Goal: Task Accomplishment & Management: Manage account settings

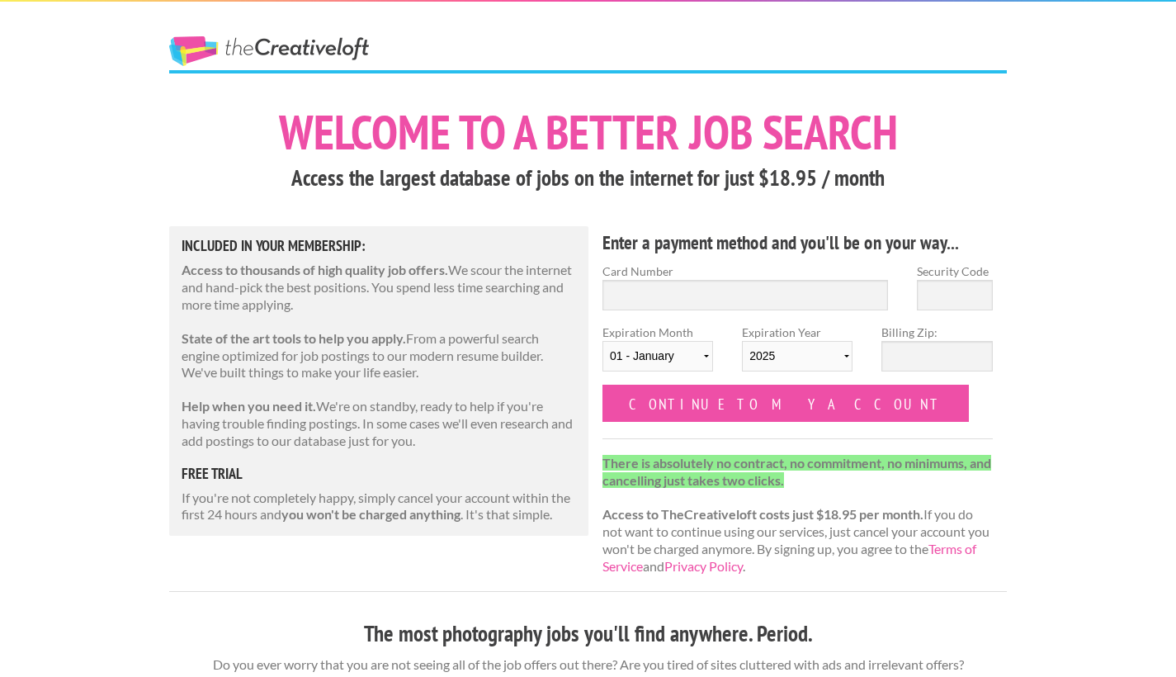
scroll to position [17, 0]
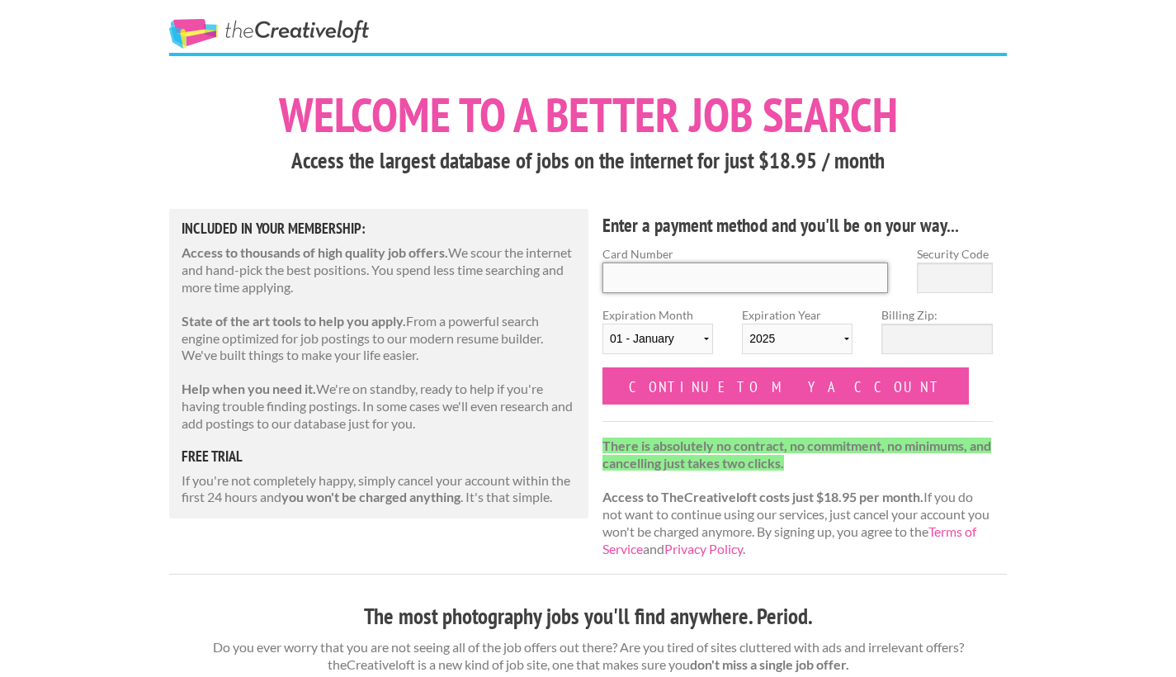
click at [721, 287] on input "Card Number" at bounding box center [746, 278] width 286 height 31
type input "4342 5700 6236 2760"
click at [965, 287] on input "Security Code" at bounding box center [955, 278] width 76 height 31
type input "123"
select select "05"
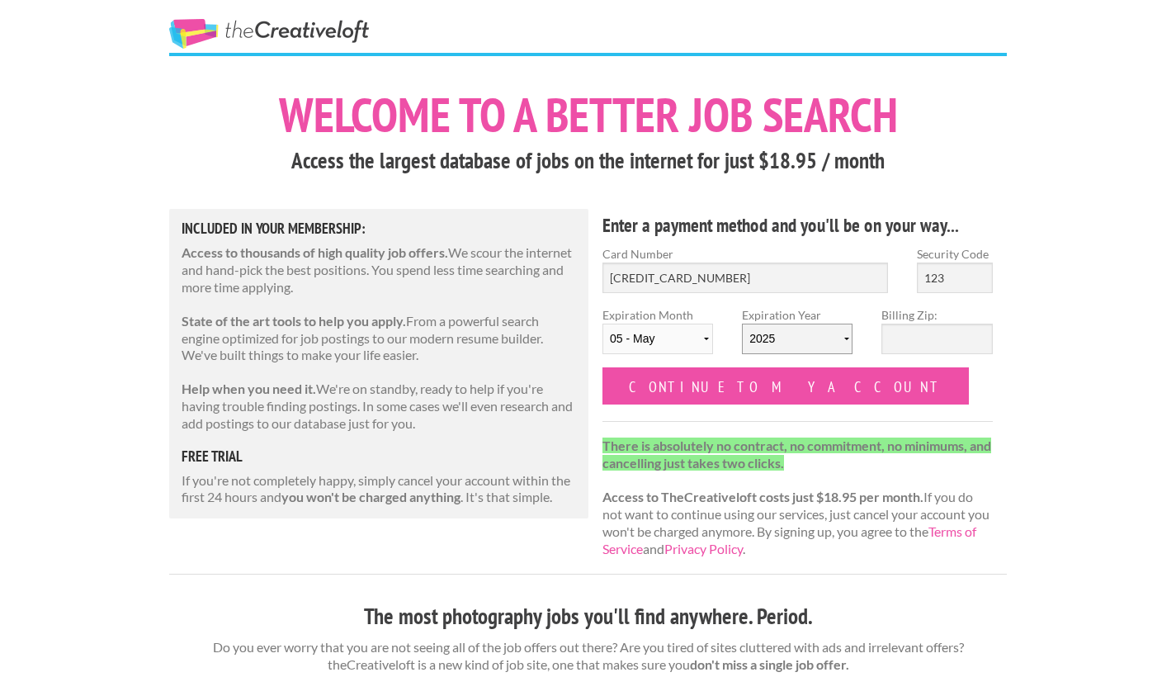
select select "2029"
click at [924, 343] on input "Billing Zip:" at bounding box center [937, 339] width 111 height 31
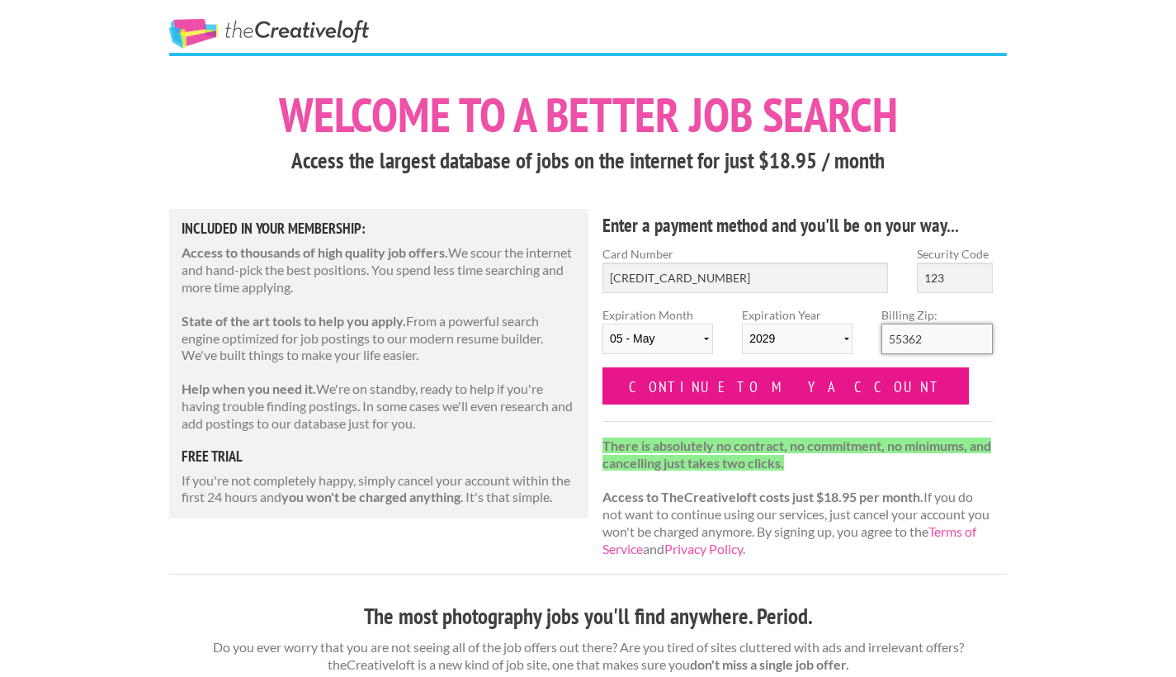
type input "55362"
click at [780, 387] on input "Continue to my account" at bounding box center [786, 385] width 367 height 37
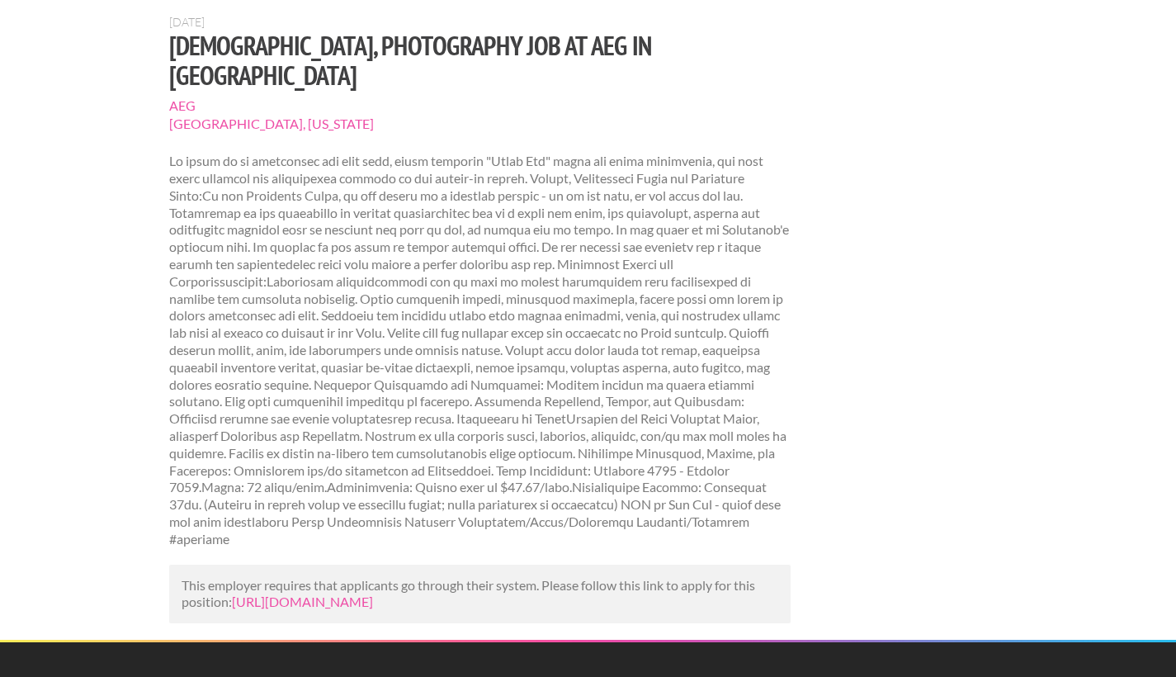
scroll to position [290, 0]
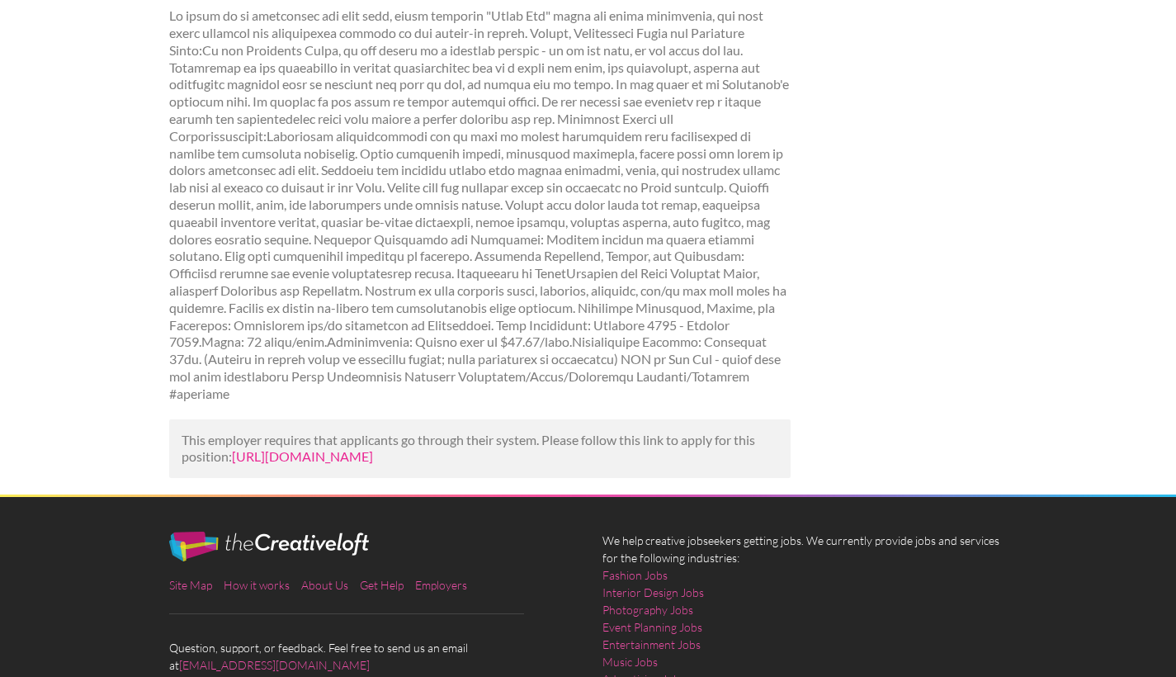
click at [373, 448] on link "[URL][DOMAIN_NAME]" at bounding box center [302, 456] width 141 height 16
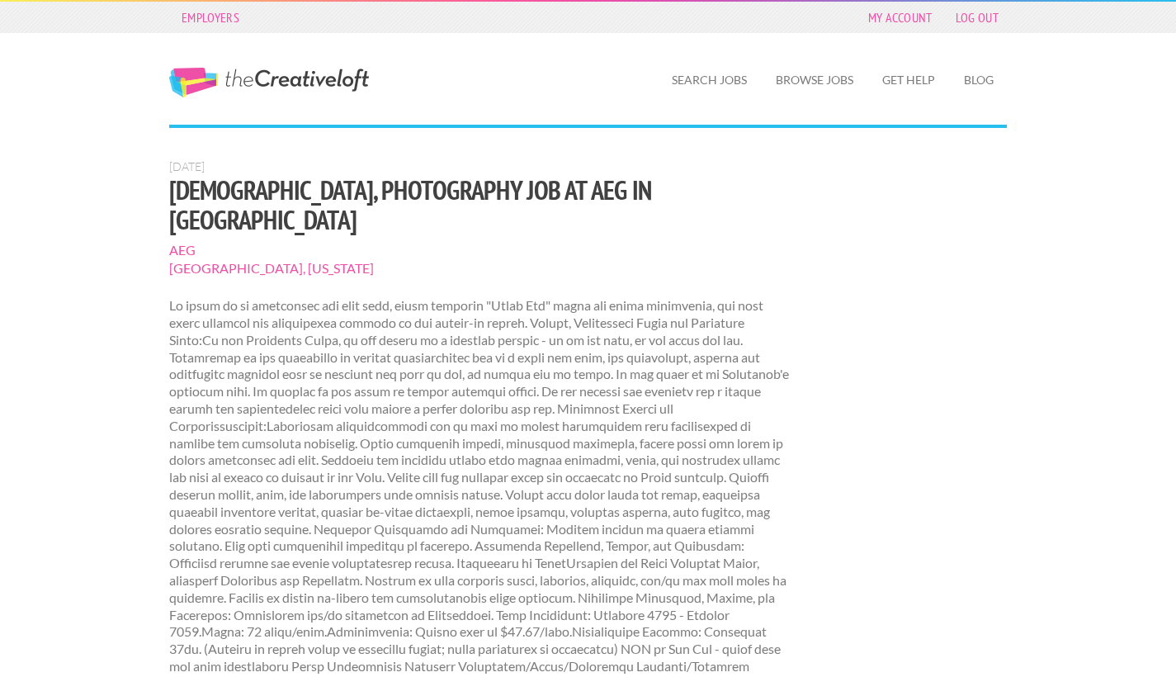
scroll to position [0, 0]
click at [698, 69] on link "Search Jobs" at bounding box center [710, 80] width 102 height 38
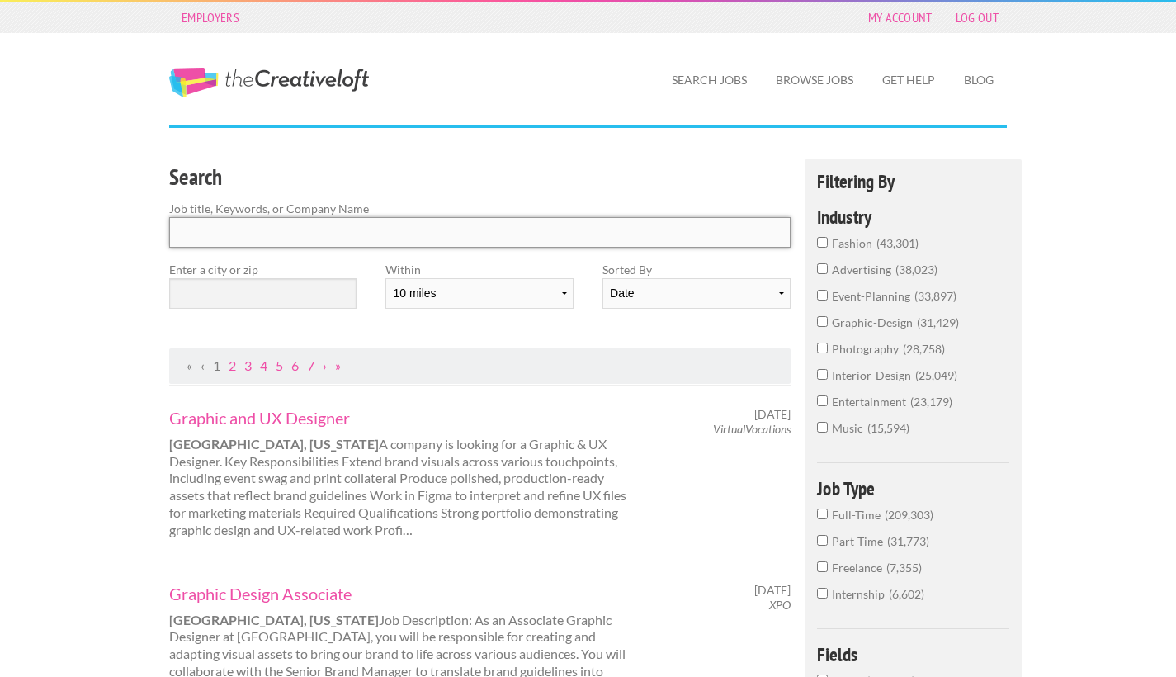
click at [428, 236] on input "Search" at bounding box center [480, 232] width 622 height 31
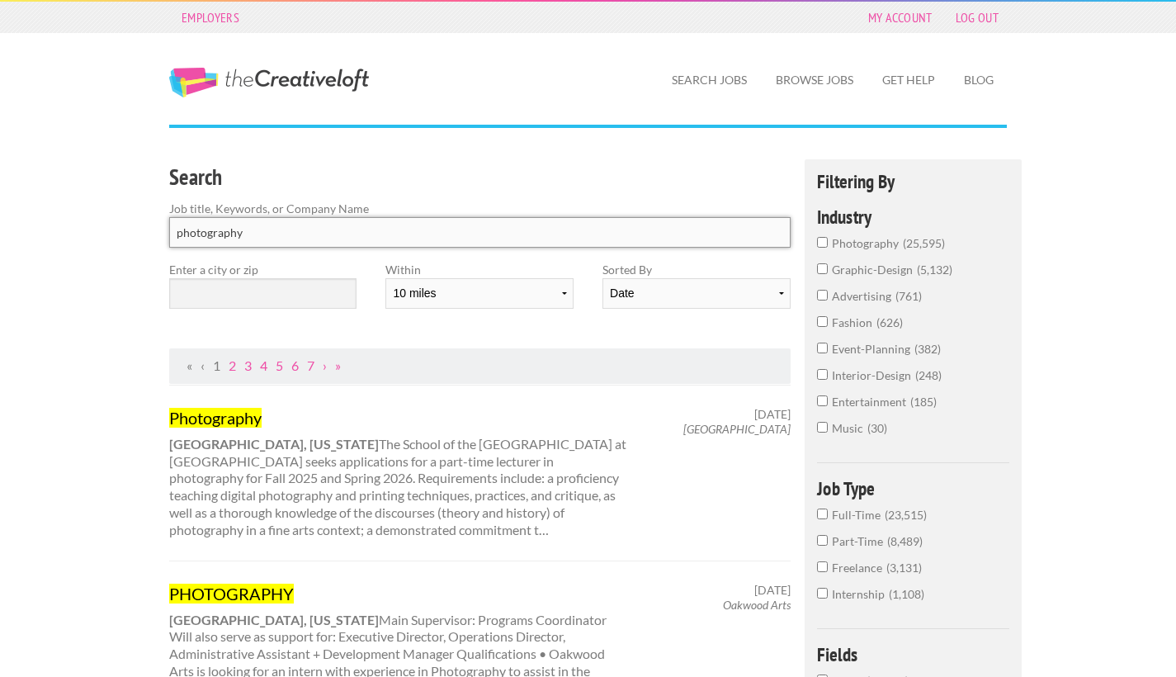
type input "photography"
click at [286, 268] on label "Enter a city or zip" at bounding box center [262, 269] width 187 height 17
click at [280, 286] on input "text" at bounding box center [262, 293] width 187 height 31
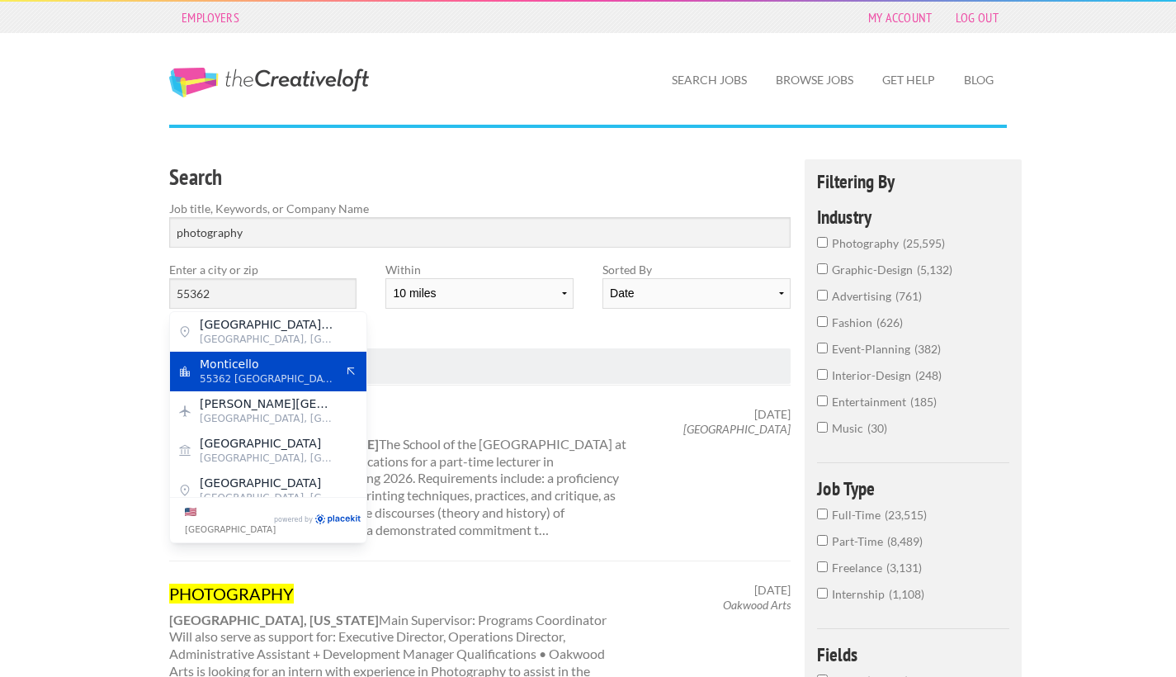
click at [277, 373] on span "55362 United States of America" at bounding box center [267, 378] width 135 height 15
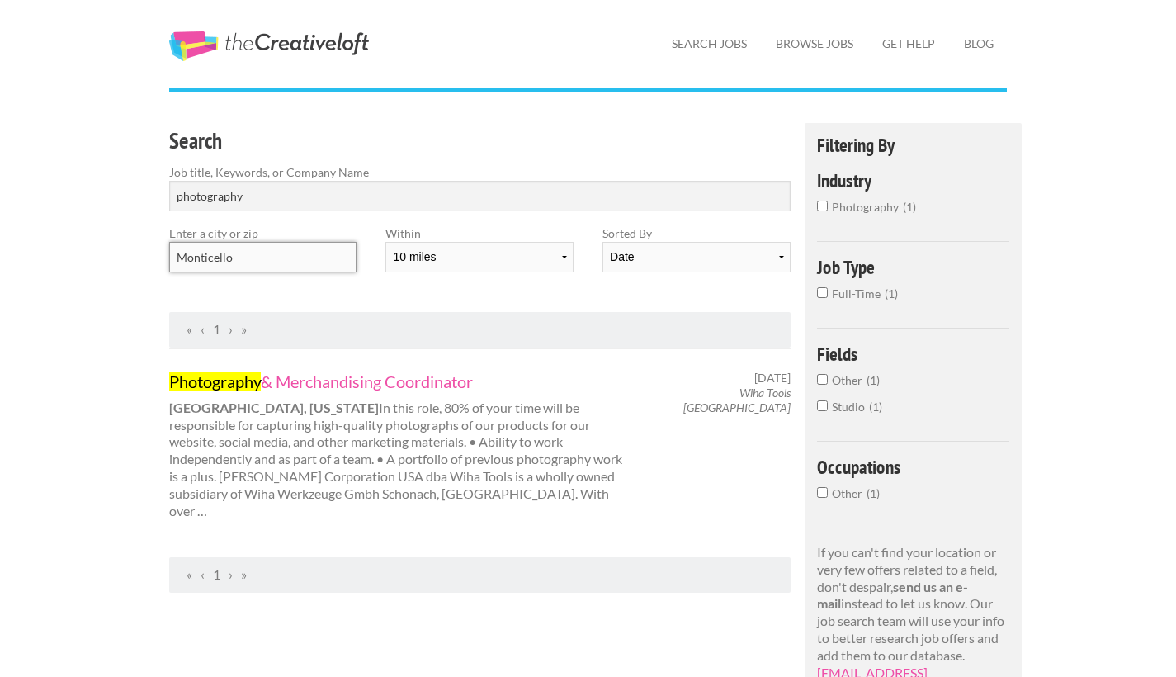
scroll to position [39, 0]
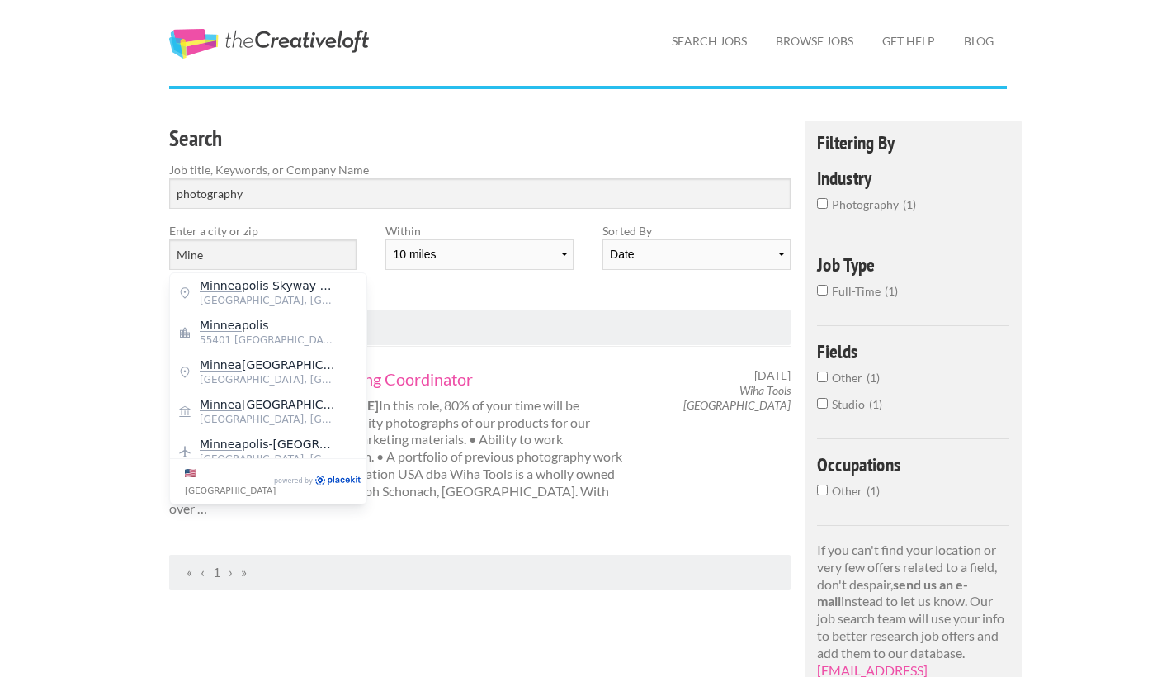
drag, startPoint x: 359, startPoint y: 421, endPoint x: 290, endPoint y: 330, distance: 114.3
click at [290, 330] on span "Minnea polis" at bounding box center [267, 325] width 135 height 15
type input "[GEOGRAPHIC_DATA]"
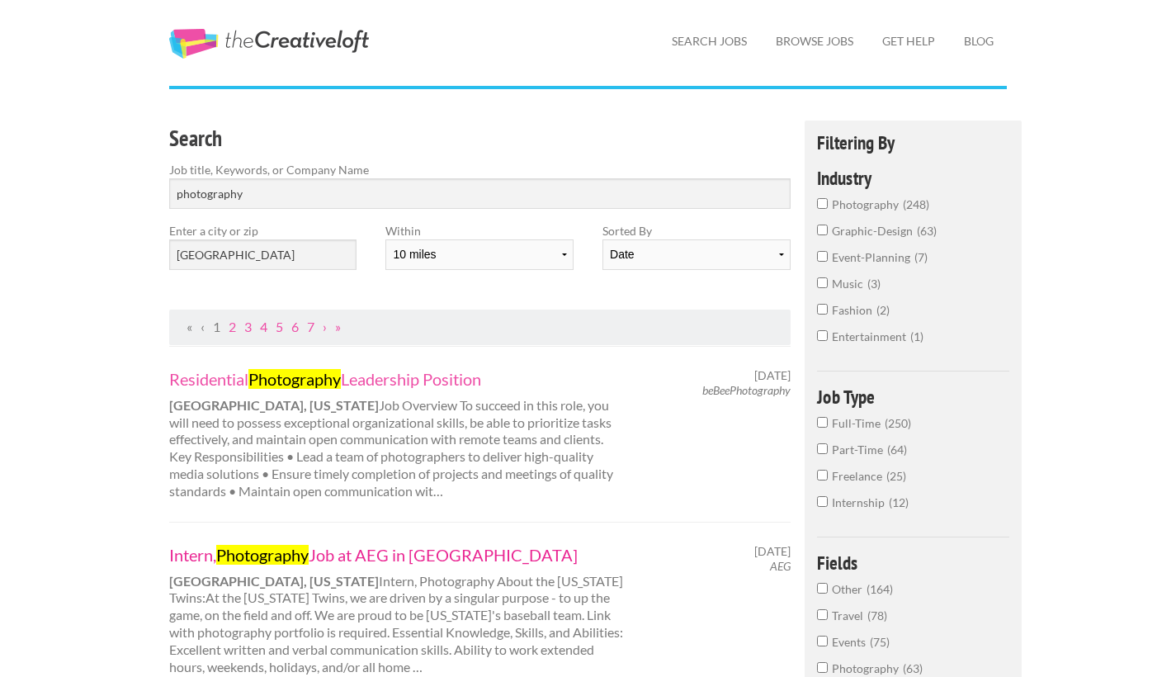
click at [375, 549] on link "Intern, Photography Job at AEG in Minneapolis" at bounding box center [398, 554] width 459 height 21
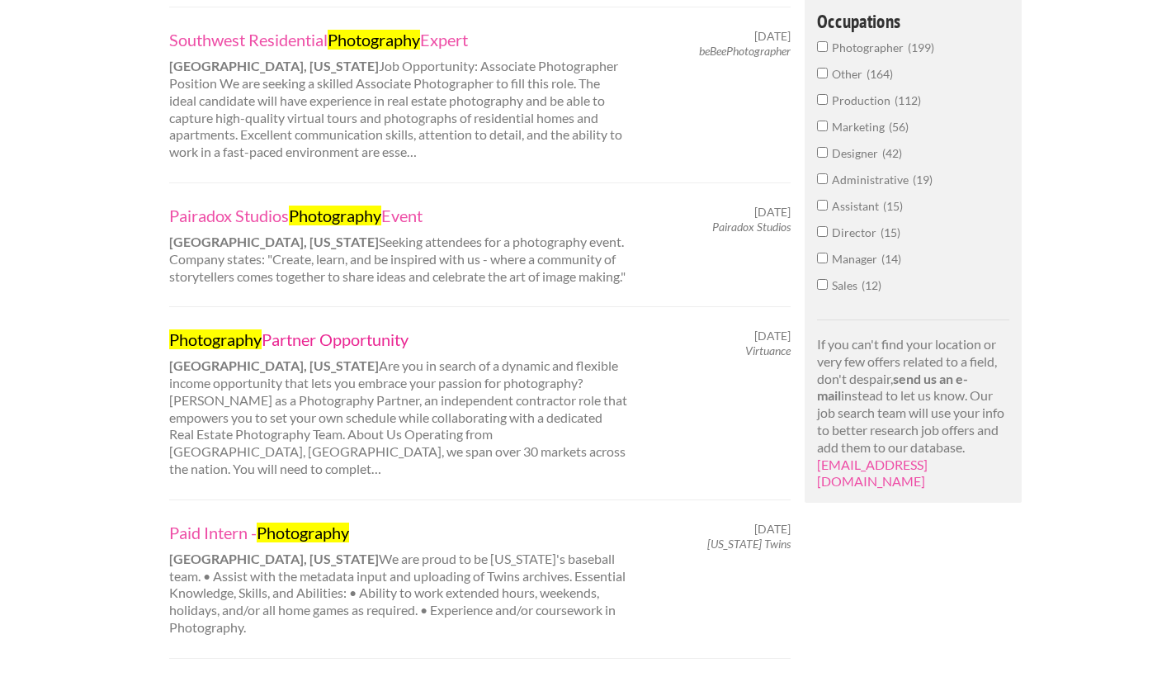
scroll to position [906, 0]
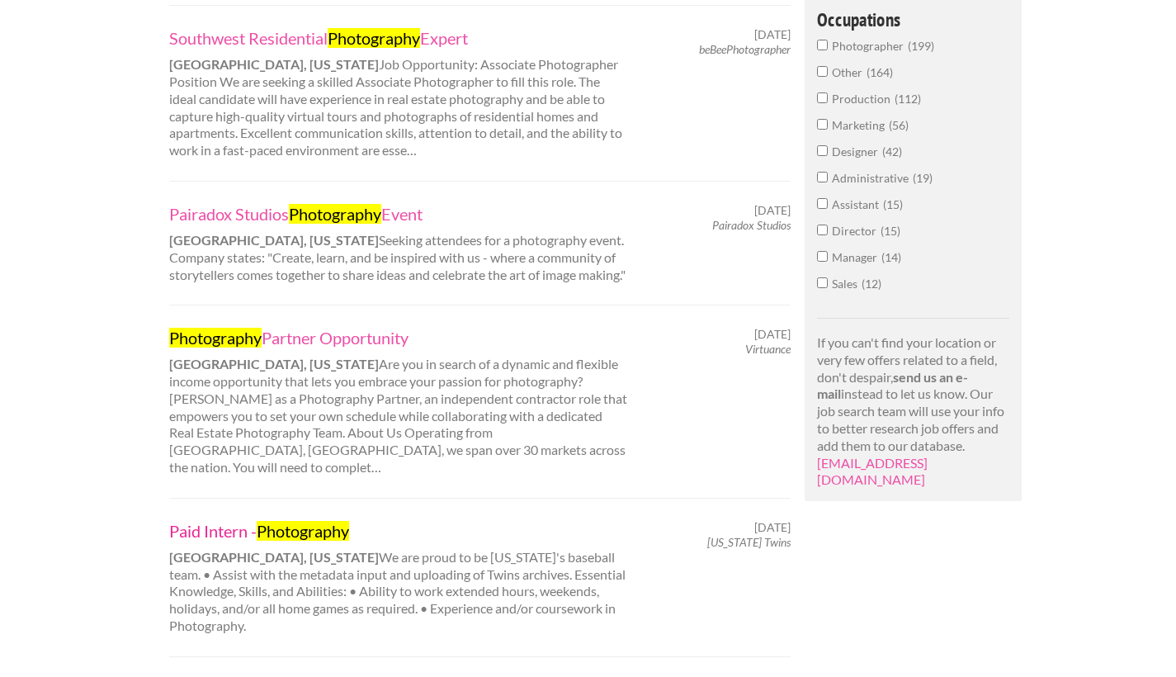
click at [334, 521] on mark "Photography" at bounding box center [303, 531] width 92 height 20
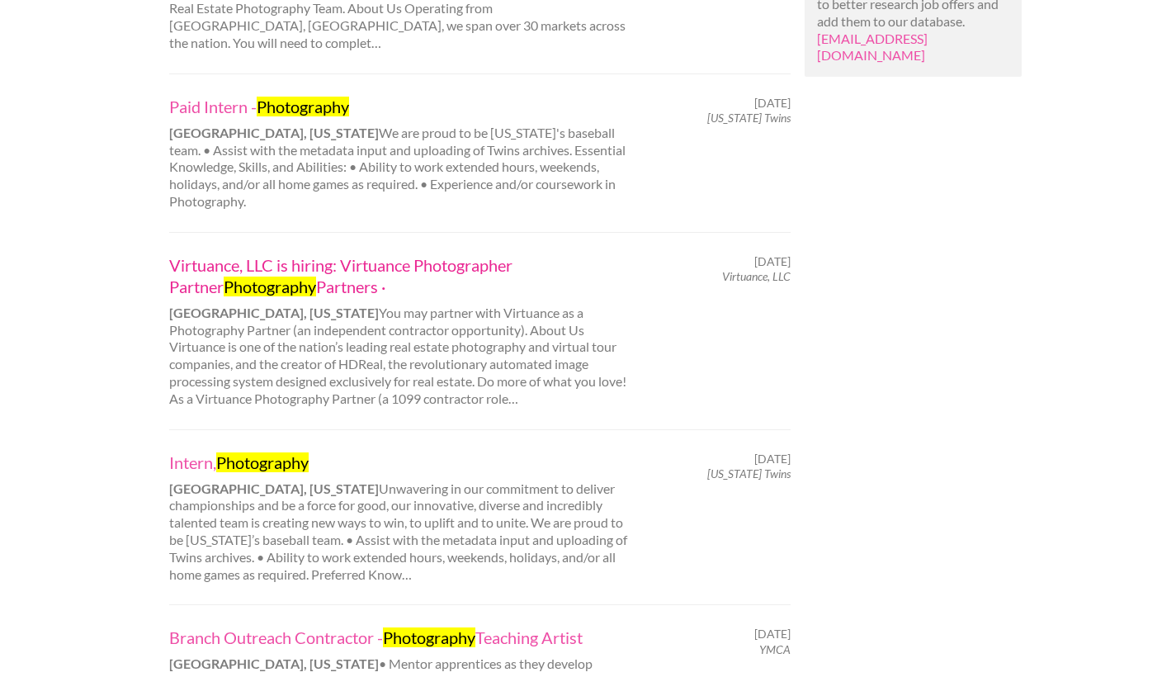
scroll to position [1335, 0]
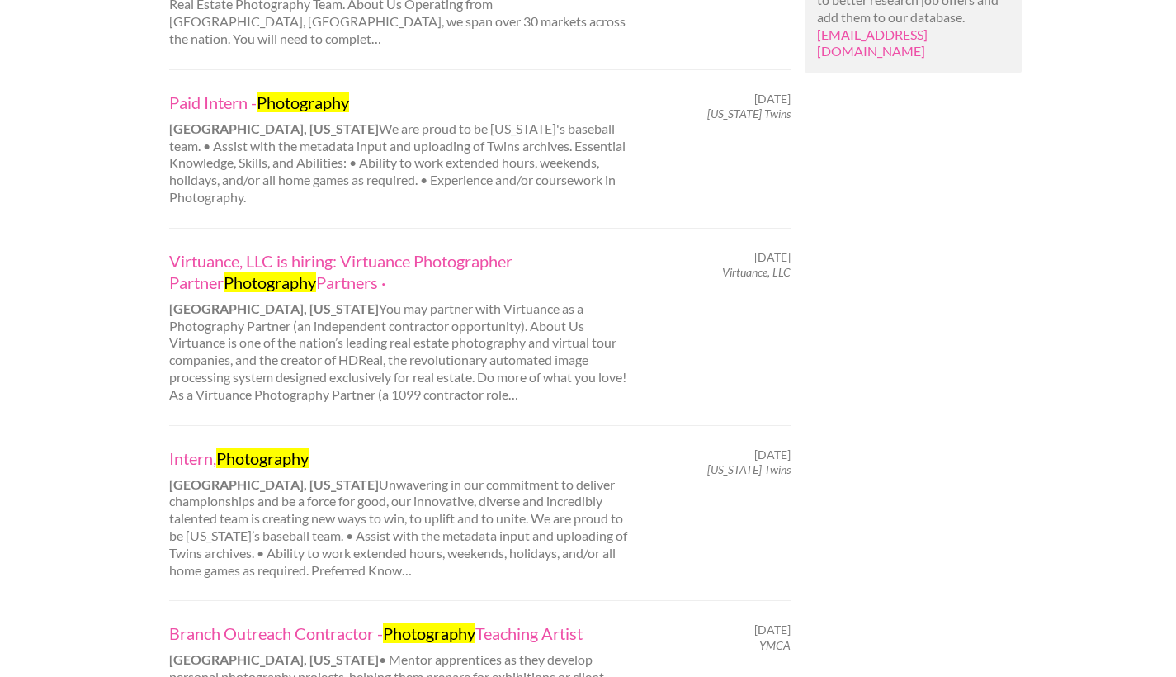
click at [308, 479] on div "Intern, Photography Minneapolis, Minnesota Unwavering in our commitment to deli…" at bounding box center [399, 513] width 488 height 132
click at [268, 448] on mark "Photography" at bounding box center [262, 458] width 92 height 20
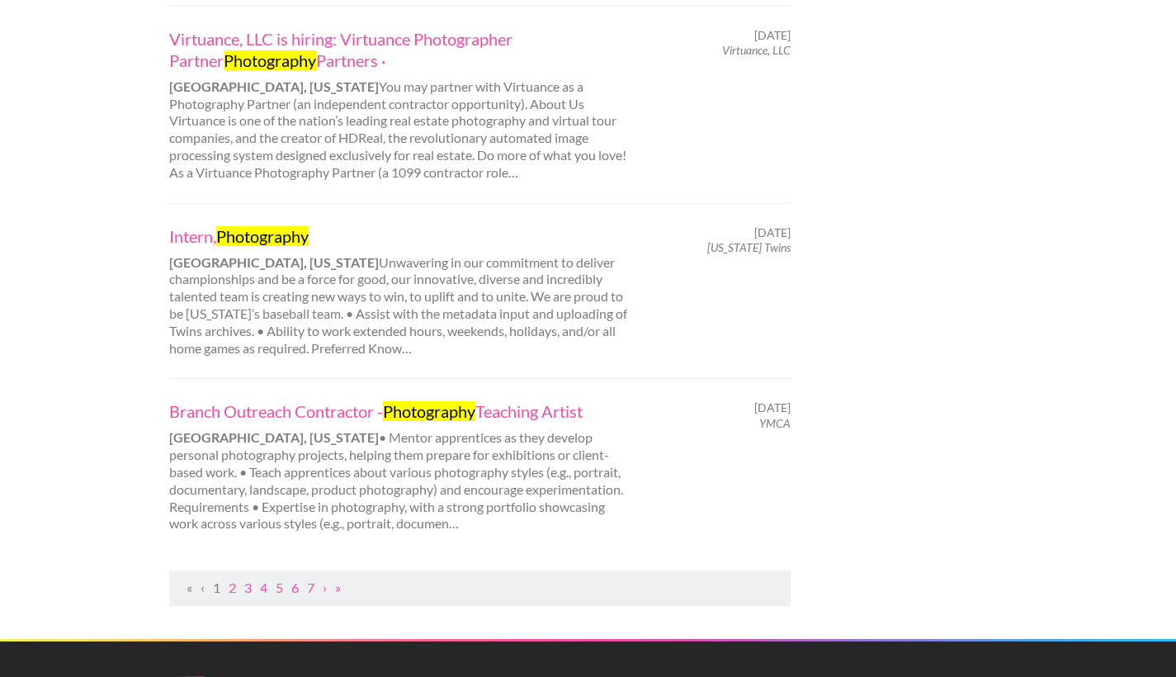
scroll to position [1558, 0]
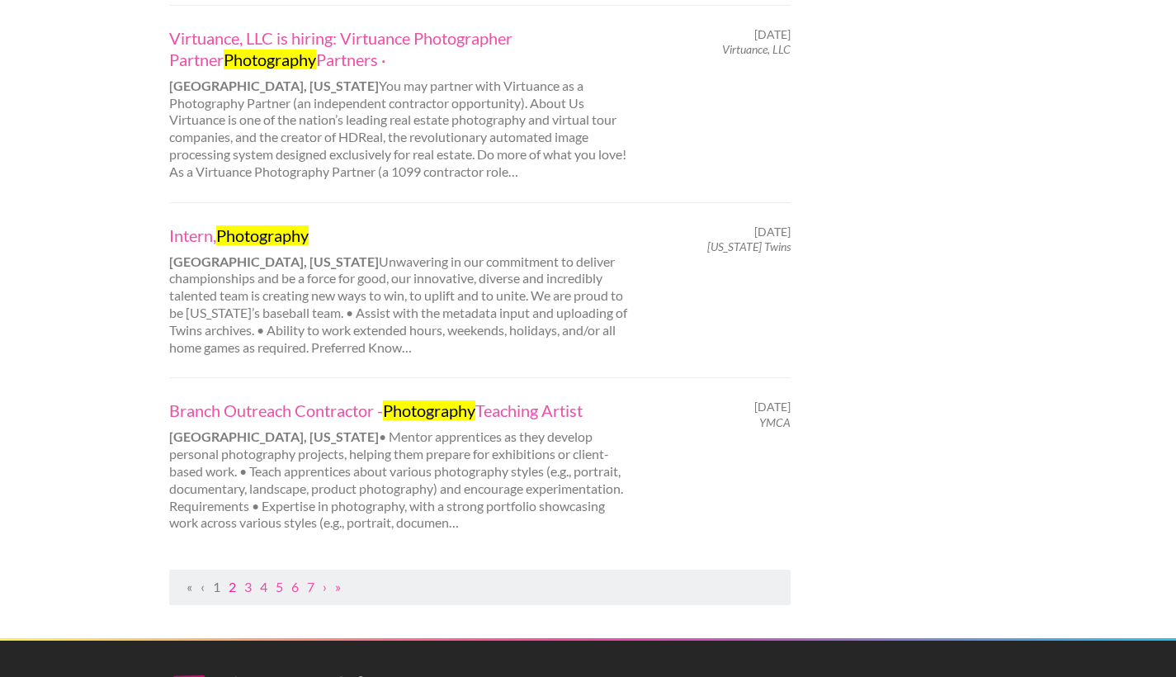
click at [233, 579] on link "2" at bounding box center [232, 587] width 7 height 16
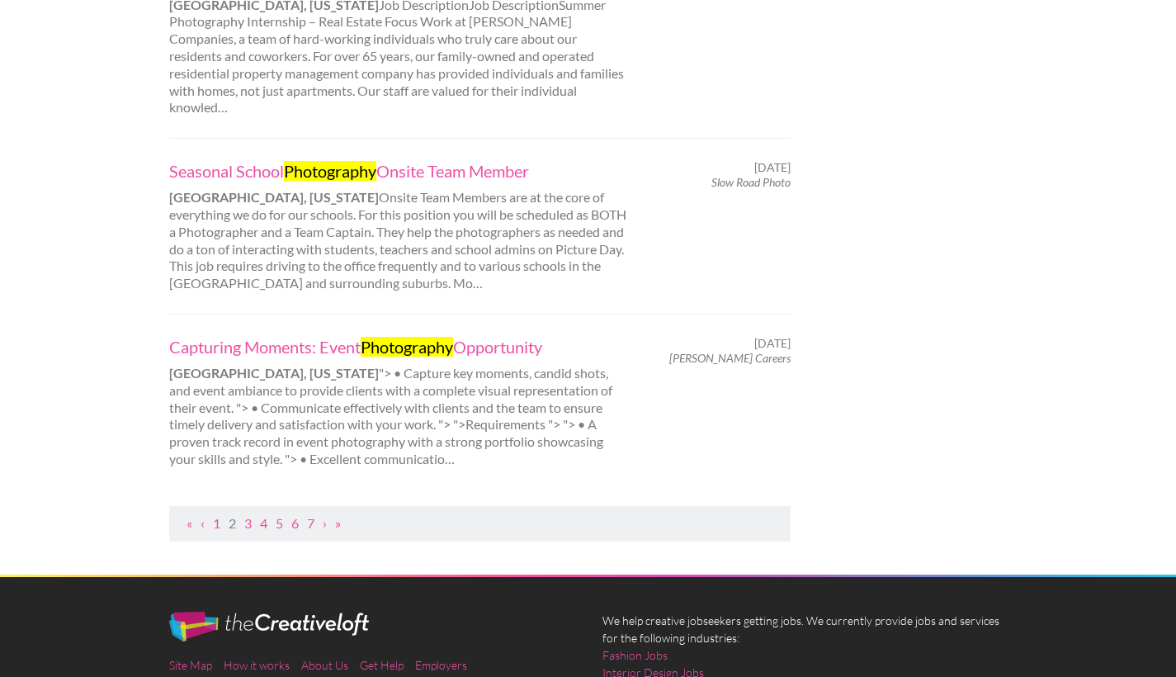
scroll to position [1831, 0]
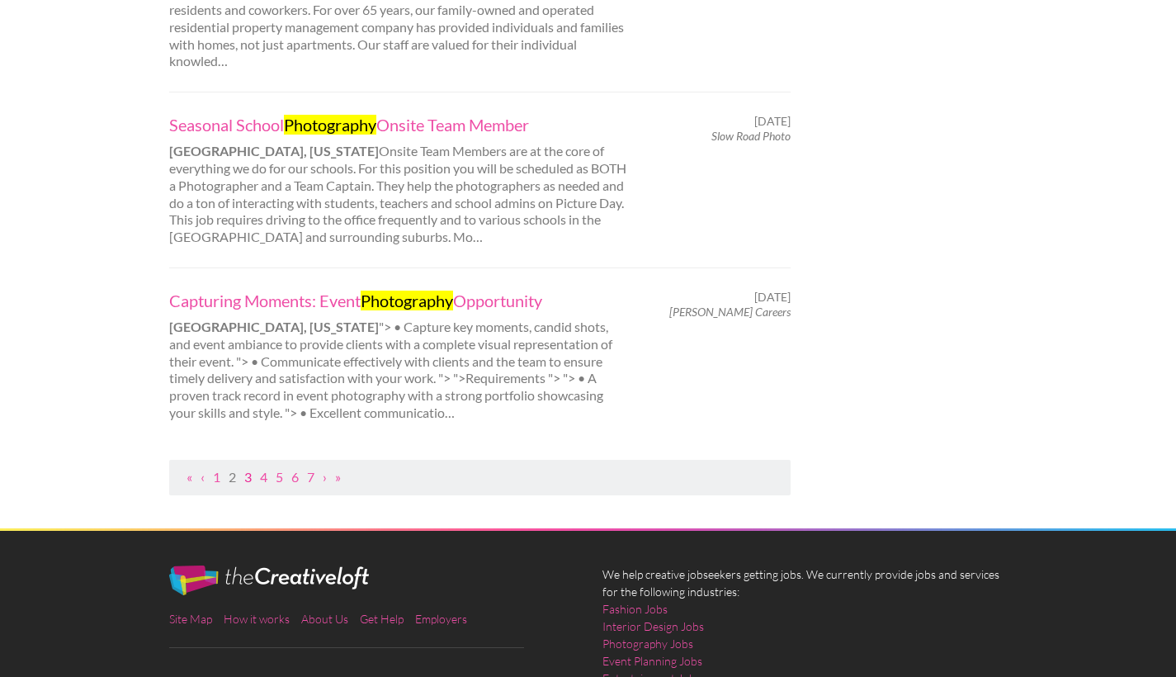
click at [247, 469] on link "3" at bounding box center [247, 477] width 7 height 16
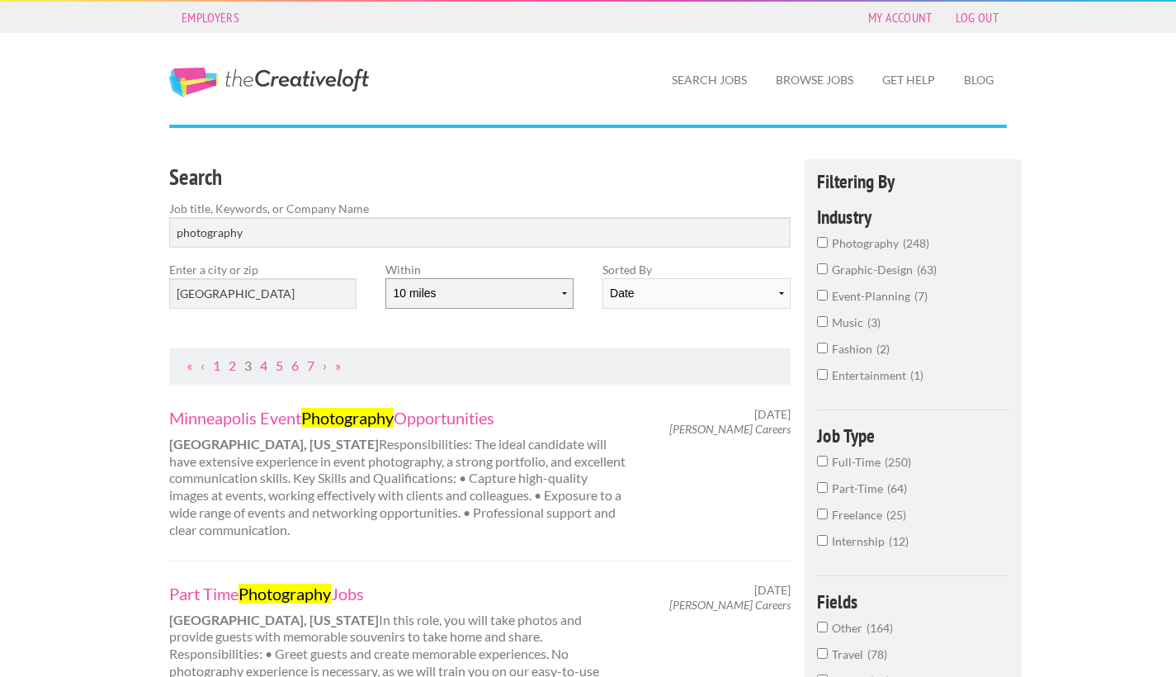
select select "20"
click at [281, 308] on div "Enter a city or zip Minneapolis" at bounding box center [263, 291] width 216 height 61
click at [283, 294] on input "Minneapolis" at bounding box center [262, 293] width 187 height 31
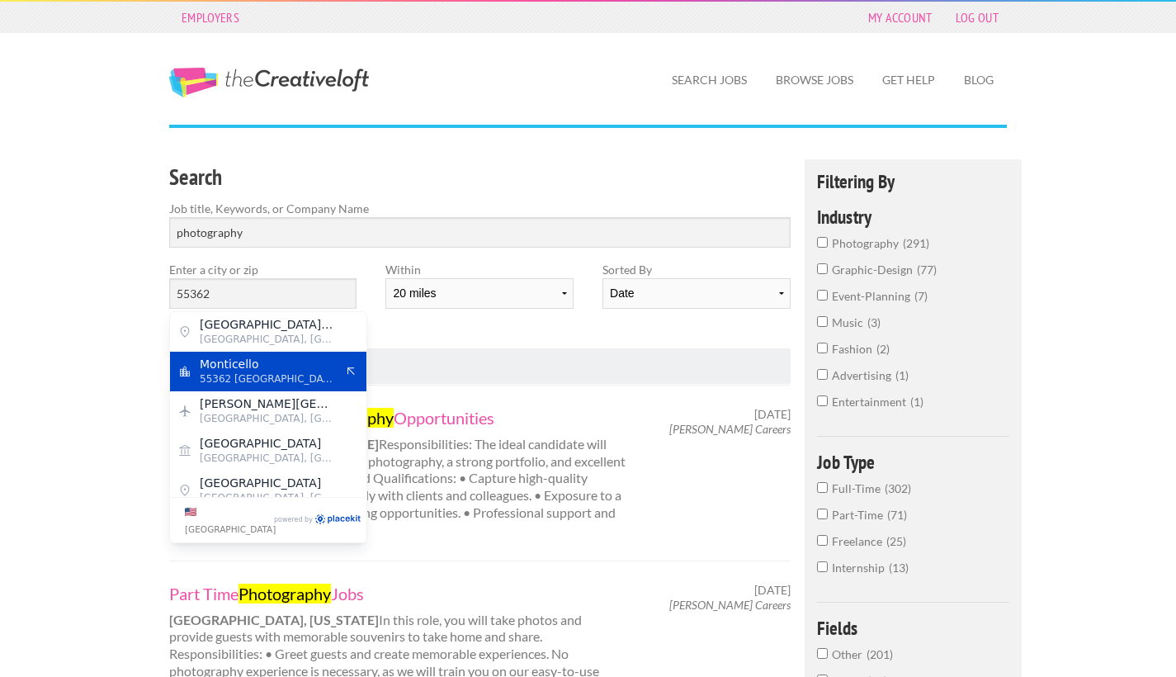
click at [269, 376] on span "55362 United States of America" at bounding box center [267, 378] width 135 height 15
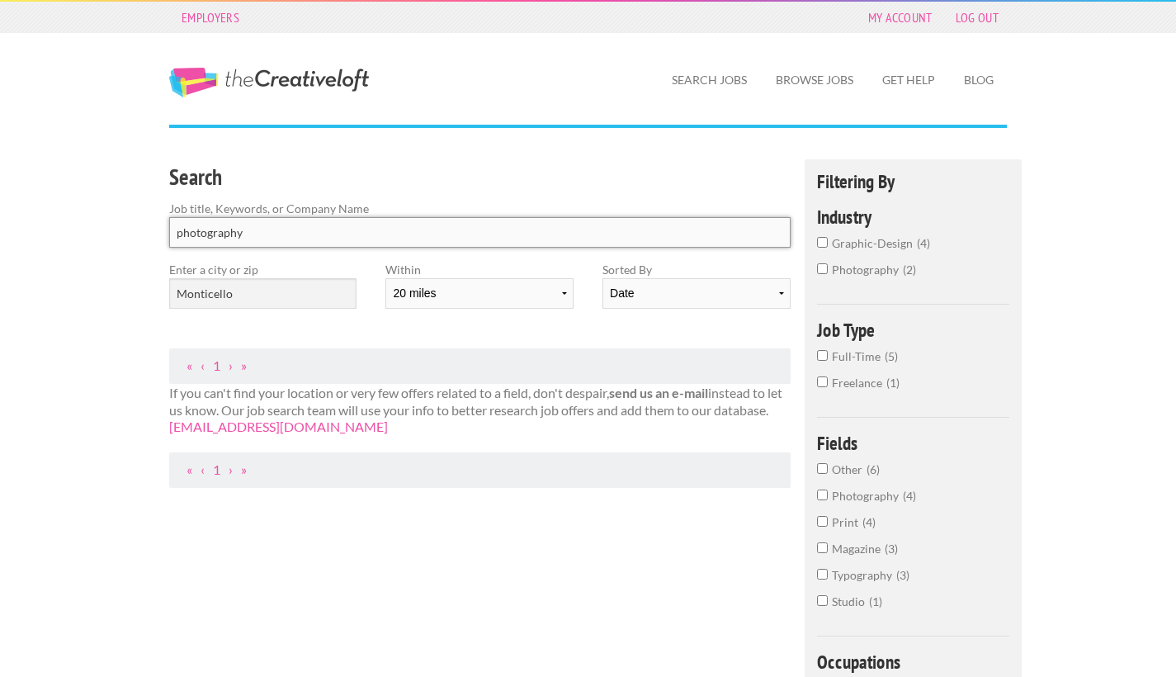
click at [300, 234] on input "photography" at bounding box center [480, 232] width 622 height 31
click at [277, 288] on input "Monticello" at bounding box center [262, 293] width 187 height 31
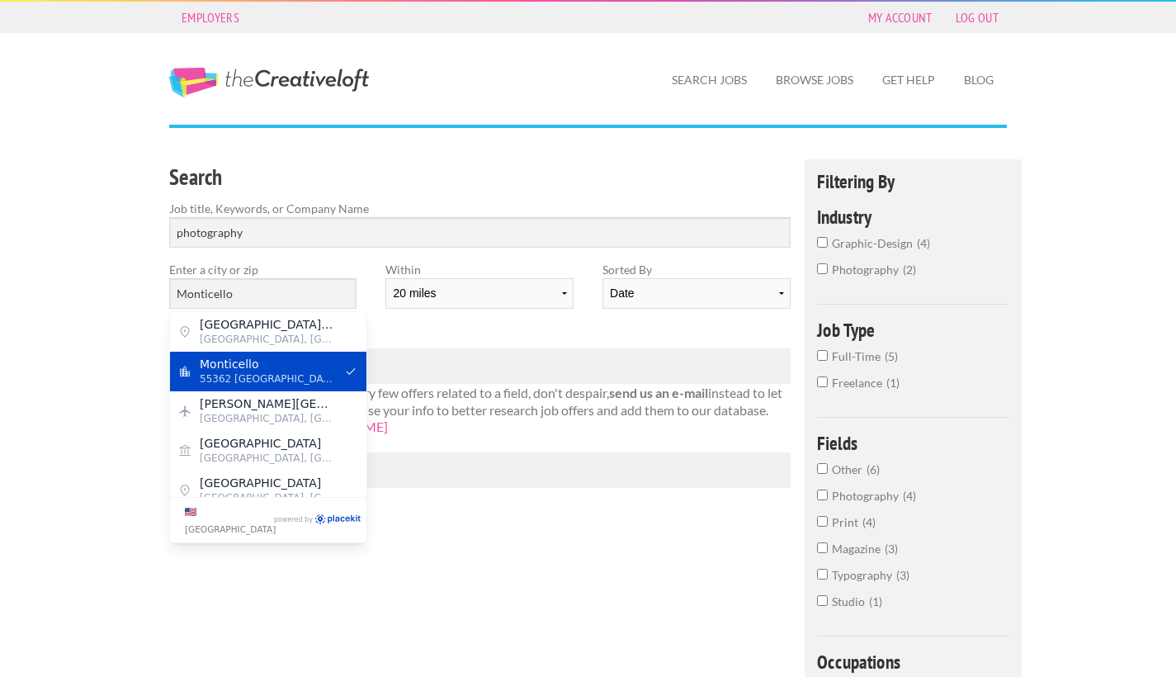
click at [264, 362] on span "Monticello" at bounding box center [267, 364] width 135 height 15
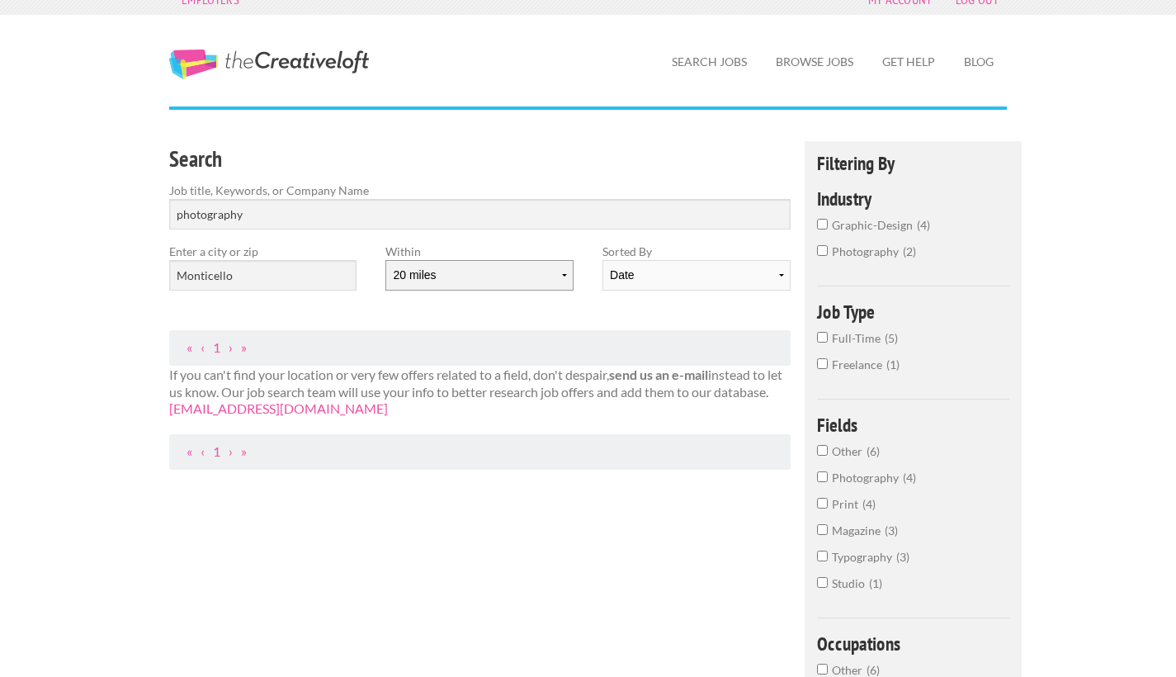
scroll to position [21, 0]
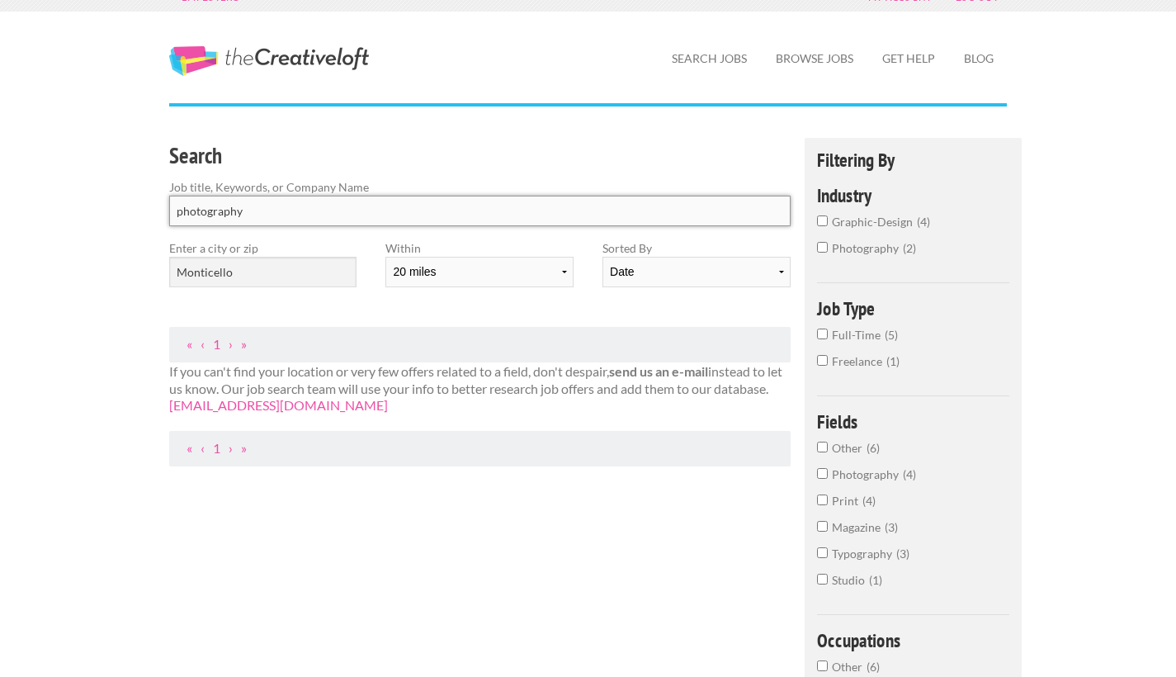
click at [408, 218] on input "photography" at bounding box center [480, 211] width 622 height 31
click button "submit" at bounding box center [0, 0] width 0 height 0
click at [343, 273] on input "Monticello" at bounding box center [262, 272] width 187 height 31
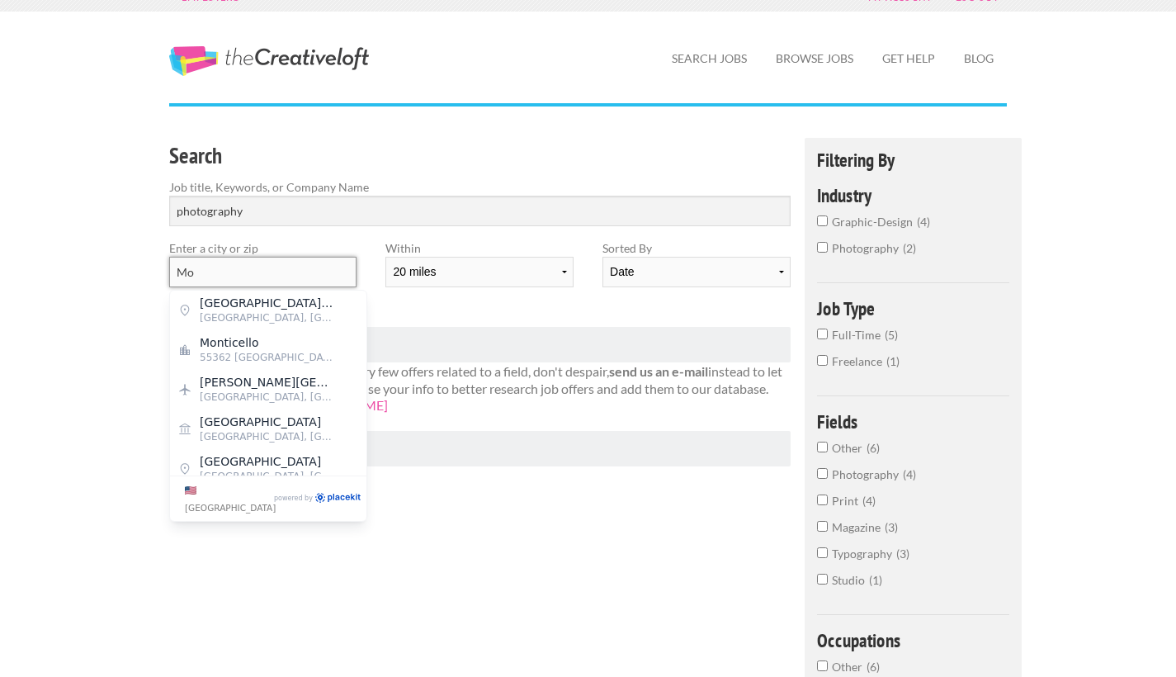
type input "M"
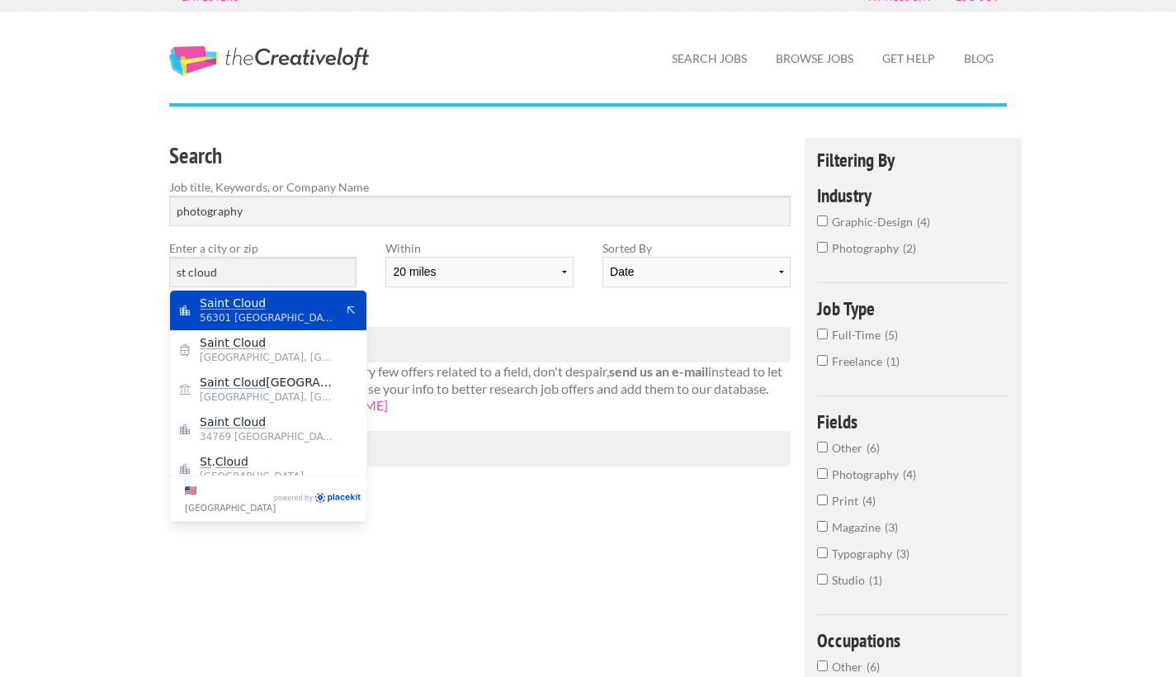
click at [298, 305] on span "Saint Cloud" at bounding box center [267, 303] width 135 height 15
type input "Saint Cloud"
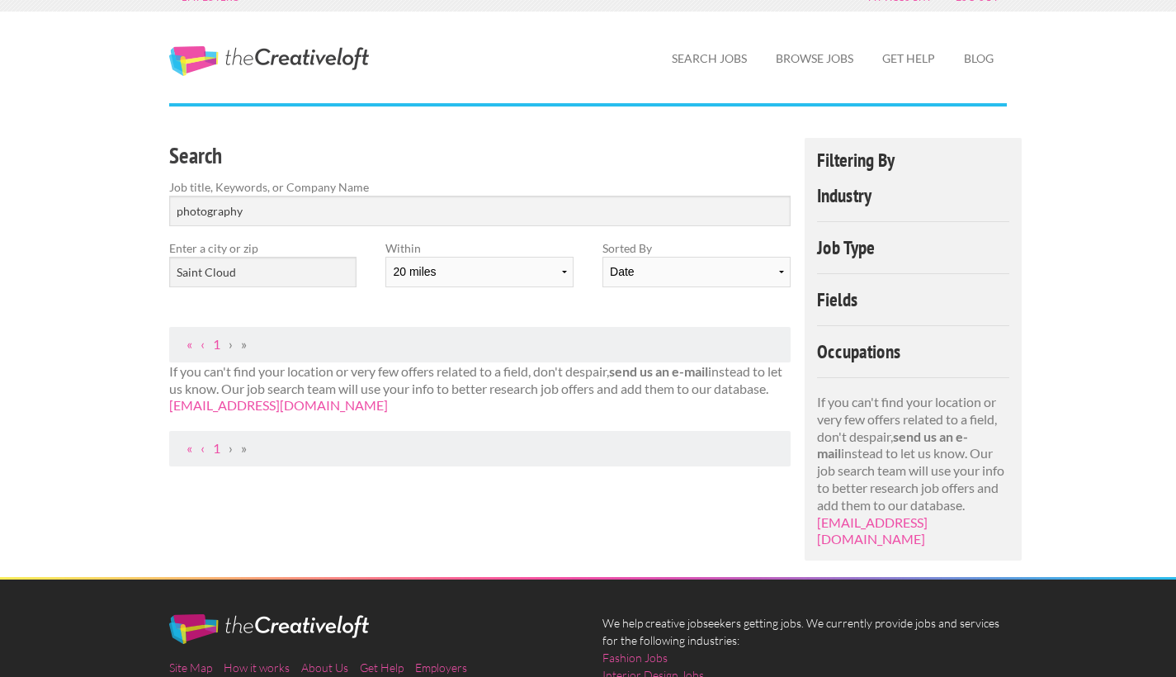
click at [425, 350] on ul "« ‹ 1 › »" at bounding box center [479, 344] width 603 height 17
click at [215, 338] on link "1" at bounding box center [216, 344] width 7 height 16
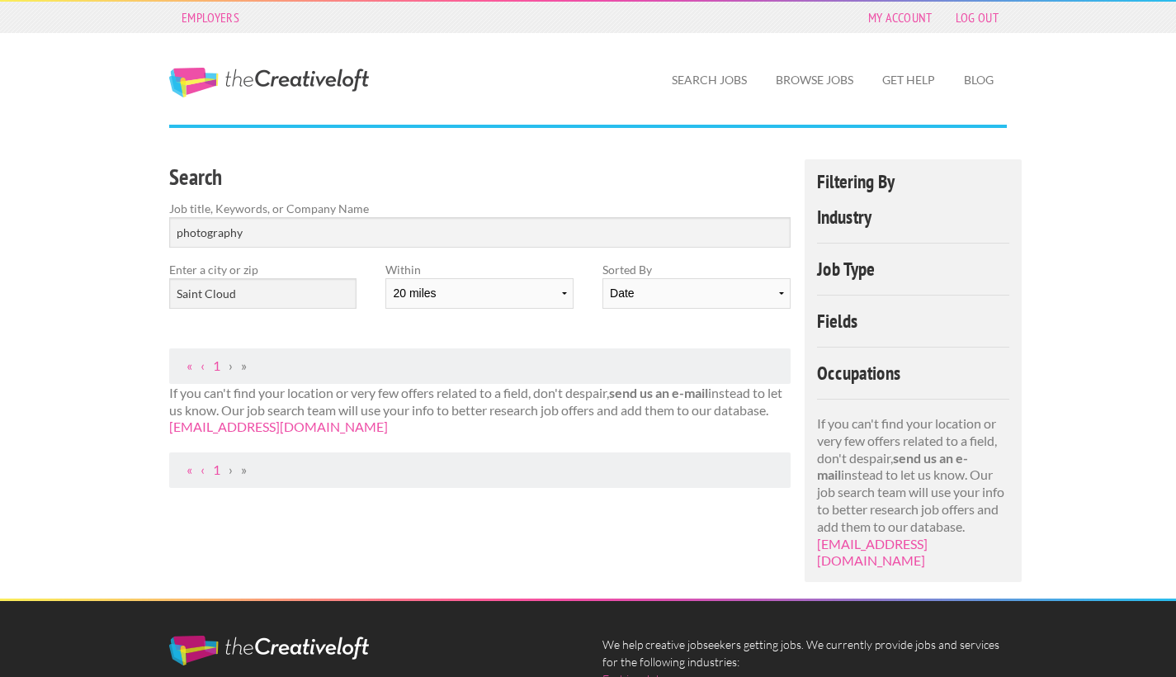
click at [712, 100] on div "Search Jobs Browse Jobs Get Help Blog" at bounding box center [733, 79] width 578 height 92
click at [712, 78] on link "Search Jobs" at bounding box center [710, 80] width 102 height 38
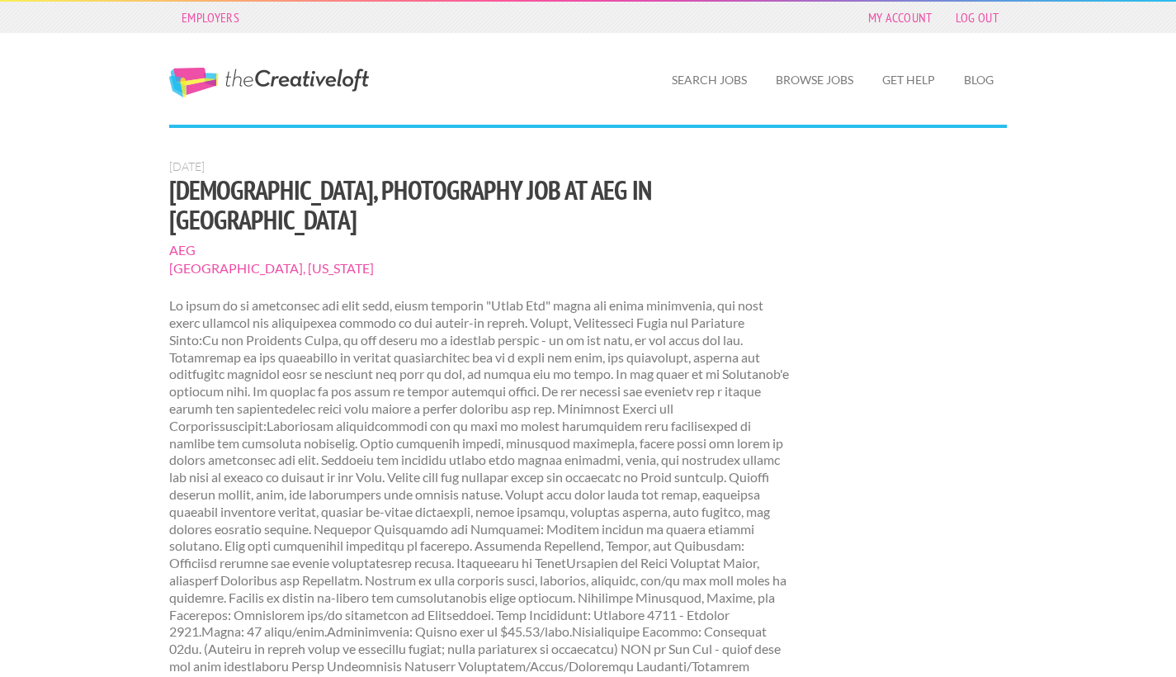
scroll to position [165, 0]
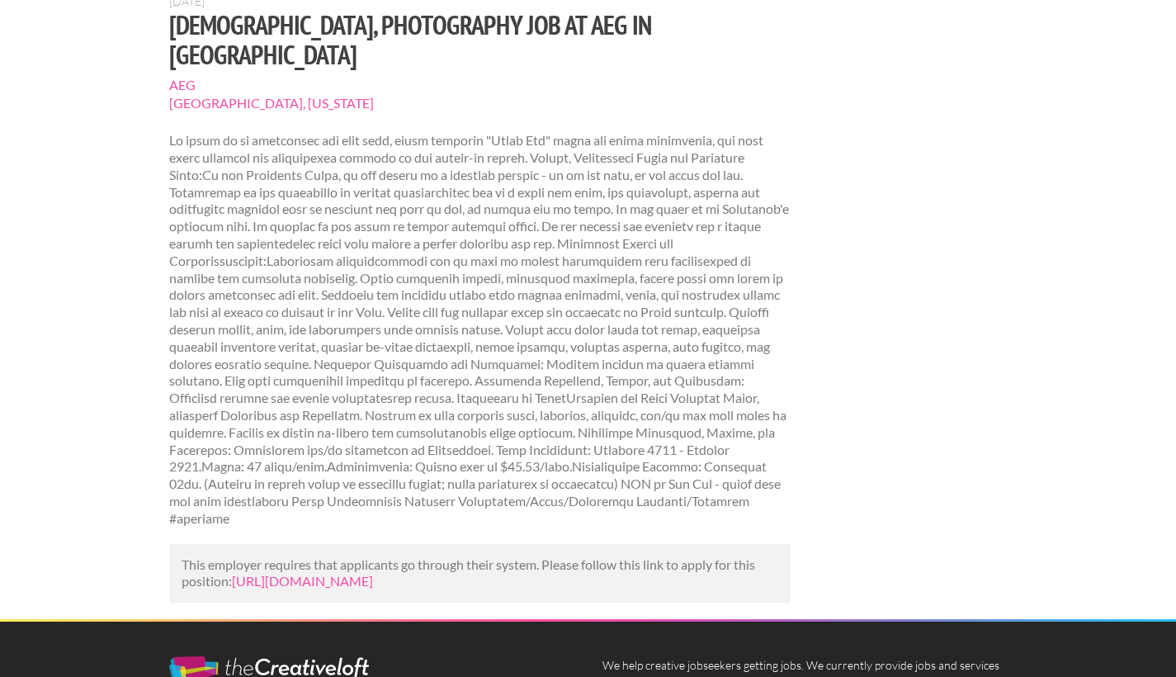
click at [373, 573] on link "[URL][DOMAIN_NAME]" at bounding box center [302, 581] width 141 height 16
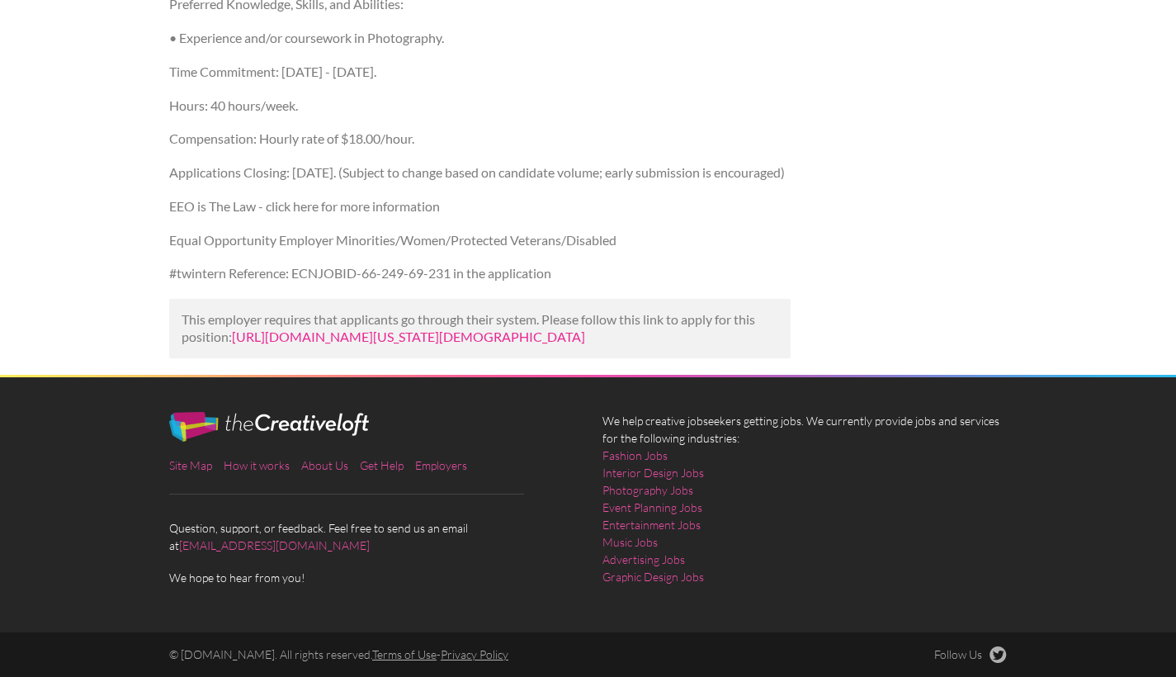
scroll to position [1024, 0]
click at [377, 334] on link "https://www.entertainmentcareers.net/minnesota-twins/paid-intern-photography/jo…" at bounding box center [408, 337] width 353 height 16
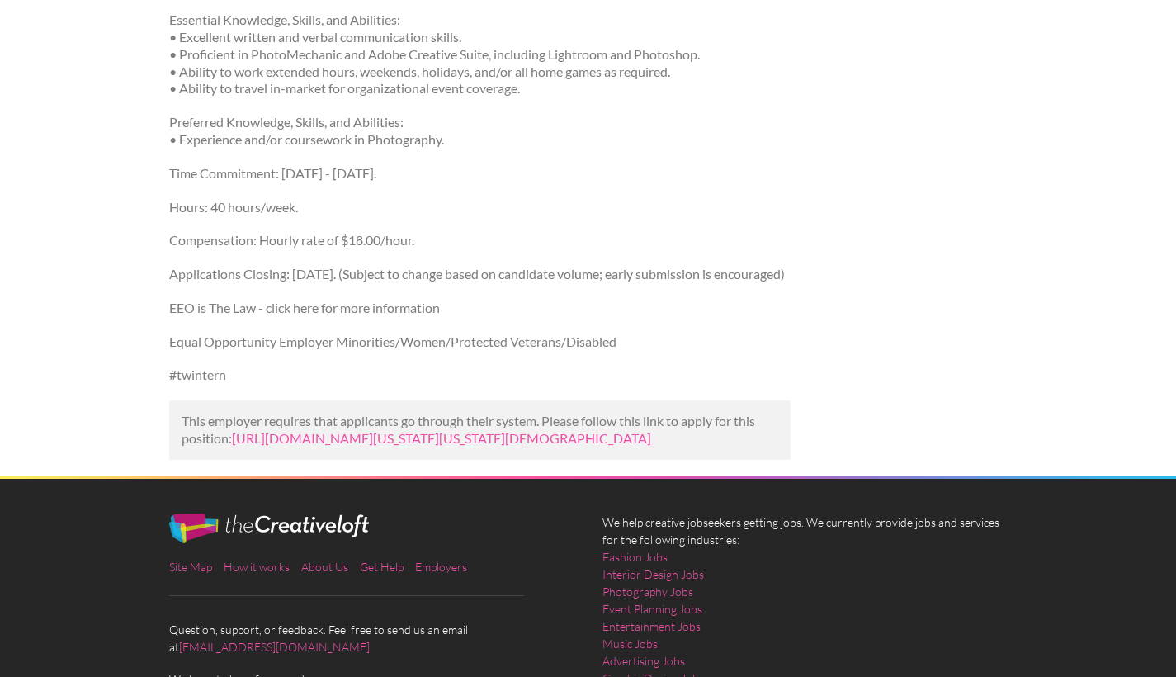
scroll to position [709, 0]
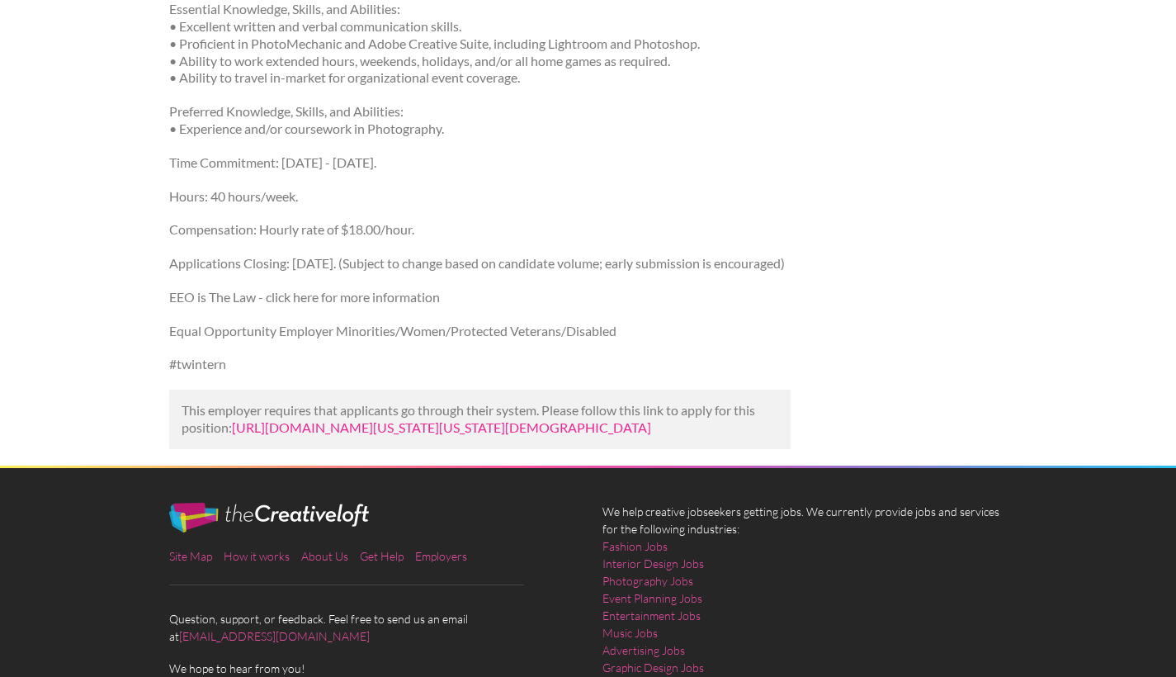
click at [268, 426] on link "https://www.teamworkonline.com/baseball-jobs/minnesota-twins/minnesota-twins-jo…" at bounding box center [441, 427] width 419 height 16
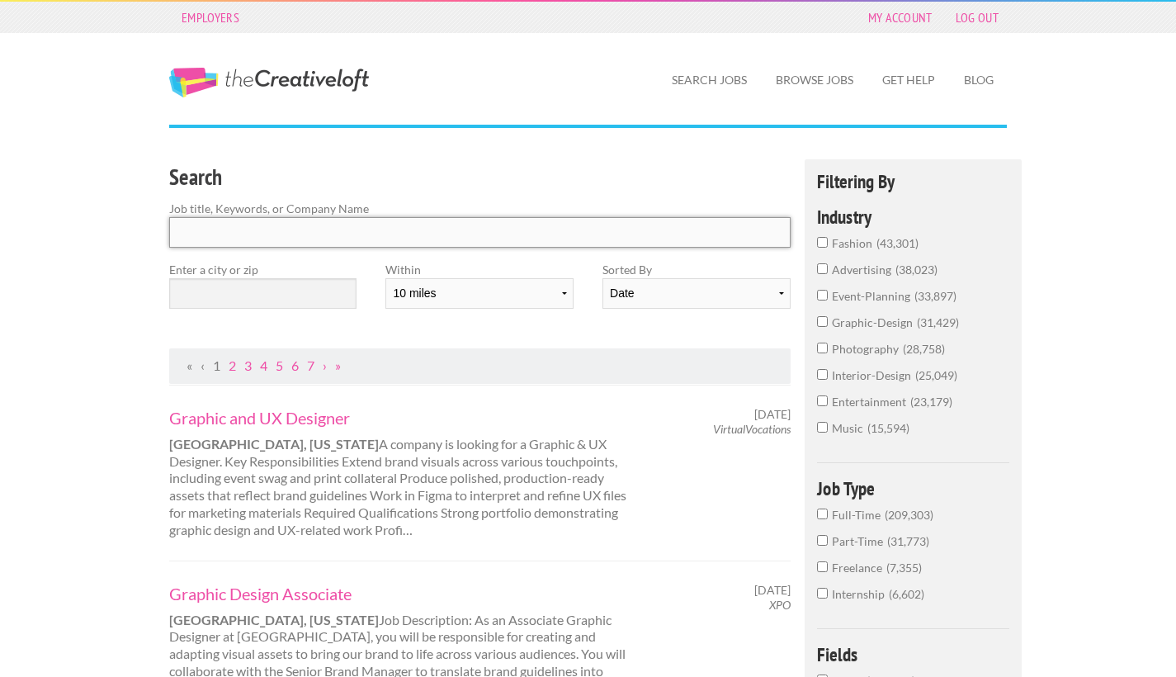
click at [279, 233] on input "Search" at bounding box center [480, 232] width 622 height 31
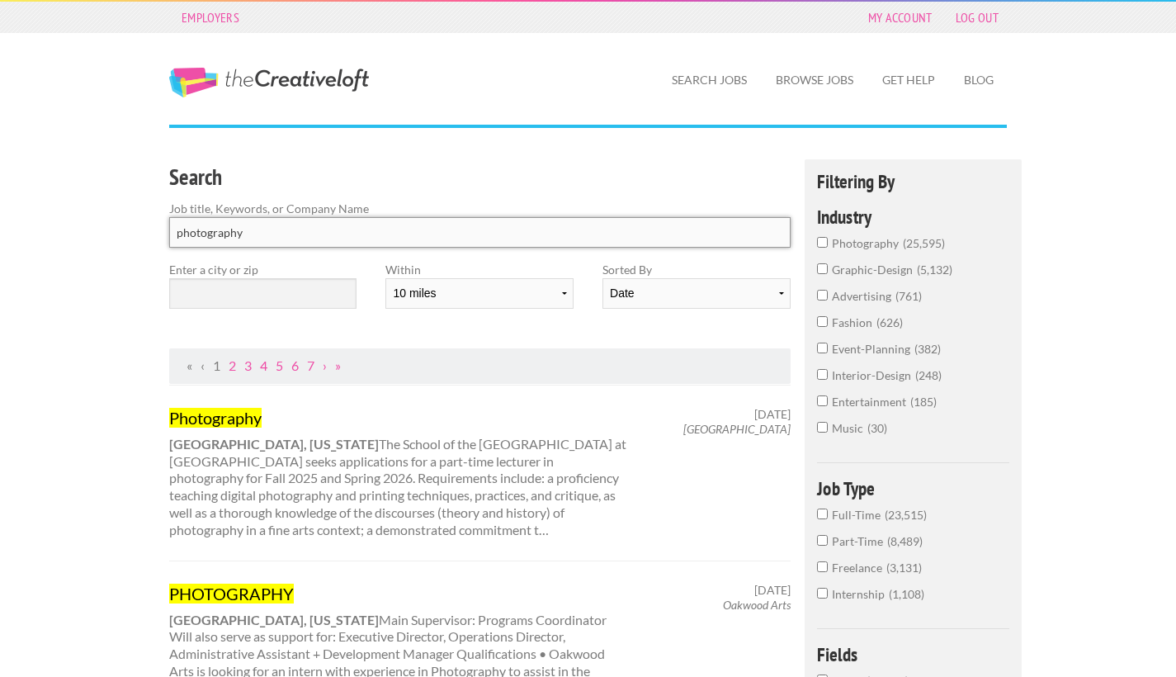
type input "photography"
click at [225, 278] on input "text" at bounding box center [262, 293] width 187 height 31
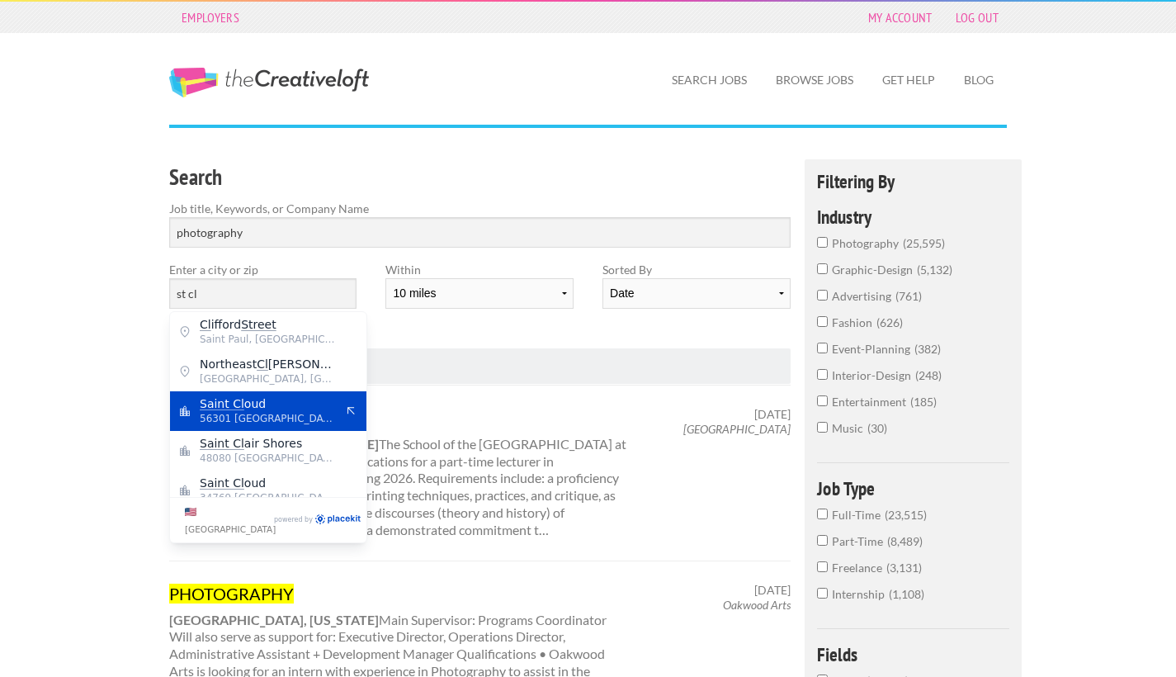
click at [244, 417] on span "56301 United States of America" at bounding box center [267, 418] width 135 height 15
type input "Saint Cloud"
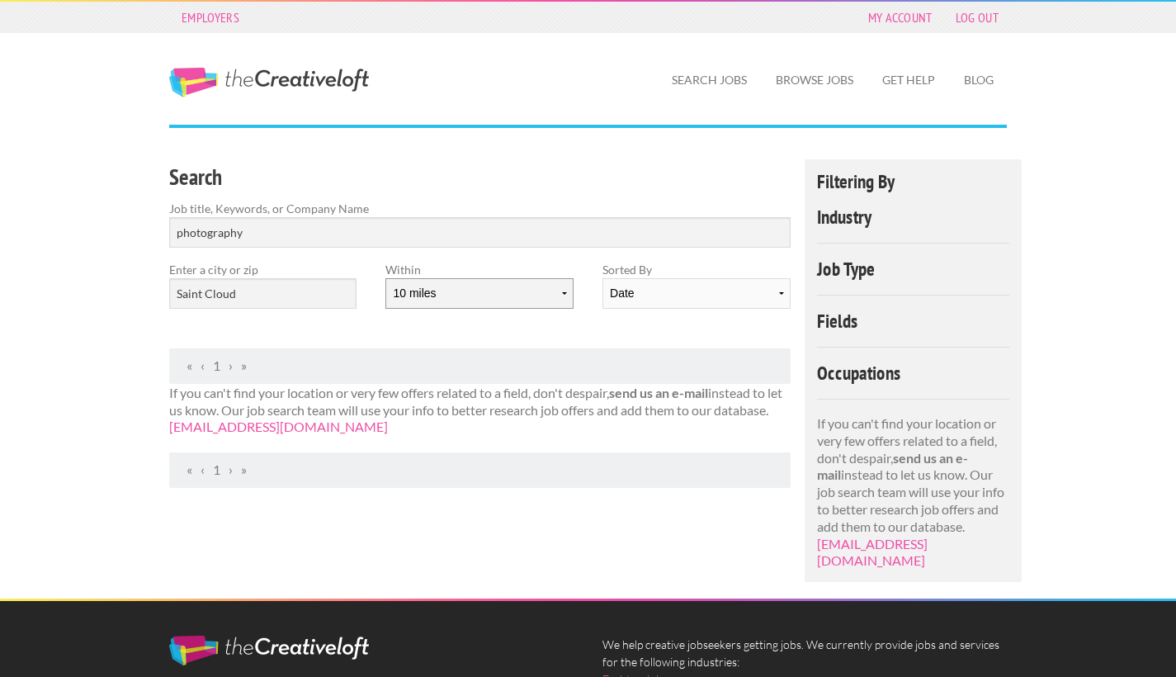
select select "50"
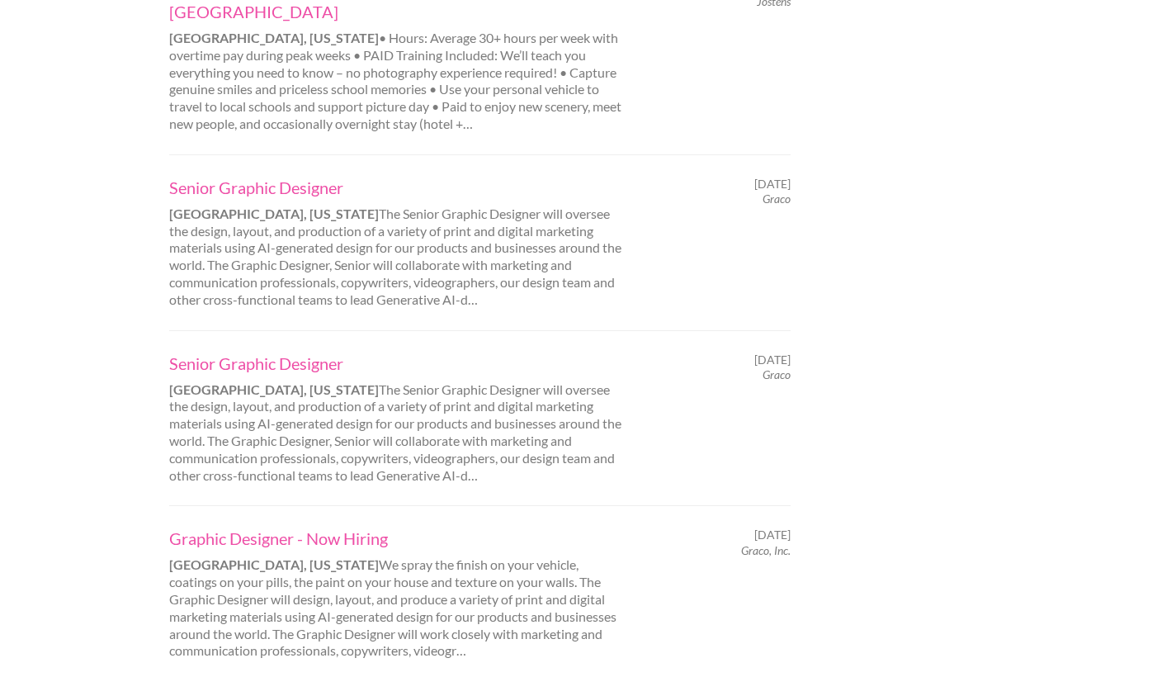
scroll to position [1684, 0]
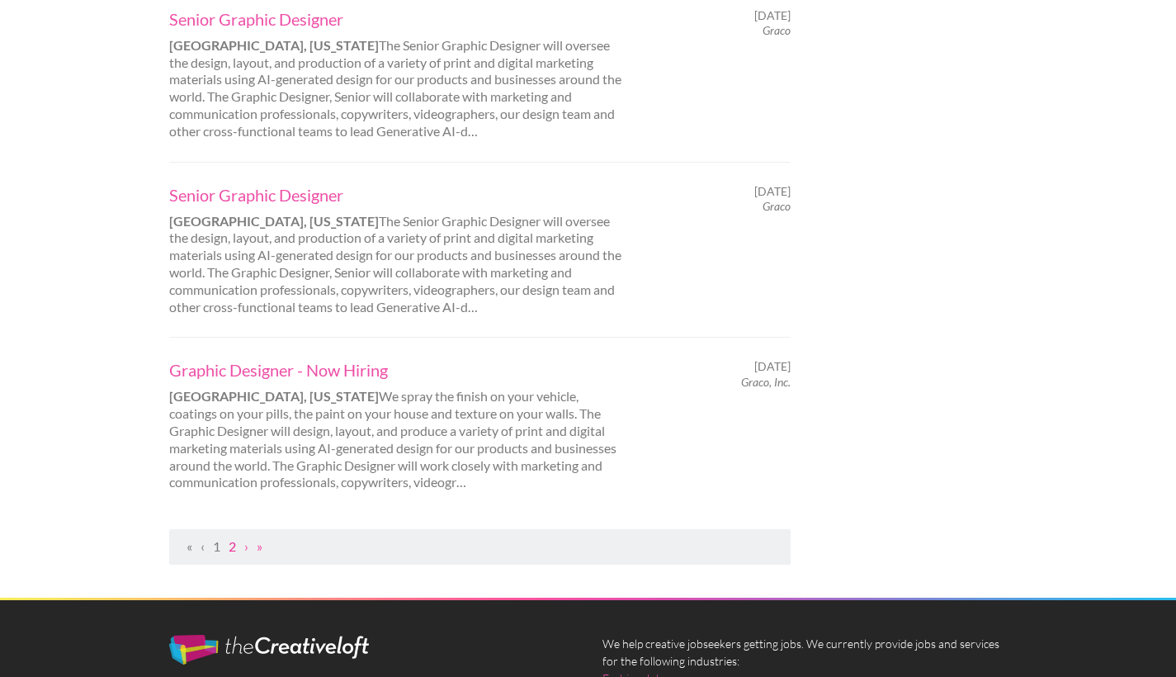
click at [234, 538] on link "2" at bounding box center [232, 546] width 7 height 16
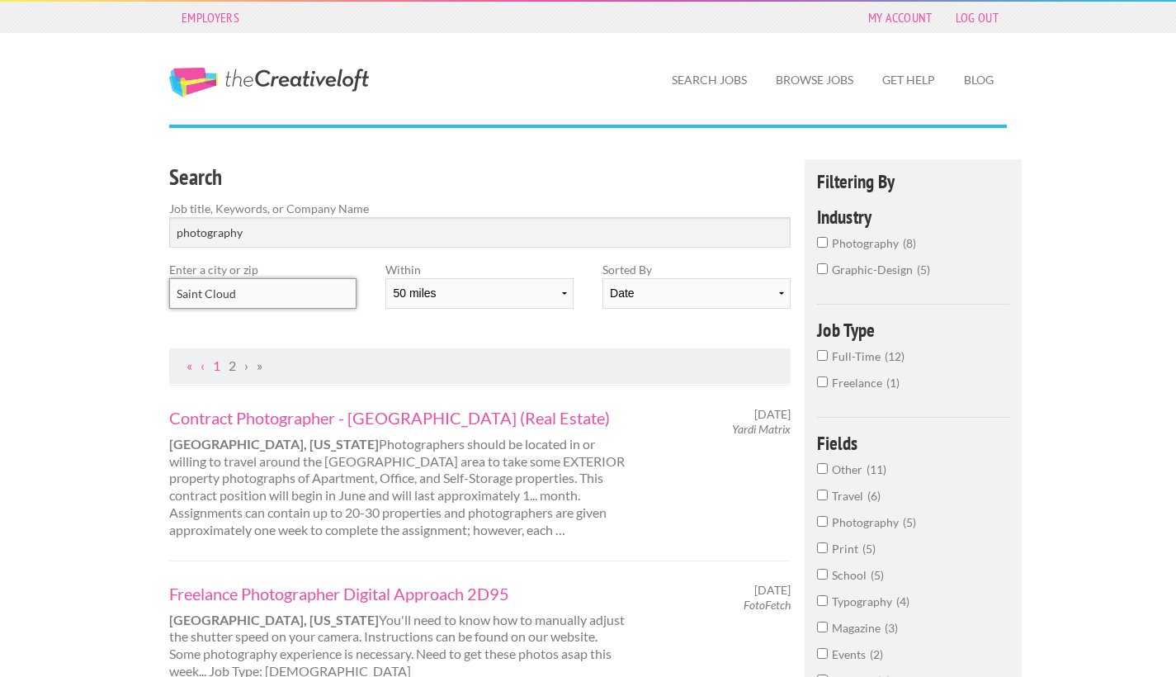
click at [254, 294] on input "Saint Cloud" at bounding box center [262, 293] width 187 height 31
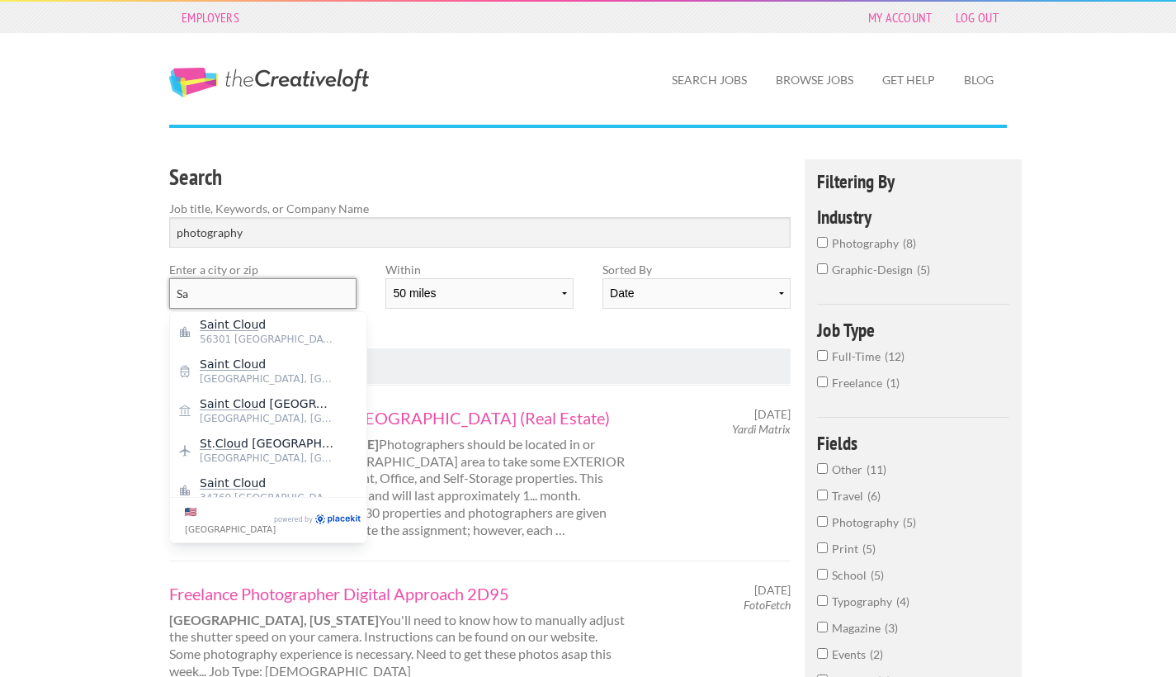
type input "S"
drag, startPoint x: 254, startPoint y: 294, endPoint x: 215, endPoint y: 376, distance: 91.2
click at [215, 376] on span "55401 [GEOGRAPHIC_DATA]" at bounding box center [267, 378] width 135 height 15
type input "[GEOGRAPHIC_DATA]"
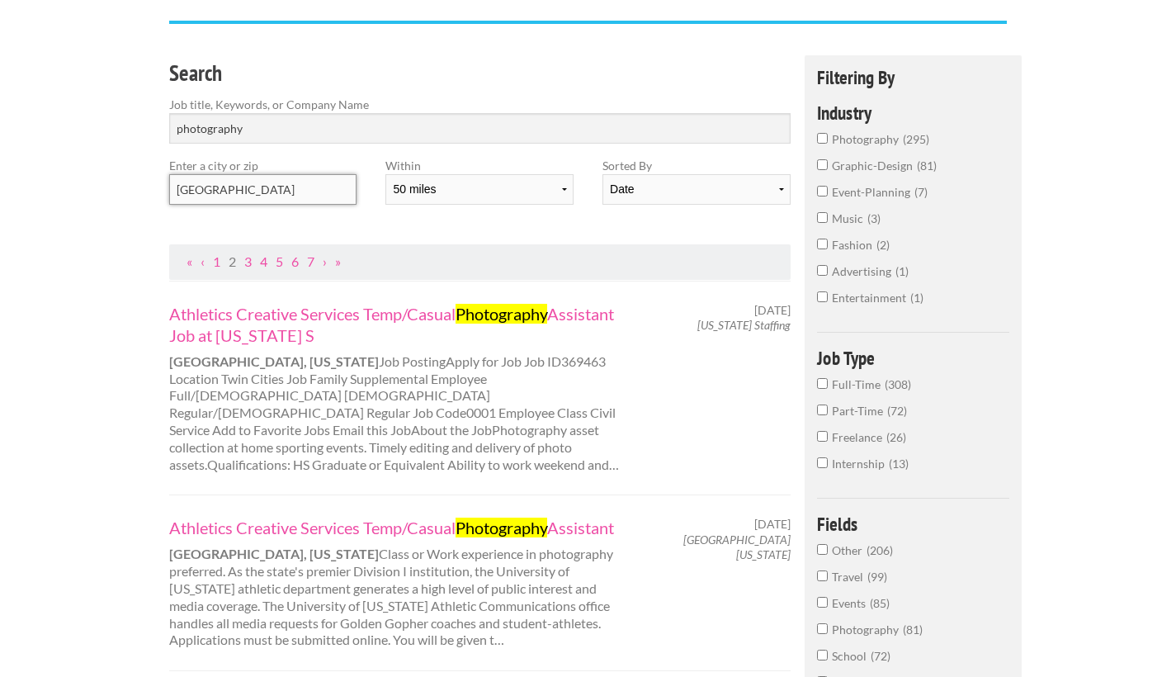
scroll to position [106, 0]
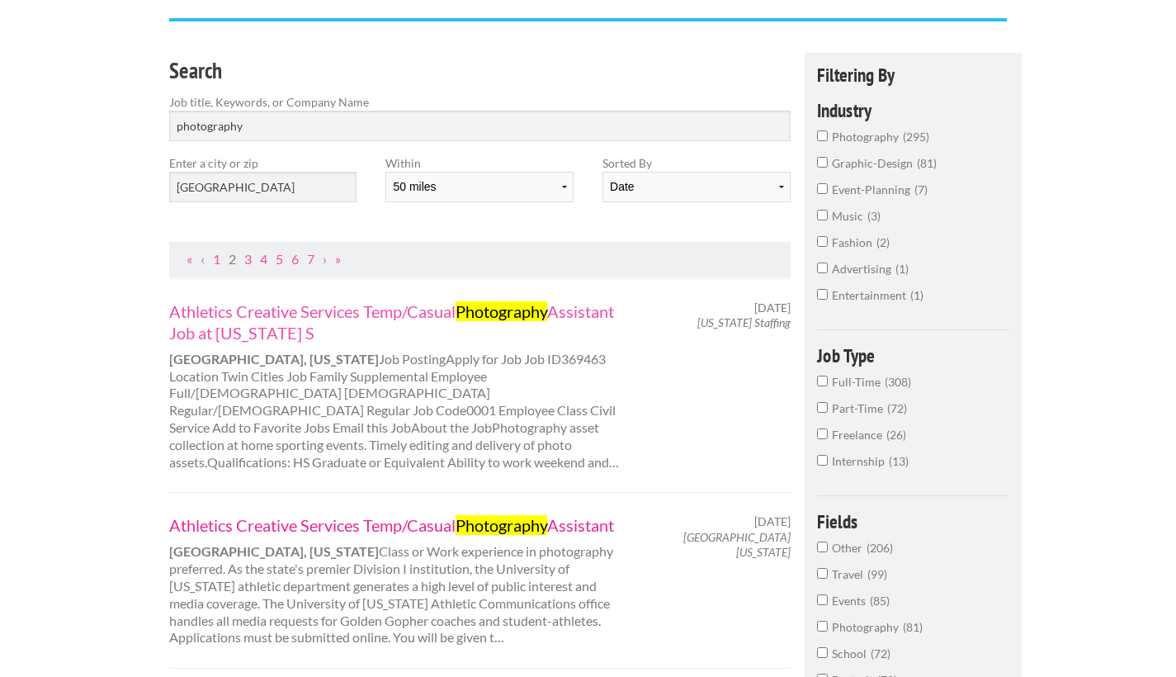
click at [326, 514] on link "Athletics Creative Services Temp/Casual Photography Assistant" at bounding box center [398, 524] width 459 height 21
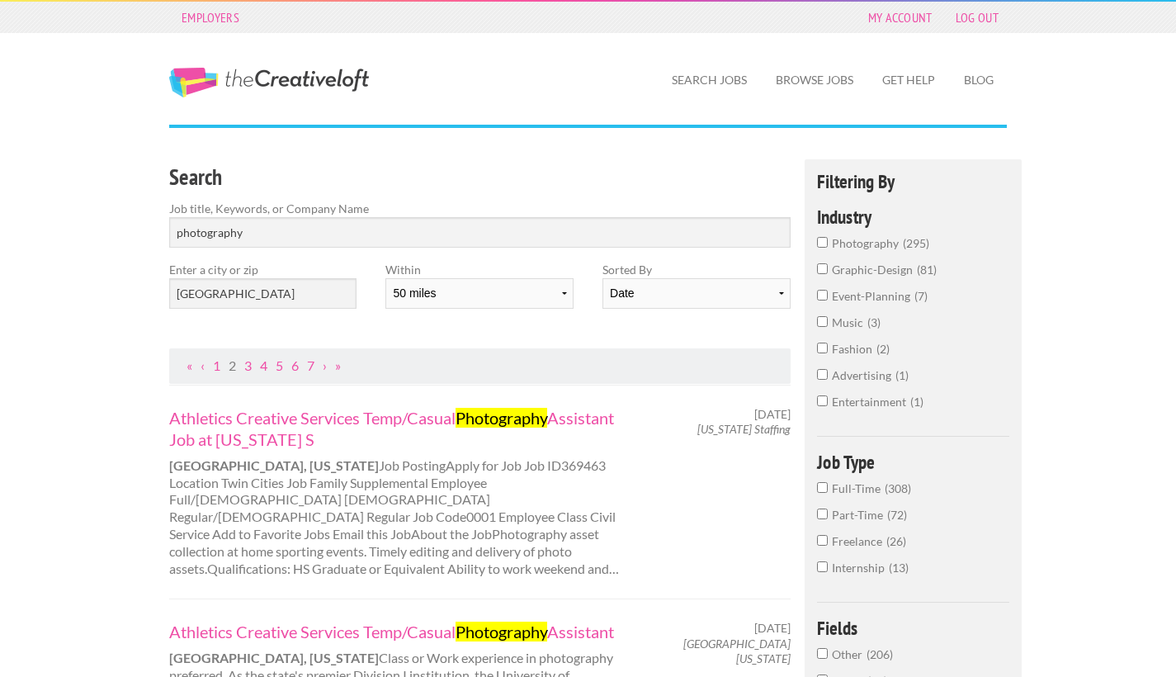
scroll to position [0, 0]
click at [271, 244] on input "photography" at bounding box center [480, 232] width 622 height 31
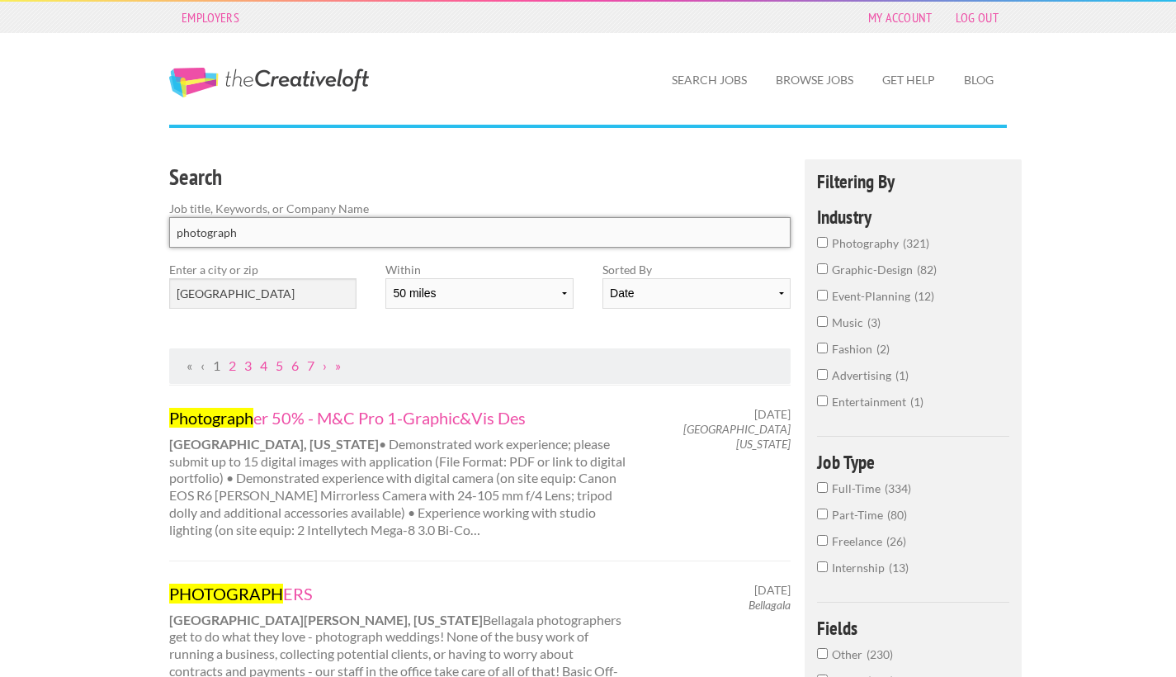
type input "photography"
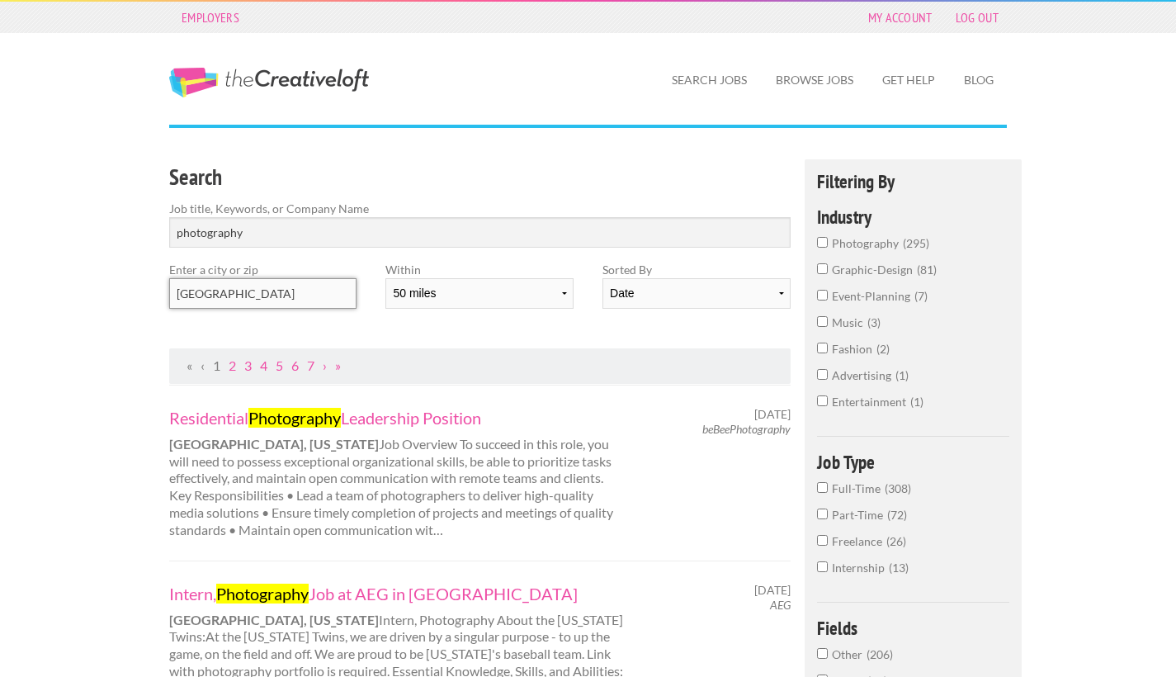
click at [263, 289] on input "[GEOGRAPHIC_DATA]" at bounding box center [262, 293] width 187 height 31
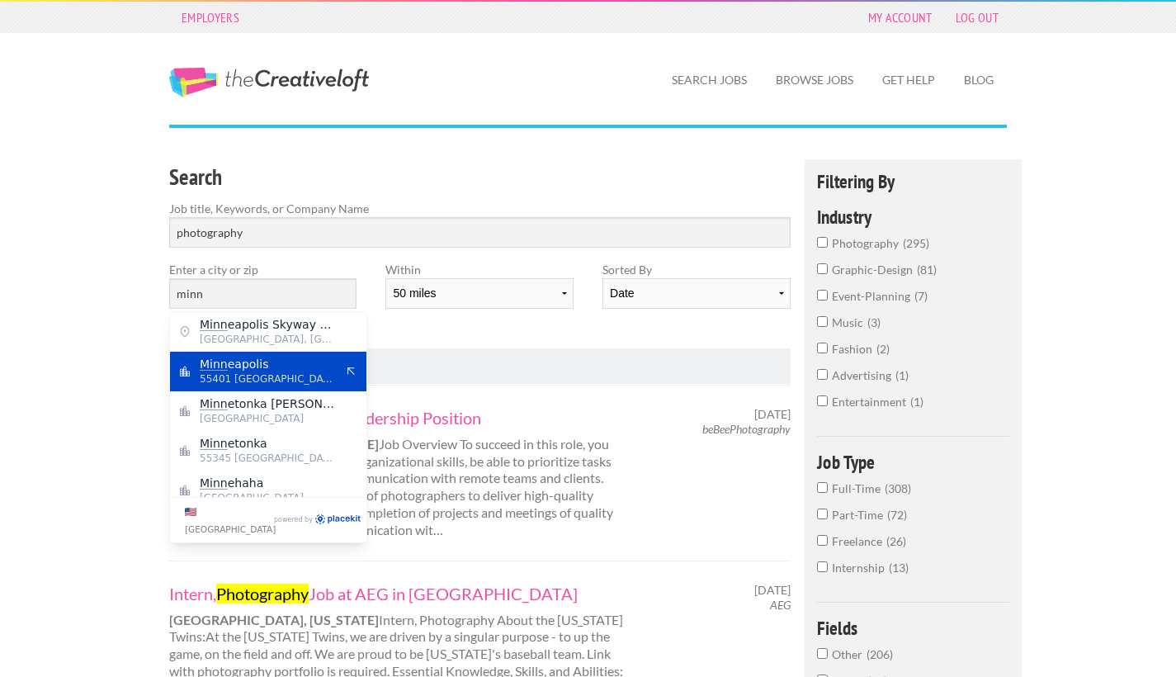
click at [258, 363] on span "Minn eapolis" at bounding box center [267, 364] width 135 height 15
type input "[GEOGRAPHIC_DATA]"
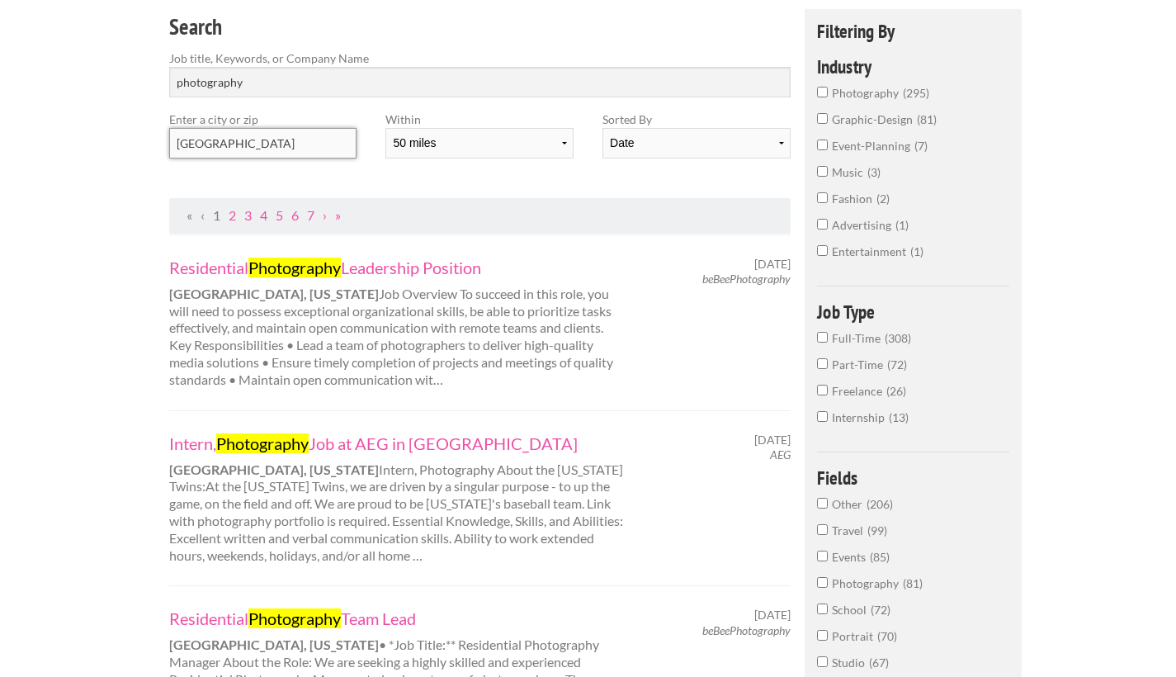
scroll to position [157, 0]
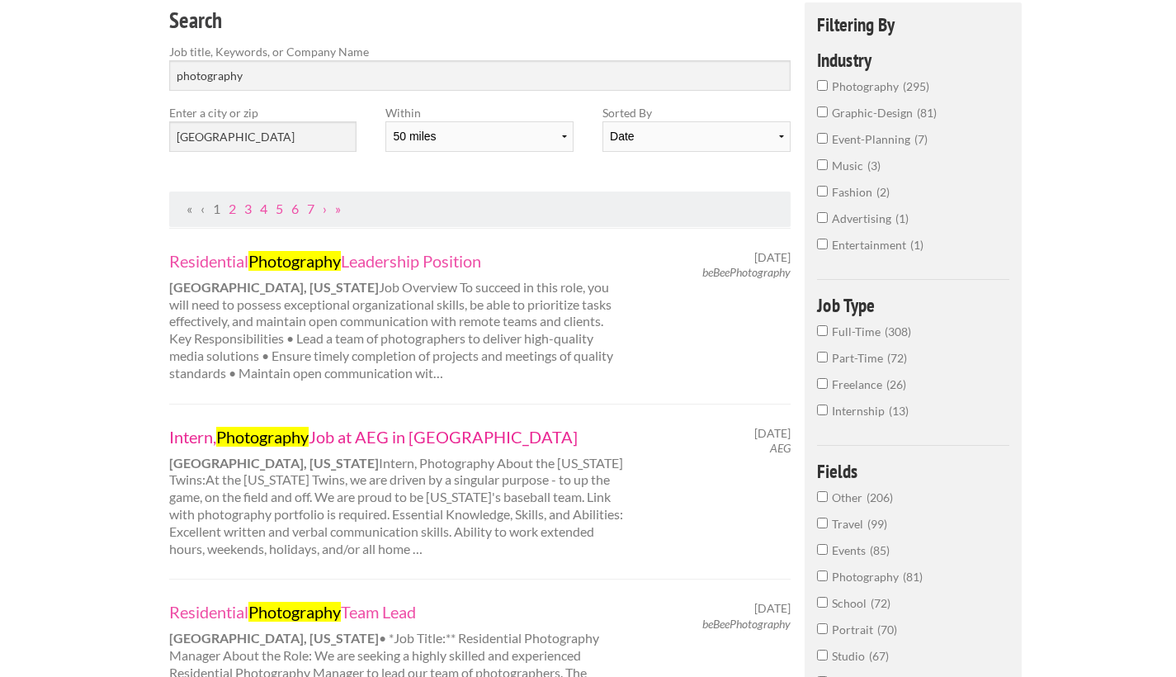
click at [322, 433] on link "Intern, Photography Job at AEG in Minneapolis" at bounding box center [398, 436] width 459 height 21
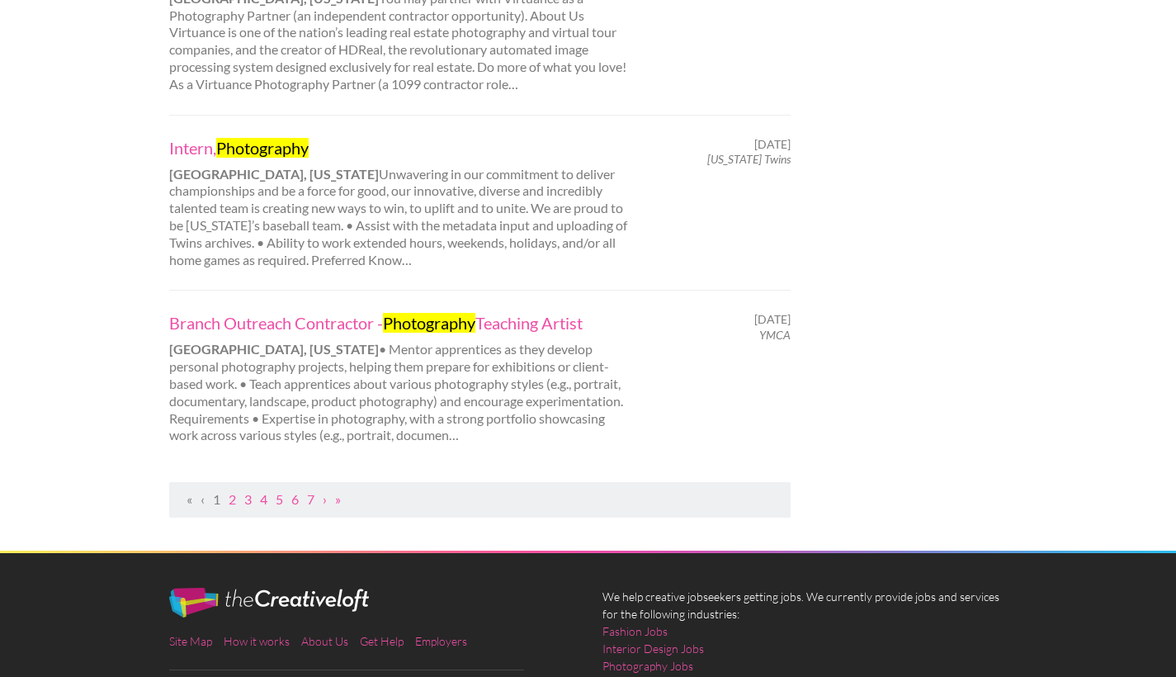
scroll to position [1672, 0]
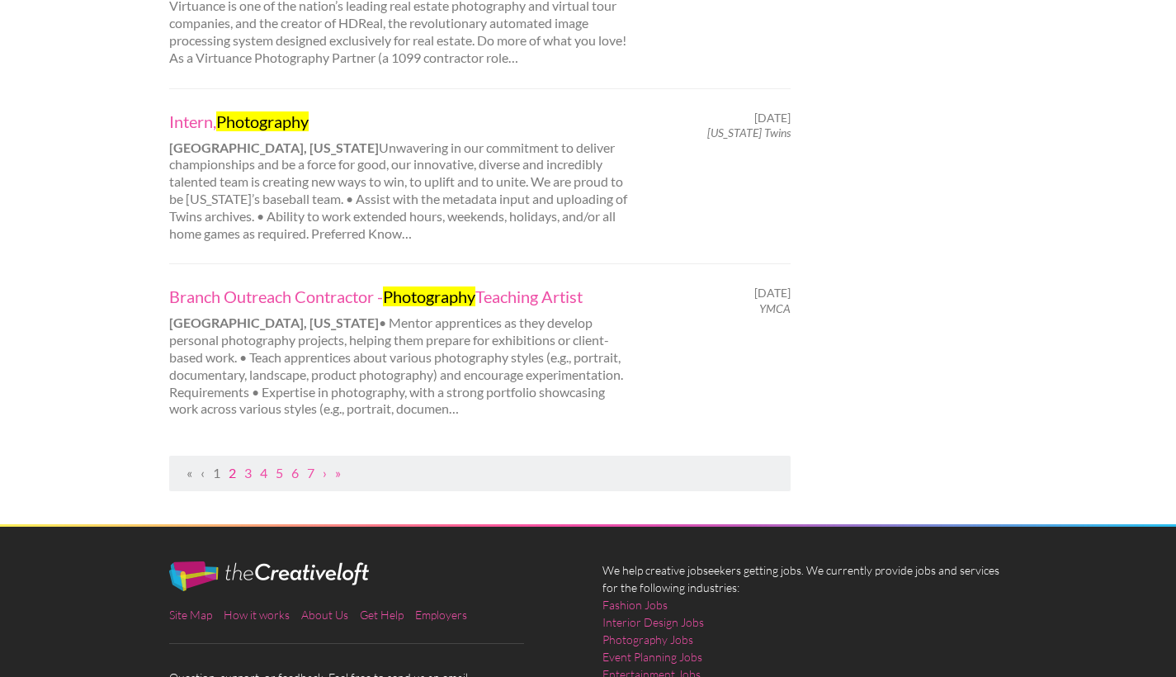
click at [232, 465] on link "2" at bounding box center [232, 473] width 7 height 16
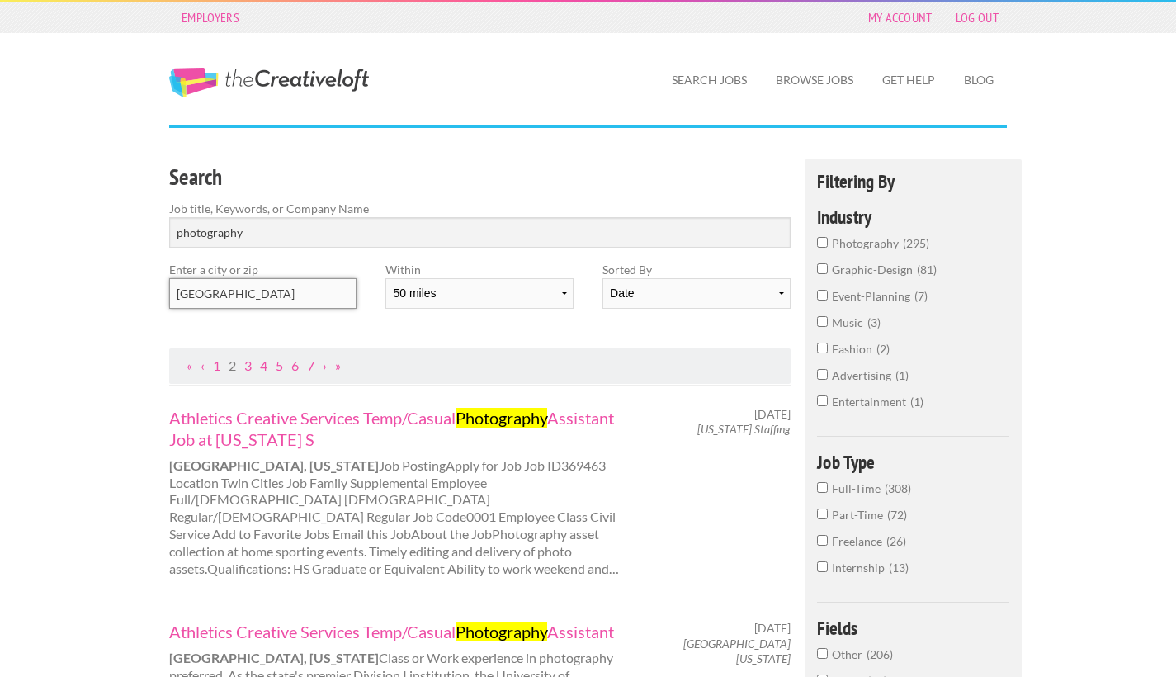
click at [244, 302] on input "[GEOGRAPHIC_DATA]" at bounding box center [262, 293] width 187 height 31
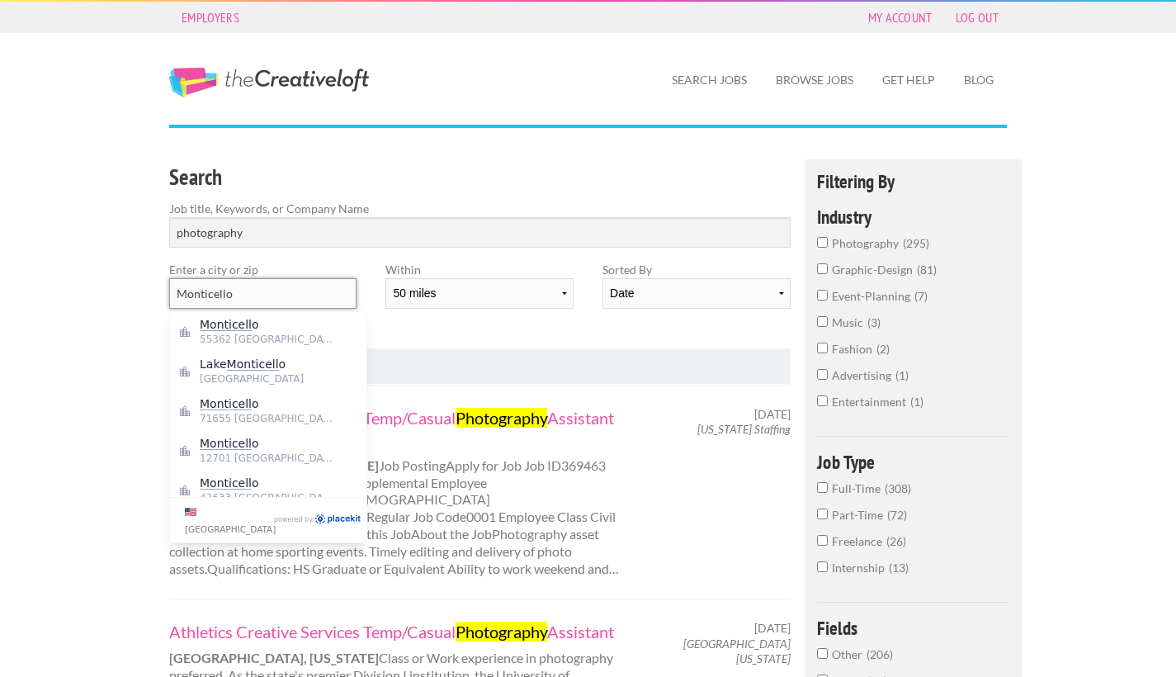
type input "Monticello"
drag, startPoint x: 251, startPoint y: 462, endPoint x: 266, endPoint y: 329, distance: 133.7
click at [266, 329] on span "Monticell o" at bounding box center [267, 324] width 135 height 15
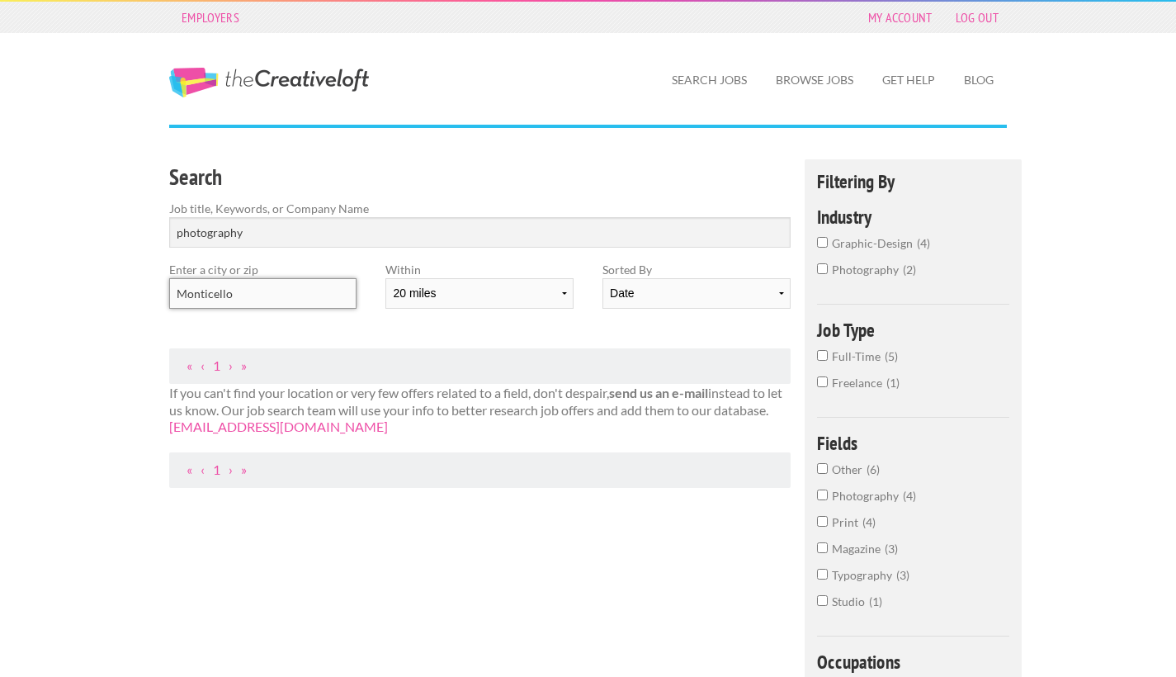
click at [304, 286] on input "Monticello" at bounding box center [262, 293] width 187 height 31
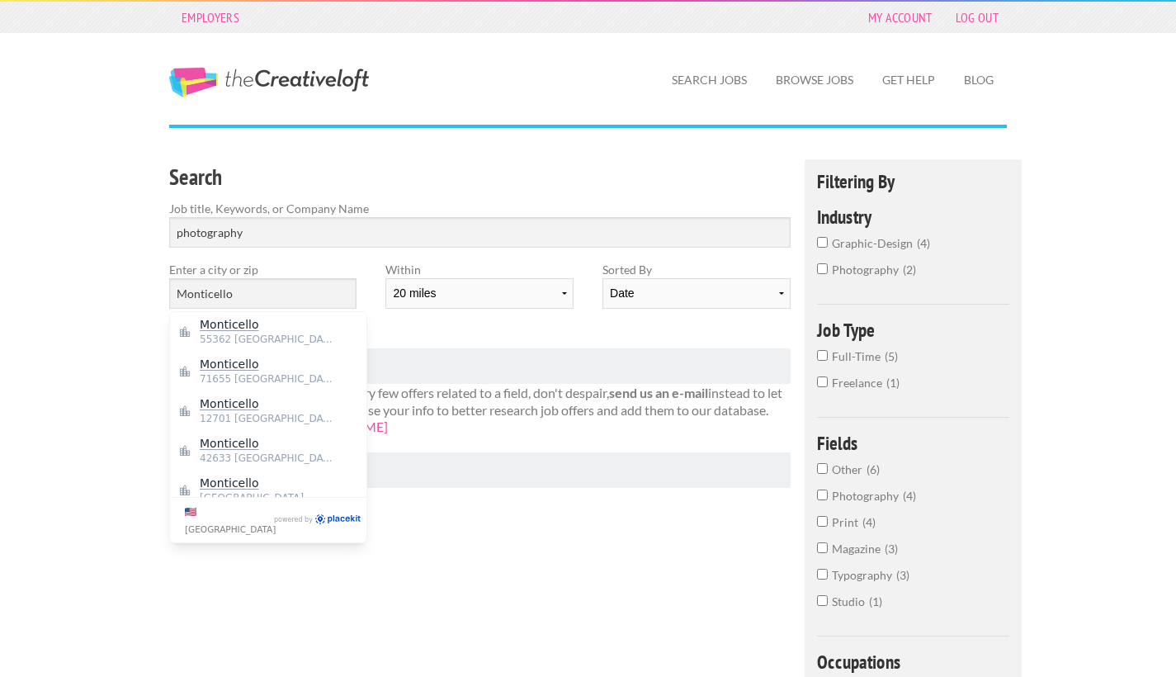
drag, startPoint x: 304, startPoint y: 286, endPoint x: 276, endPoint y: 333, distance: 54.8
click at [276, 333] on span "55362 United States of America" at bounding box center [267, 339] width 135 height 15
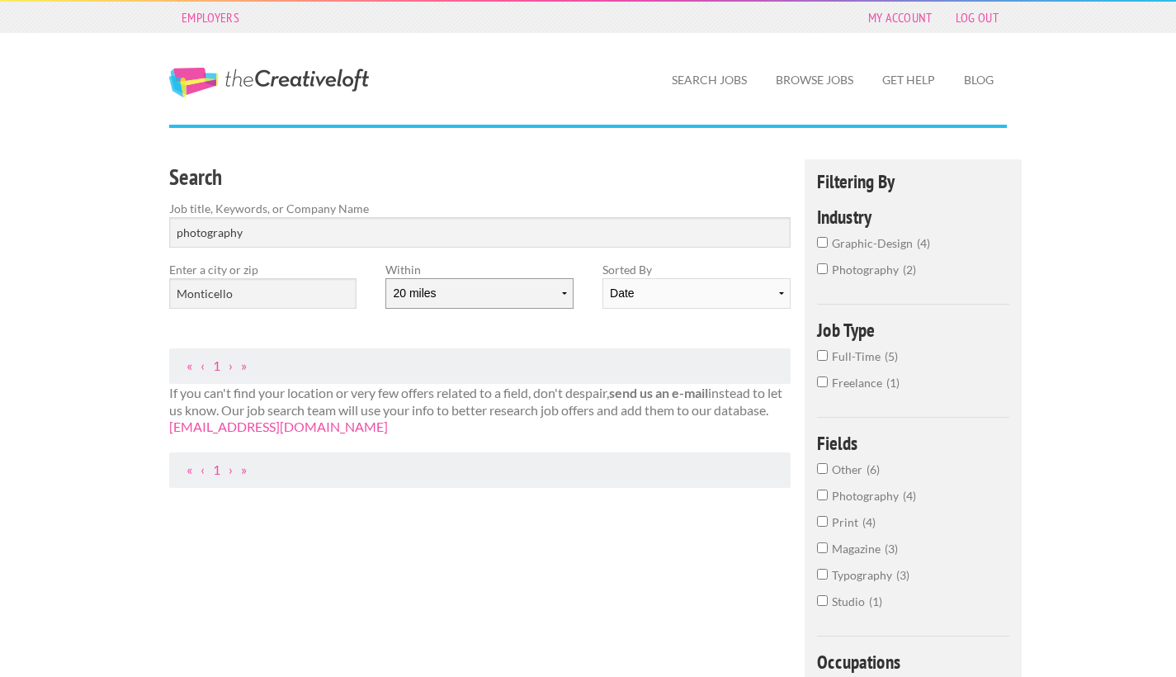
select select "100"
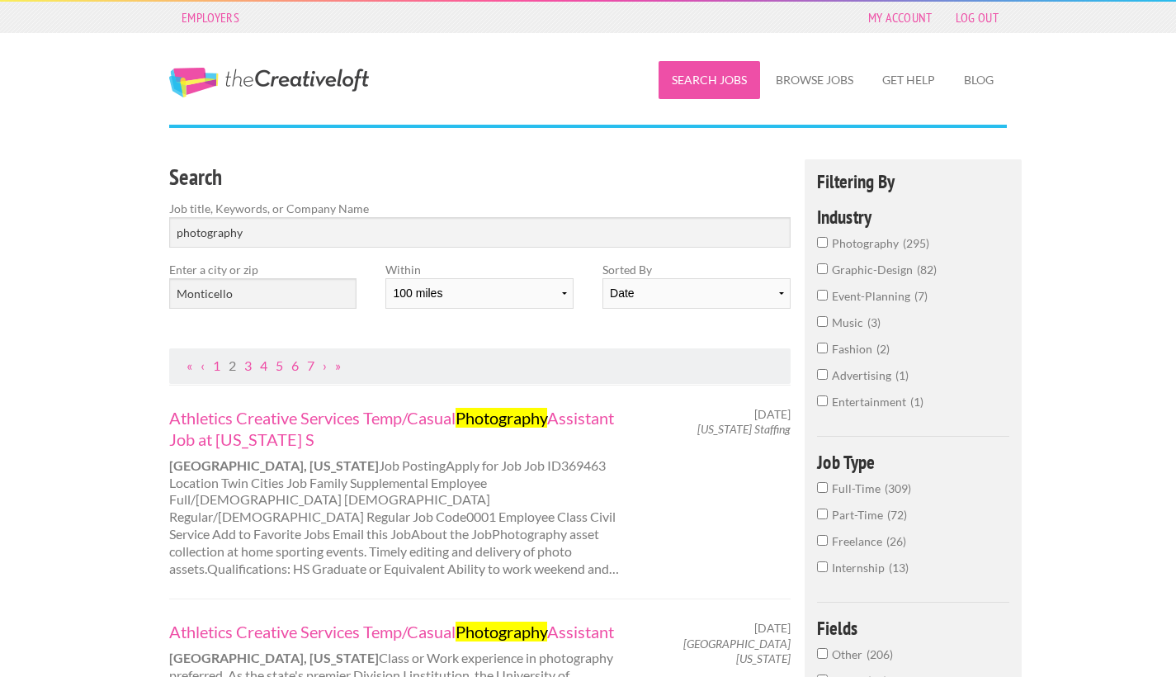
click at [707, 88] on link "Search Jobs" at bounding box center [710, 80] width 102 height 38
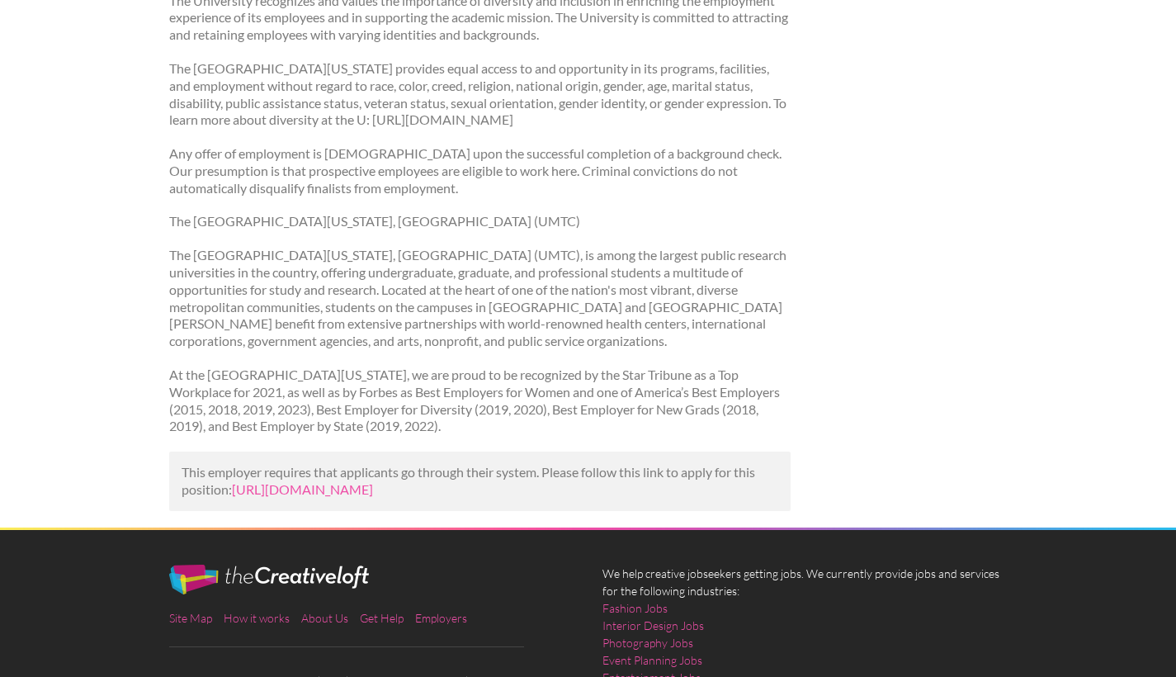
scroll to position [894, 0]
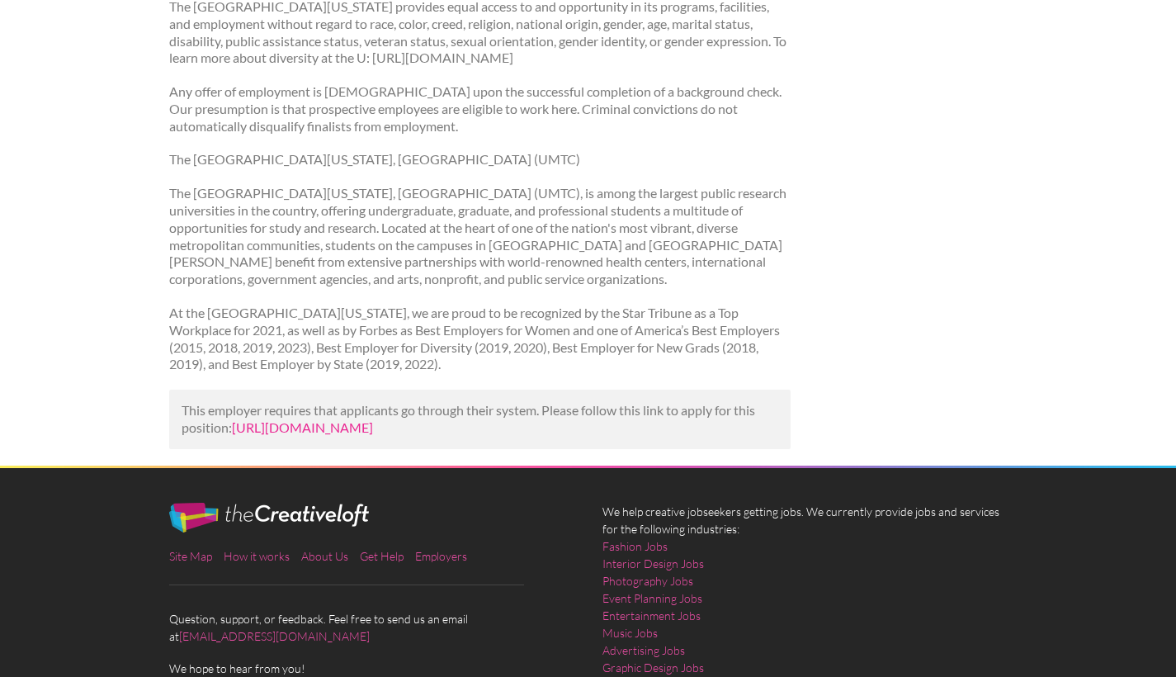
click at [291, 419] on link "[URL][DOMAIN_NAME]" at bounding box center [302, 427] width 141 height 16
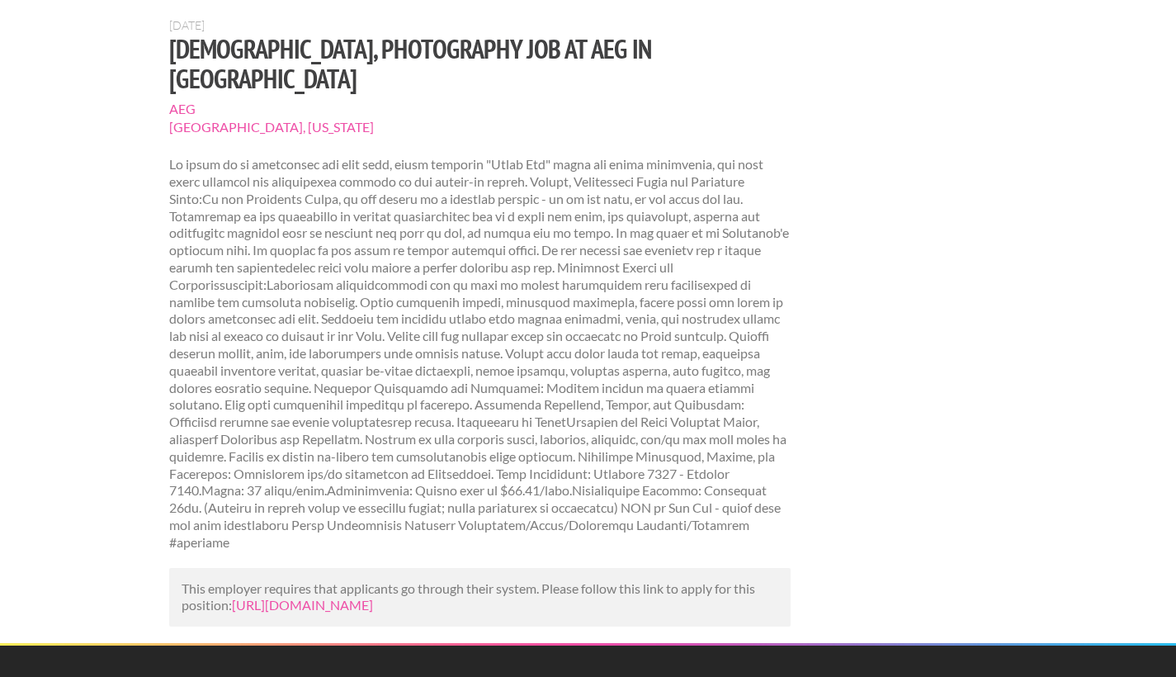
scroll to position [294, 0]
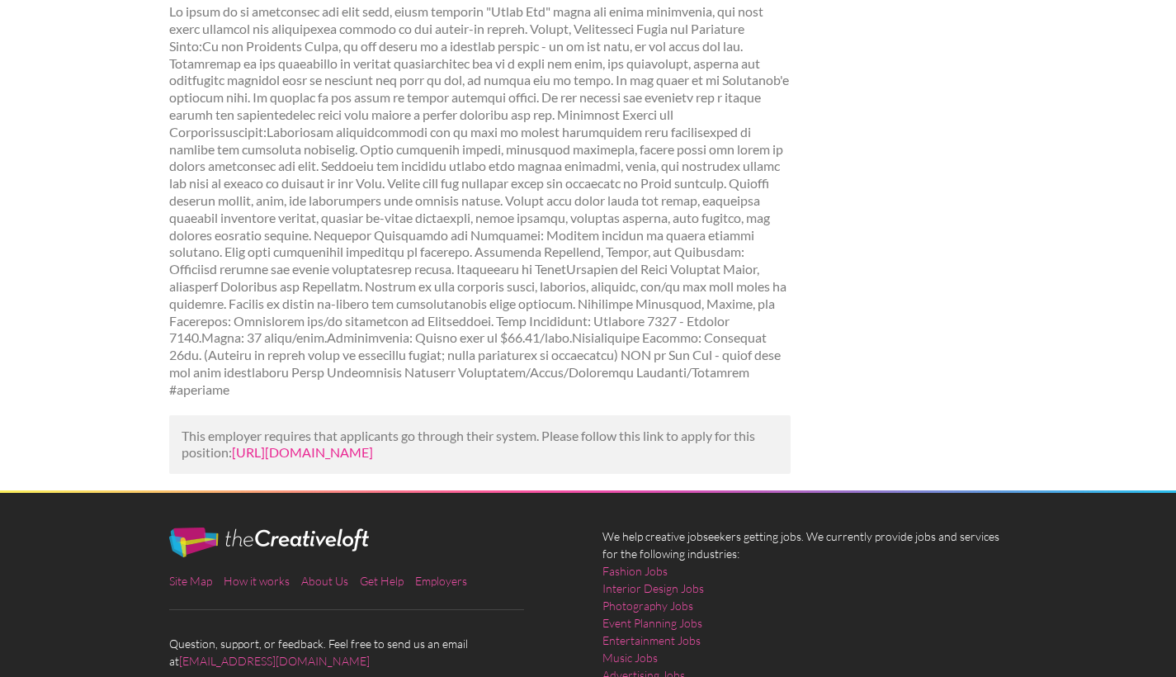
click at [328, 444] on link "https://www.mediabistro.com/jobs/1579876406-aeg-is-hiring-intern-photography-in…" at bounding box center [302, 452] width 141 height 16
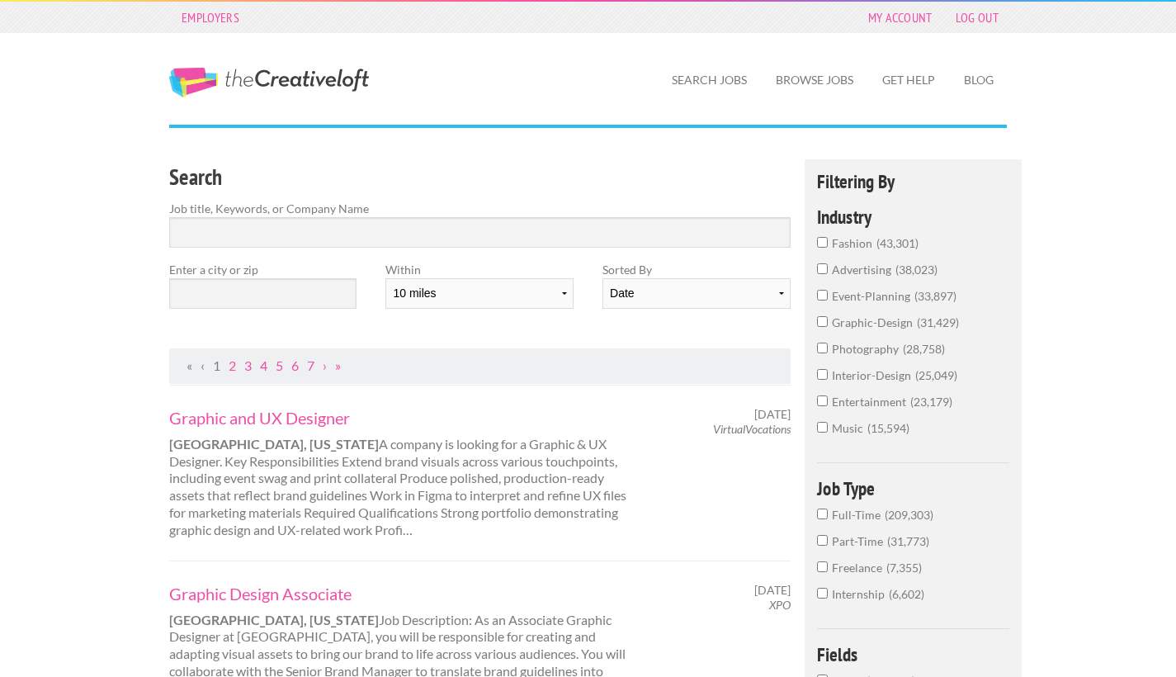
click at [404, 211] on label "Job title, Keywords, or Company Name" at bounding box center [480, 208] width 622 height 17
click at [400, 217] on input "Search" at bounding box center [480, 232] width 622 height 31
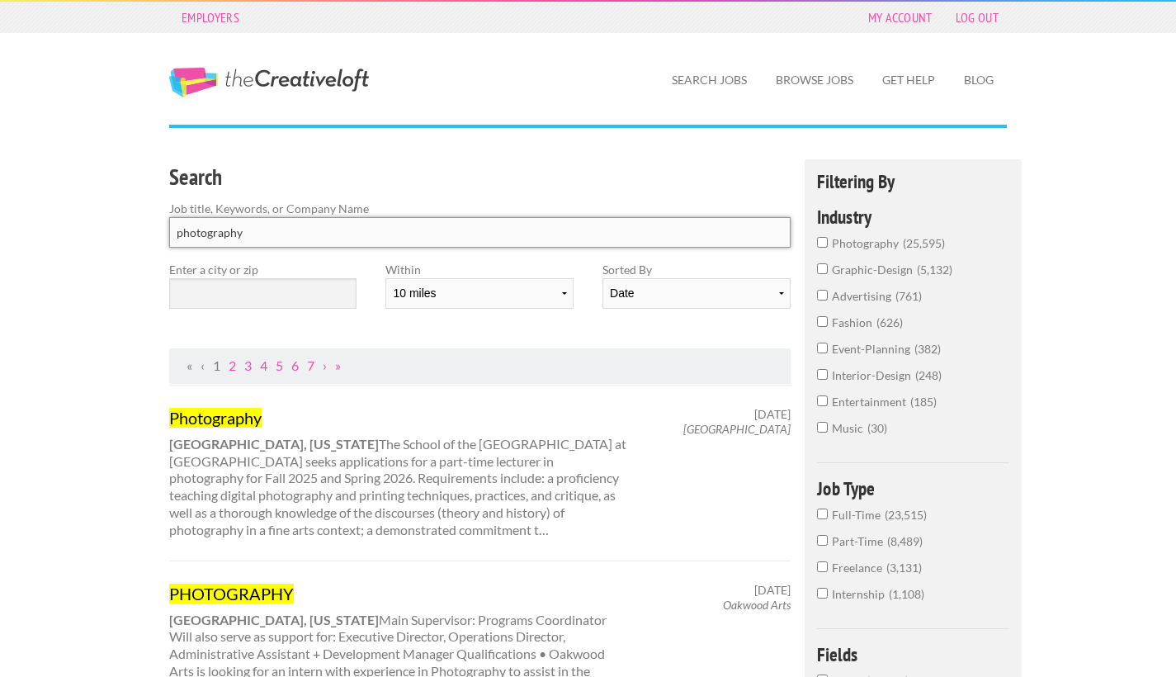
type input "photography"
click at [298, 305] on input "text" at bounding box center [262, 293] width 187 height 31
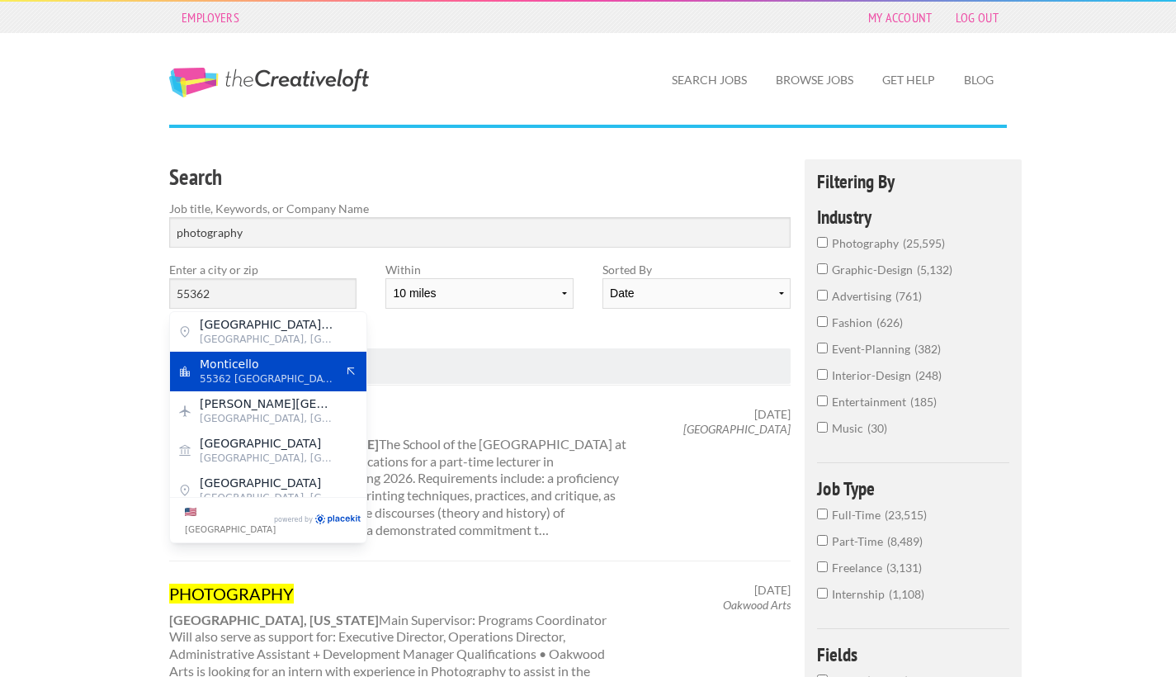
click at [281, 357] on span "Monticello" at bounding box center [267, 364] width 135 height 15
type input "Monticello"
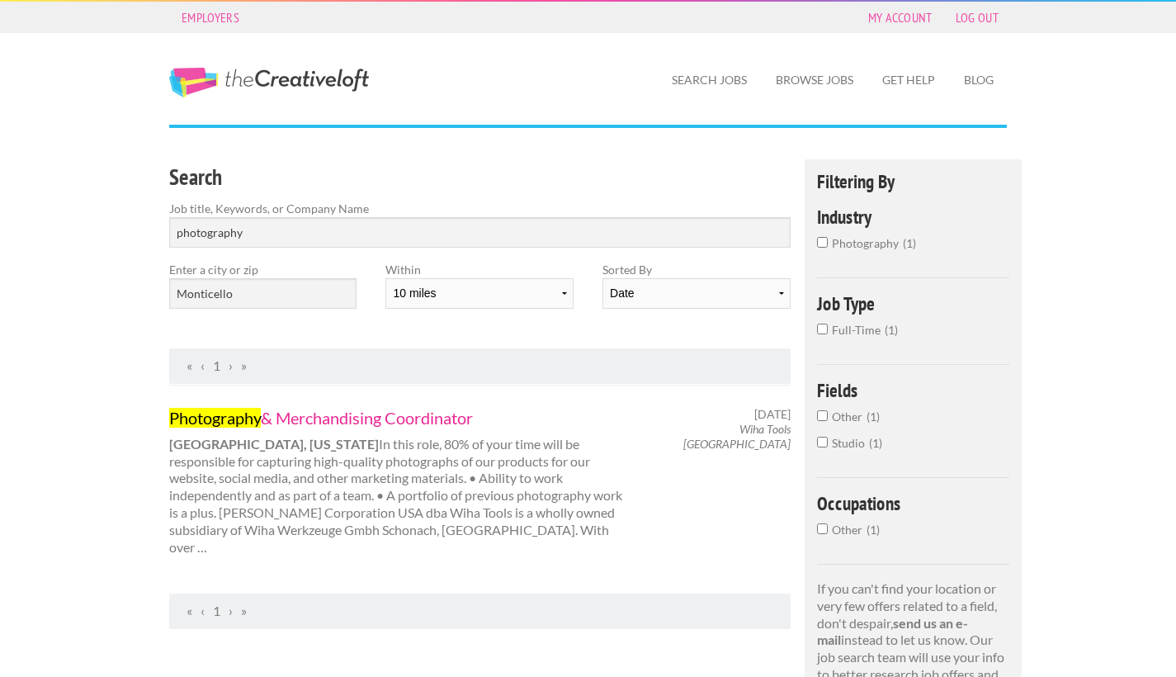
click at [301, 417] on link "Photography & Merchandising Coordinator" at bounding box center [398, 417] width 459 height 21
click at [253, 211] on label "Job title, Keywords, or Company Name" at bounding box center [480, 208] width 622 height 17
click at [252, 217] on input "photography" at bounding box center [480, 232] width 622 height 31
click at [265, 236] on input "photography" at bounding box center [480, 232] width 622 height 31
click at [256, 292] on input "Monticello" at bounding box center [262, 293] width 187 height 31
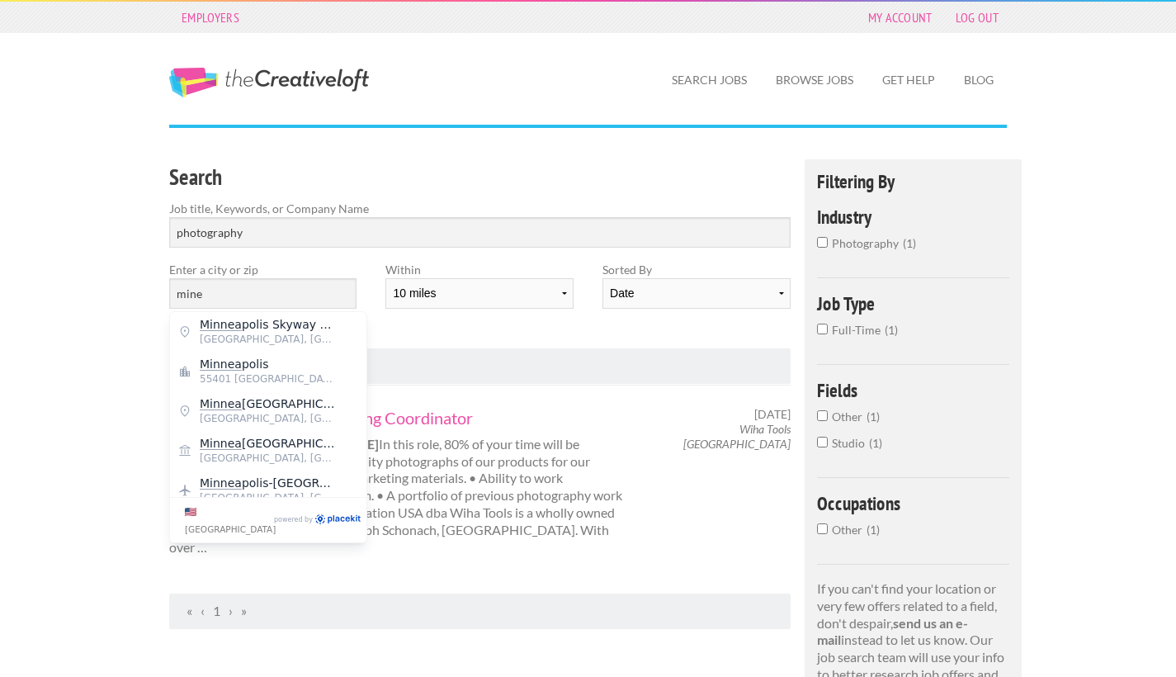
drag, startPoint x: 256, startPoint y: 292, endPoint x: 239, endPoint y: 364, distance: 73.7
click at [239, 364] on span "Minnea polis" at bounding box center [267, 364] width 135 height 15
type input "[GEOGRAPHIC_DATA]"
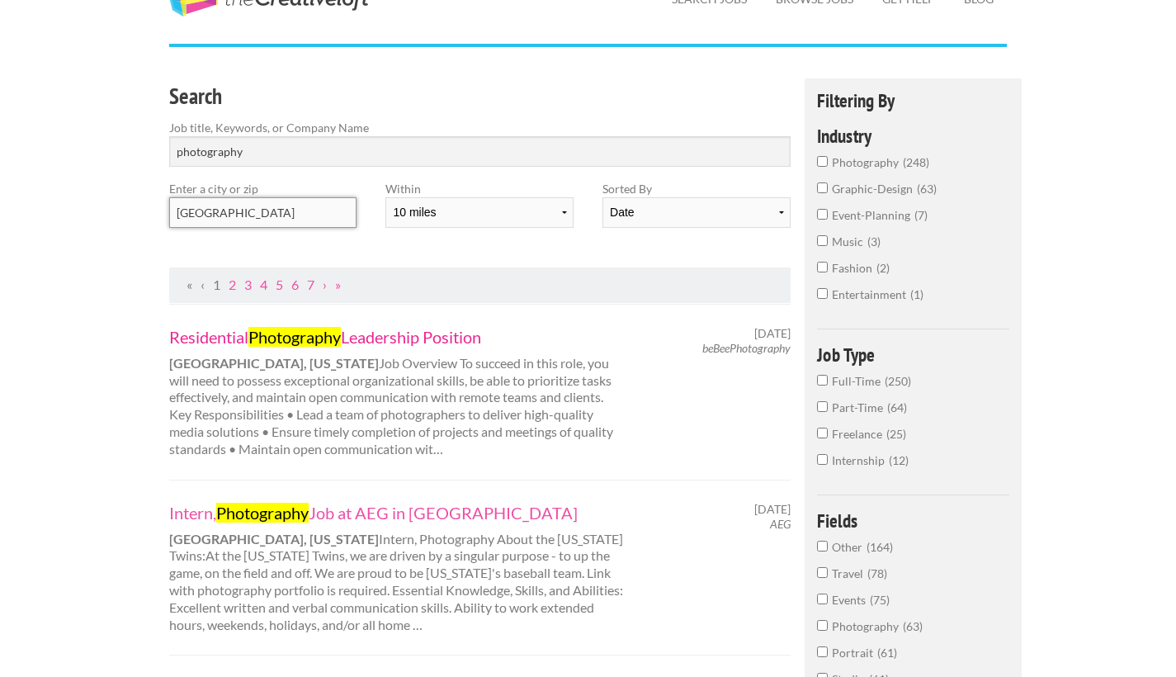
scroll to position [116, 0]
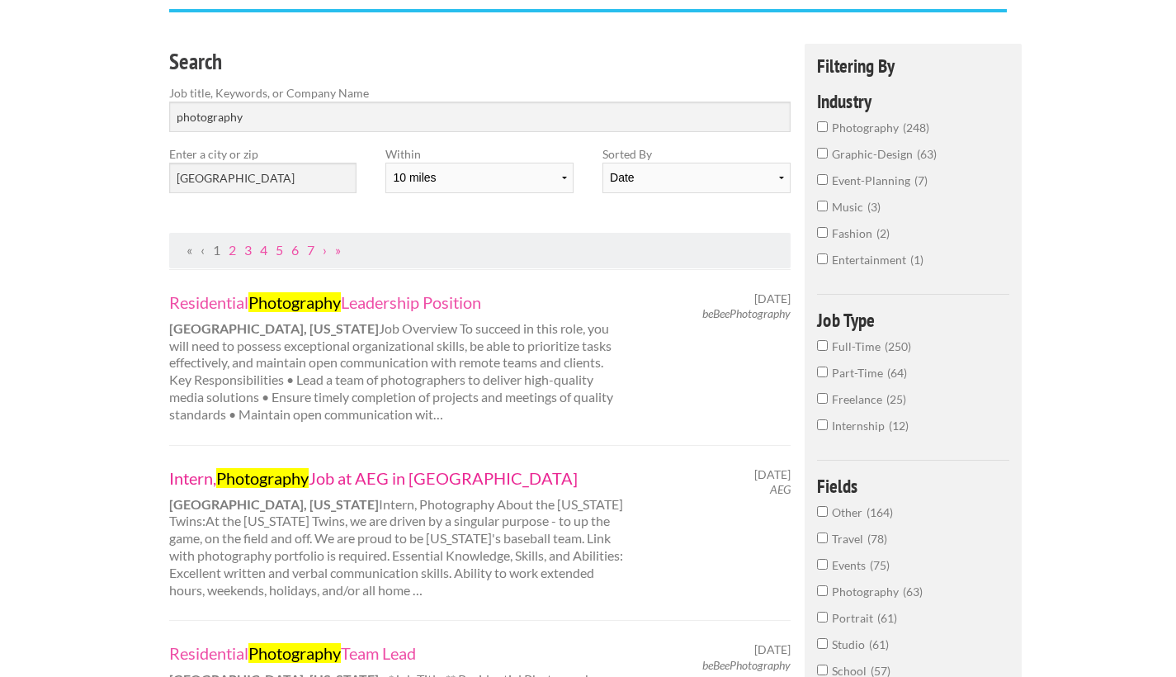
click at [404, 472] on link "Intern, Photography Job at AEG in Minneapolis" at bounding box center [398, 477] width 459 height 21
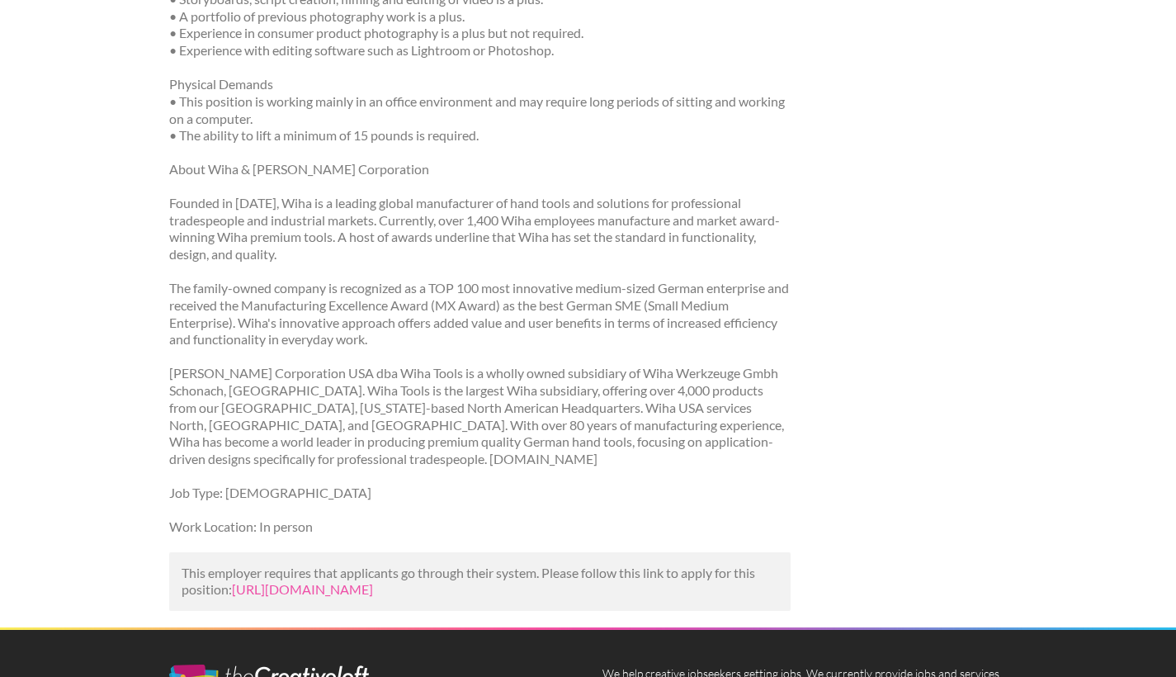
scroll to position [721, 0]
click at [330, 580] on link "[URL][DOMAIN_NAME]" at bounding box center [302, 588] width 141 height 16
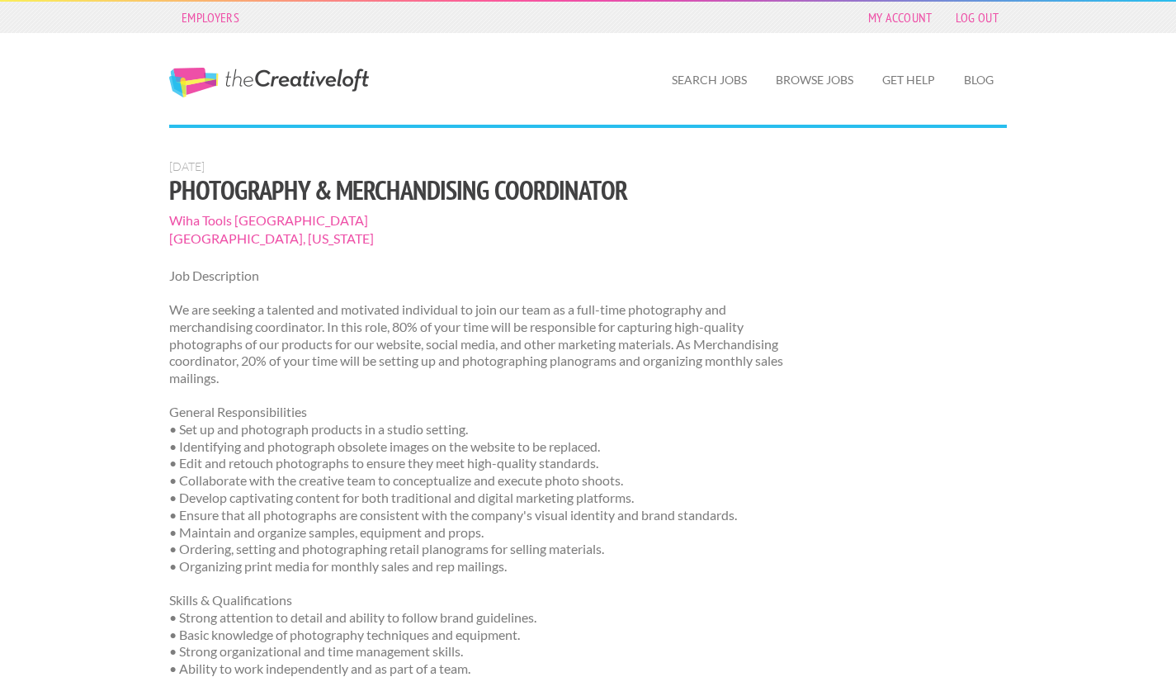
scroll to position [0, 0]
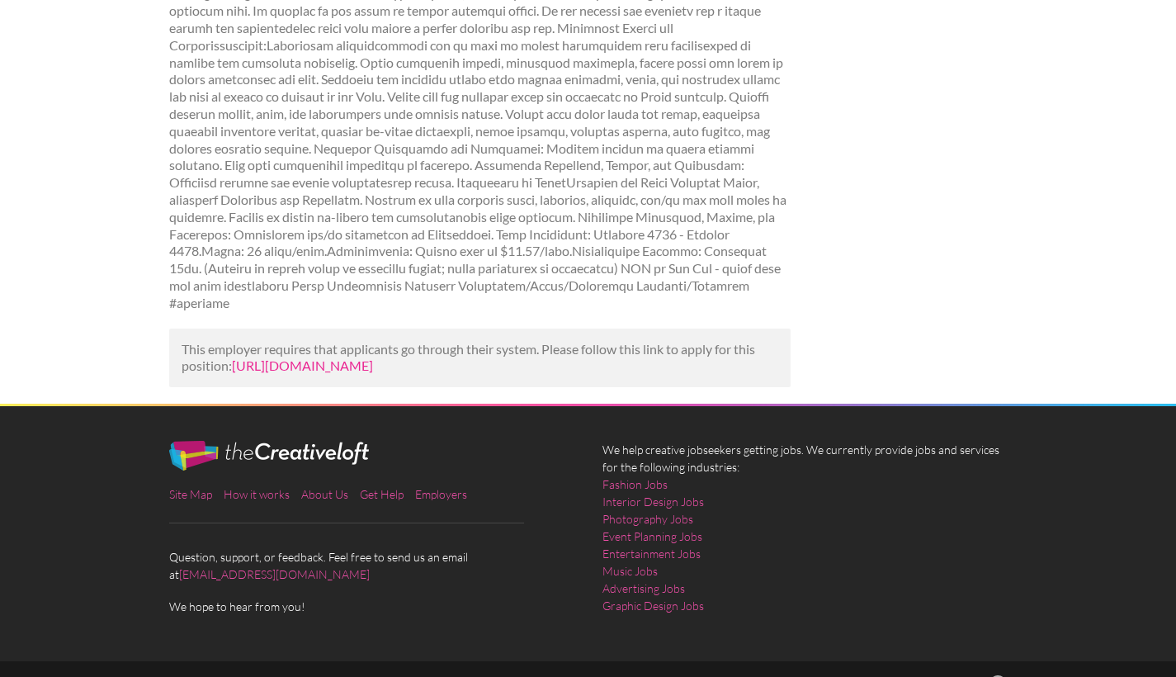
scroll to position [380, 0]
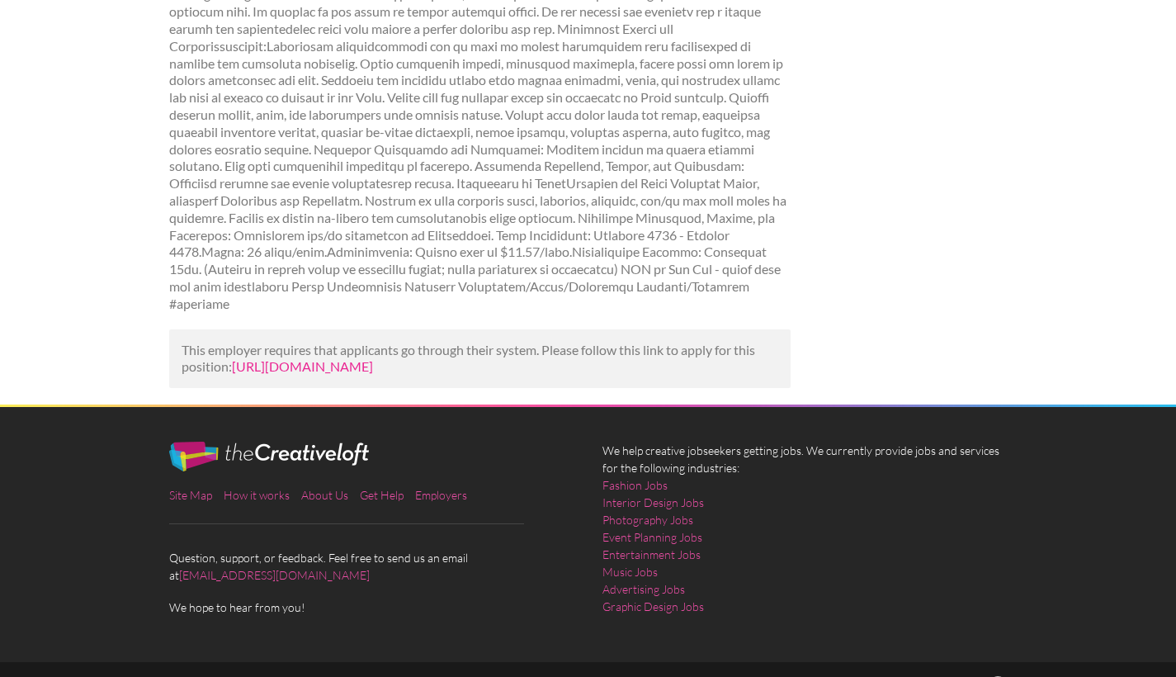
click at [373, 358] on link "https://www.mediabistro.com/jobs/1579876406-aeg-is-hiring-intern-photography-in…" at bounding box center [302, 366] width 141 height 16
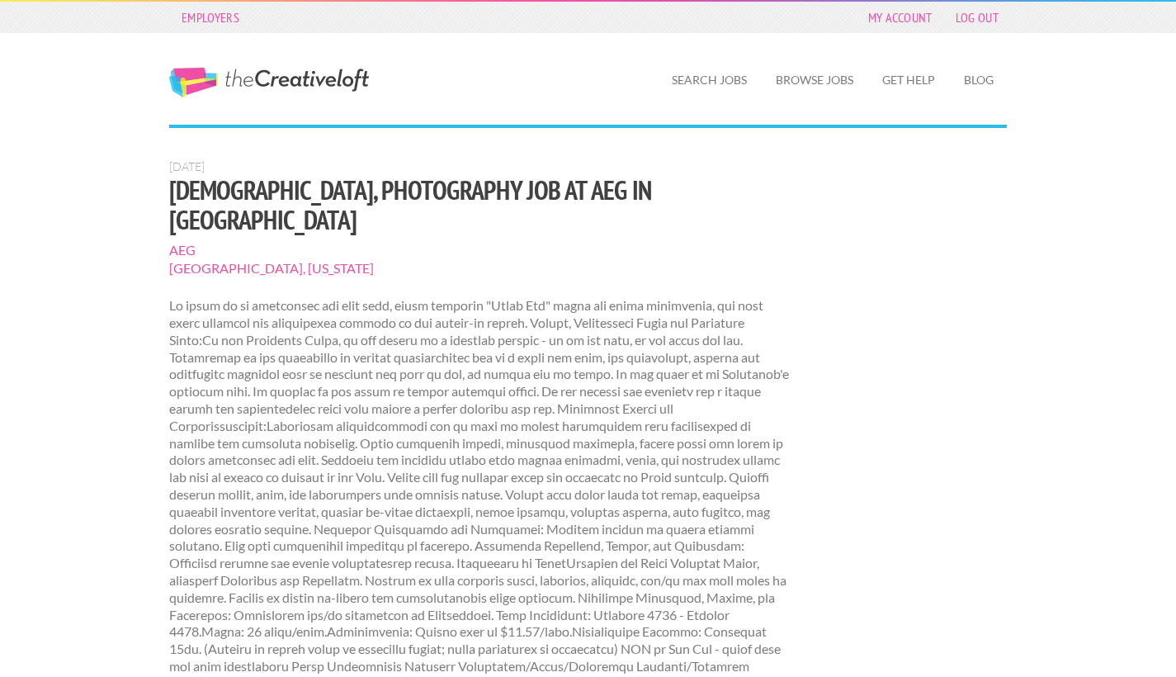
scroll to position [-1, 0]
click at [302, 253] on section "Oct. 1, 2025 Intern, Photography Job at AEG in Minneapolis AEG Minneapolis, Min…" at bounding box center [480, 425] width 622 height 533
click at [283, 259] on span "Minneapolis, Minnesota" at bounding box center [480, 268] width 622 height 18
click at [885, 26] on link "My Account" at bounding box center [900, 17] width 81 height 23
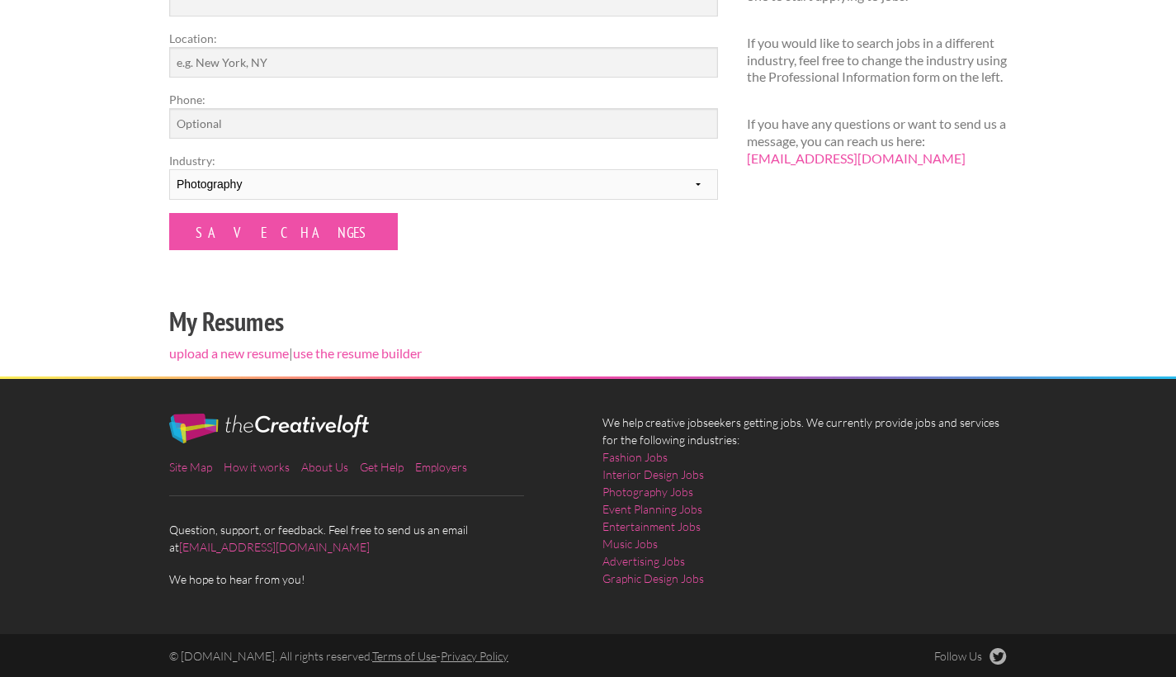
scroll to position [346, 0]
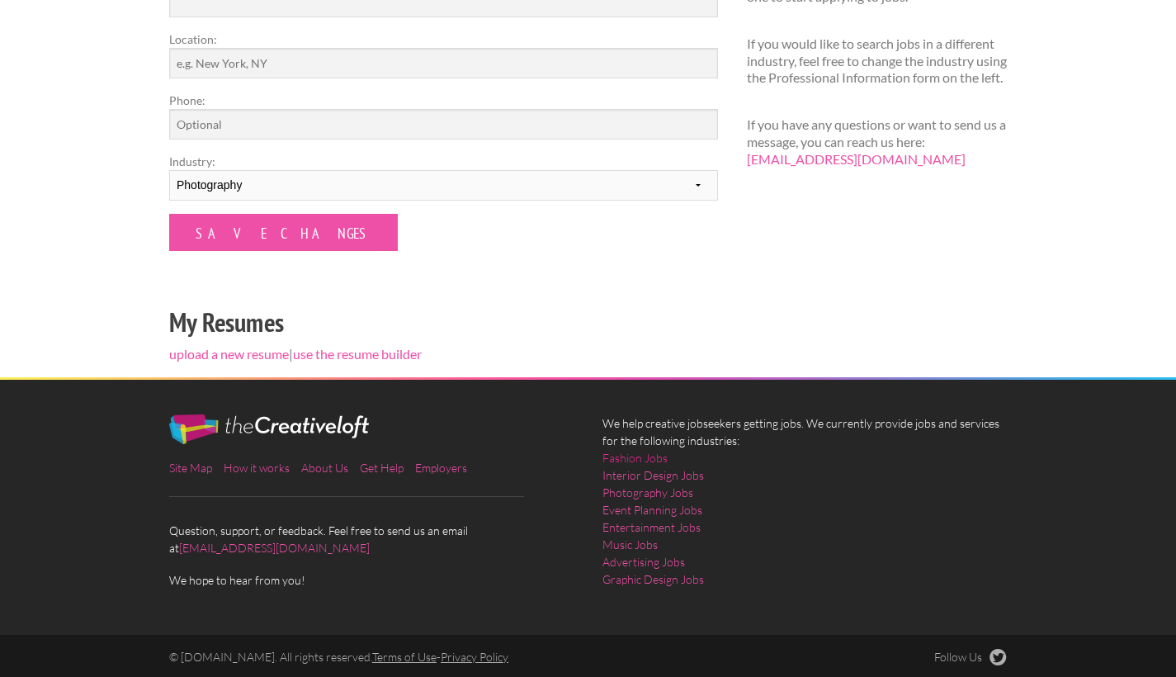
click at [622, 452] on link "Fashion Jobs" at bounding box center [635, 457] width 65 height 17
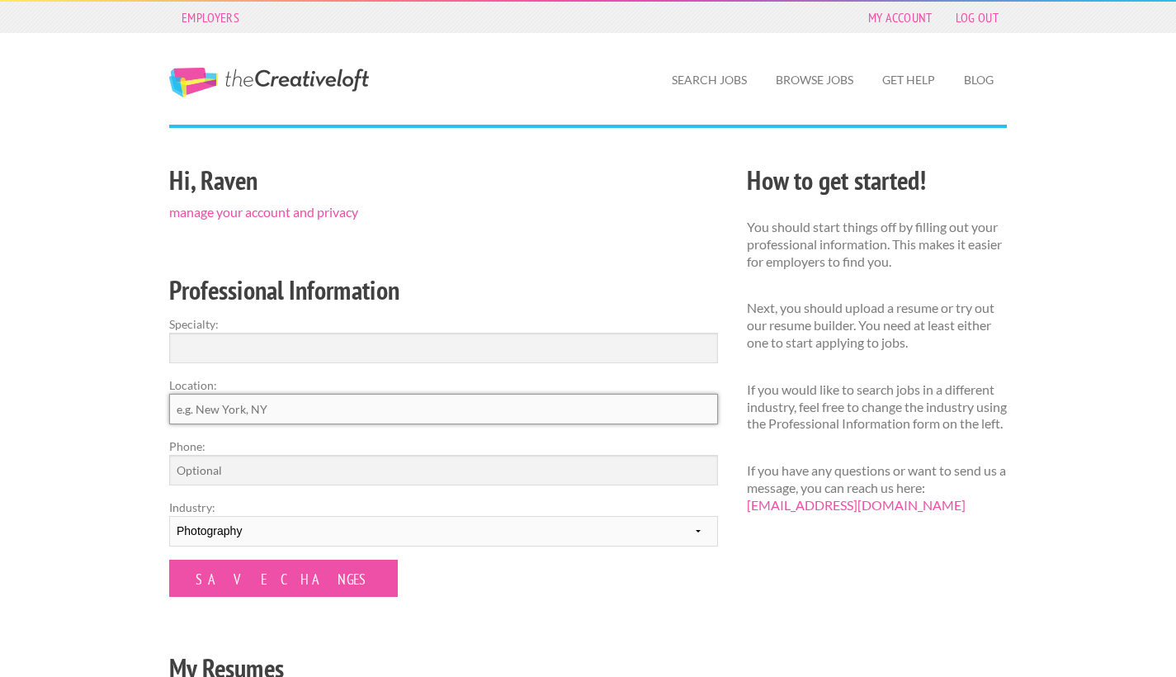
click at [404, 409] on input "Location:" at bounding box center [443, 409] width 549 height 31
type input "[GEOGRAPHIC_DATA]"
drag, startPoint x: 404, startPoint y: 409, endPoint x: 311, endPoint y: 352, distance: 109.0
click at [311, 352] on input "Specialty:" at bounding box center [443, 348] width 549 height 31
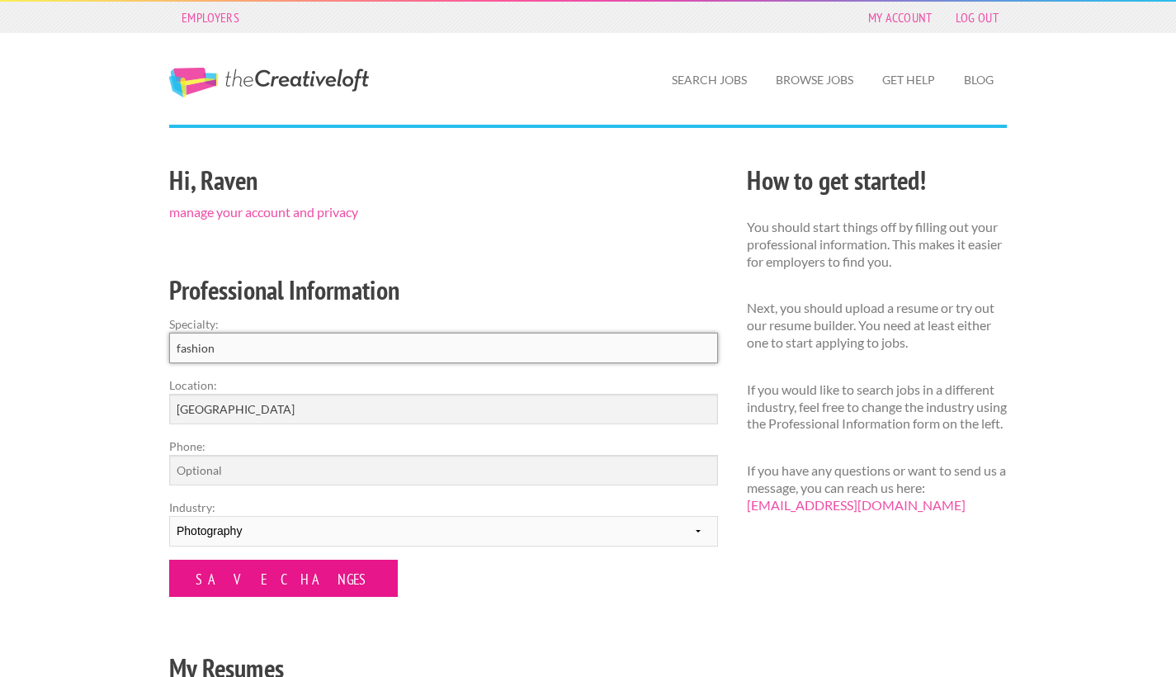
type input "fashion"
click at [275, 583] on input "Save Changes" at bounding box center [283, 578] width 229 height 37
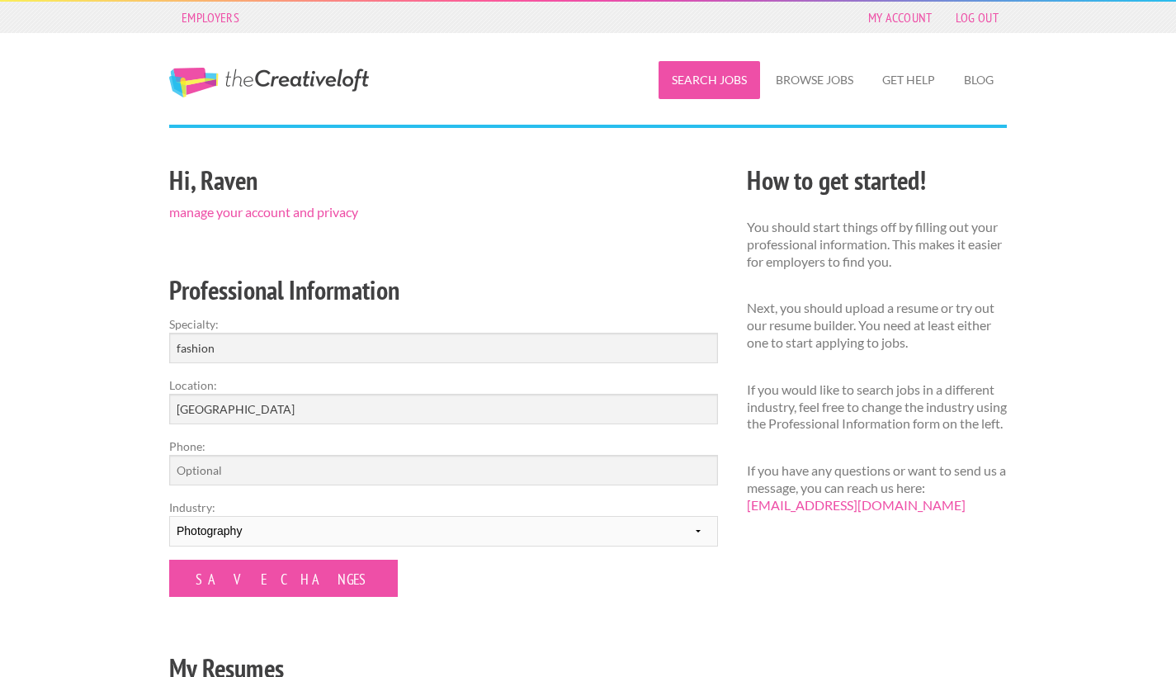
click at [701, 78] on link "Search Jobs" at bounding box center [710, 80] width 102 height 38
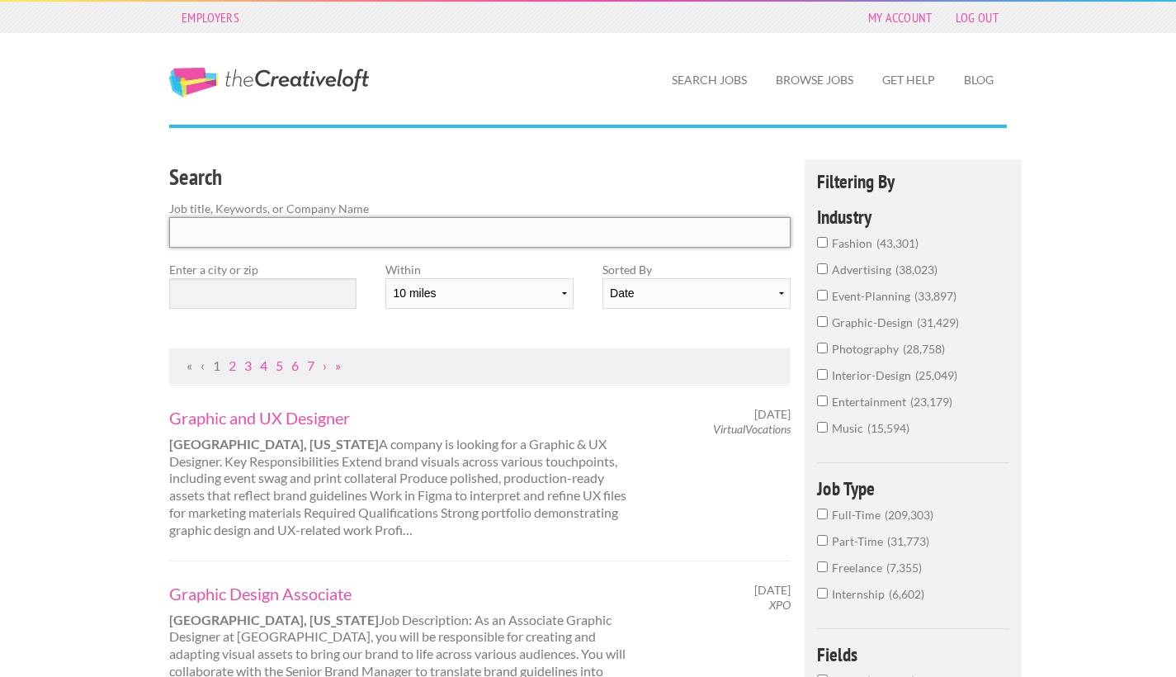
drag, startPoint x: 0, startPoint y: 0, endPoint x: 302, endPoint y: 229, distance: 379.4
click at [302, 229] on input "Search" at bounding box center [480, 232] width 622 height 31
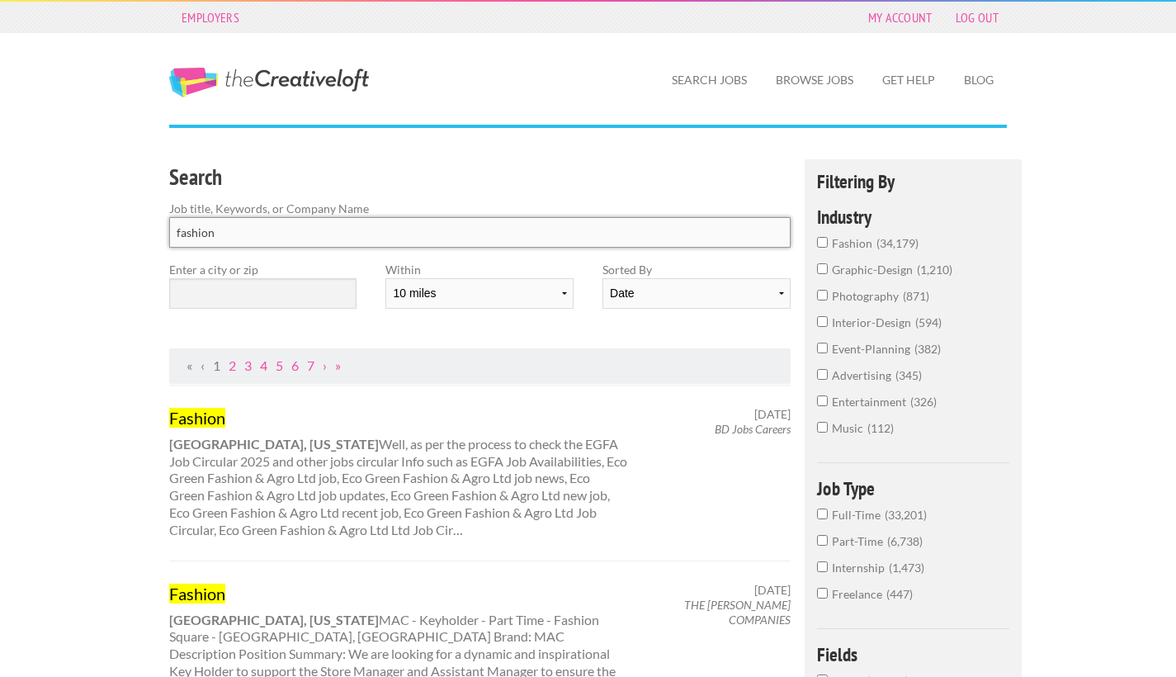
type input "fashion"
click at [218, 324] on div "Search Job title, Keywords, or Company Name fashion Enter a city or zip Within …" at bounding box center [480, 253] width 650 height 189
click at [225, 303] on input "text" at bounding box center [262, 293] width 187 height 31
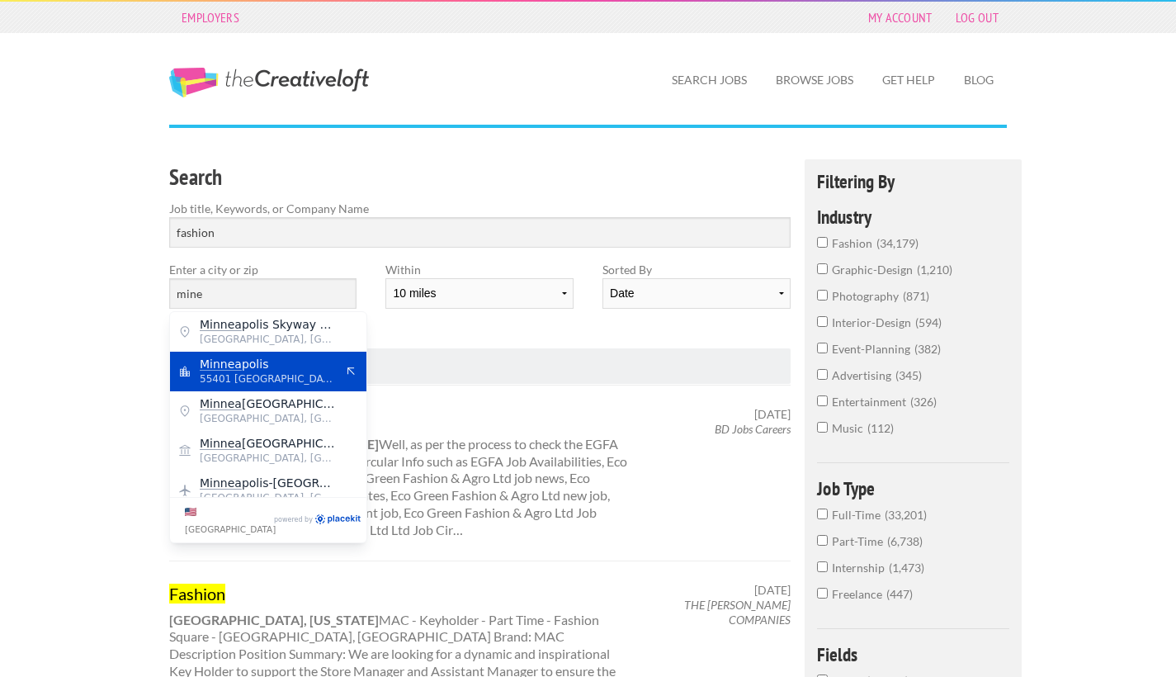
drag, startPoint x: 219, startPoint y: 320, endPoint x: 239, endPoint y: 369, distance: 52.6
click at [239, 369] on span "Minnea polis" at bounding box center [267, 364] width 135 height 15
type input "[GEOGRAPHIC_DATA]"
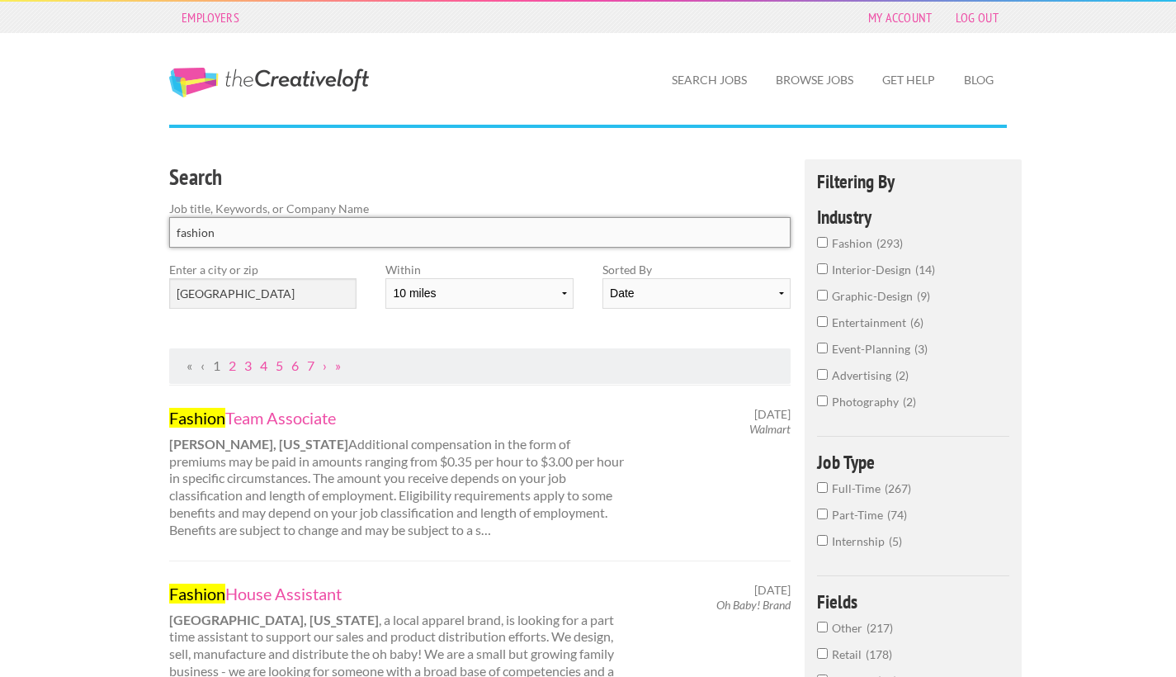
click at [287, 239] on input "fashion" at bounding box center [480, 232] width 622 height 31
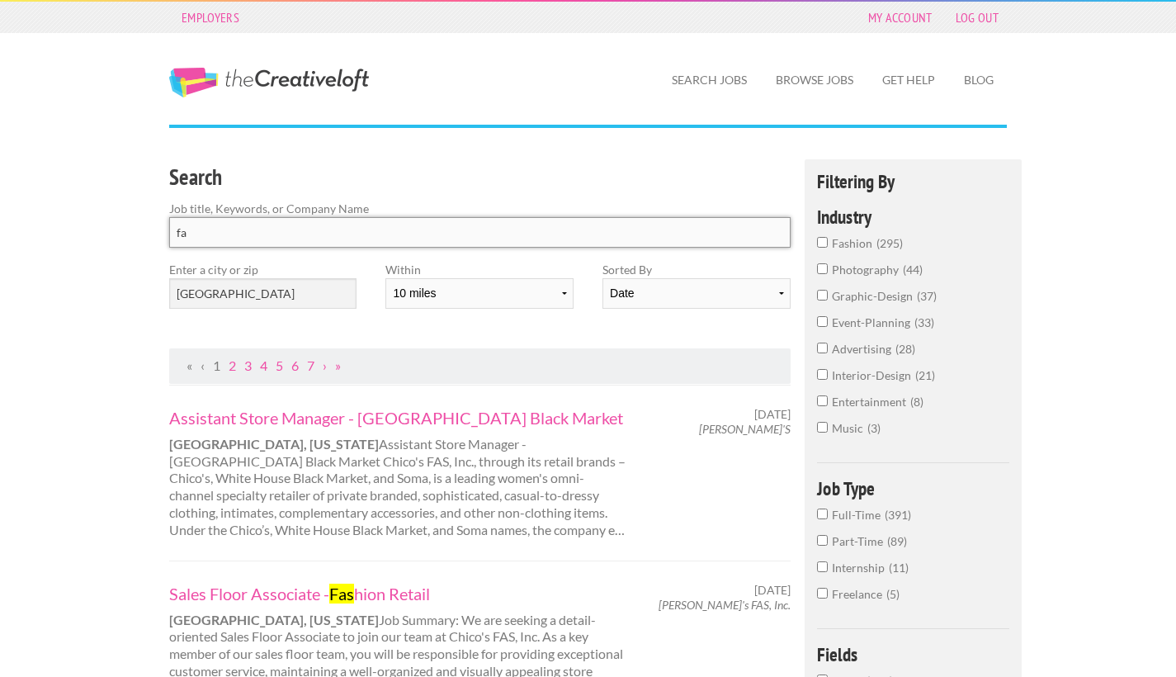
type input "f"
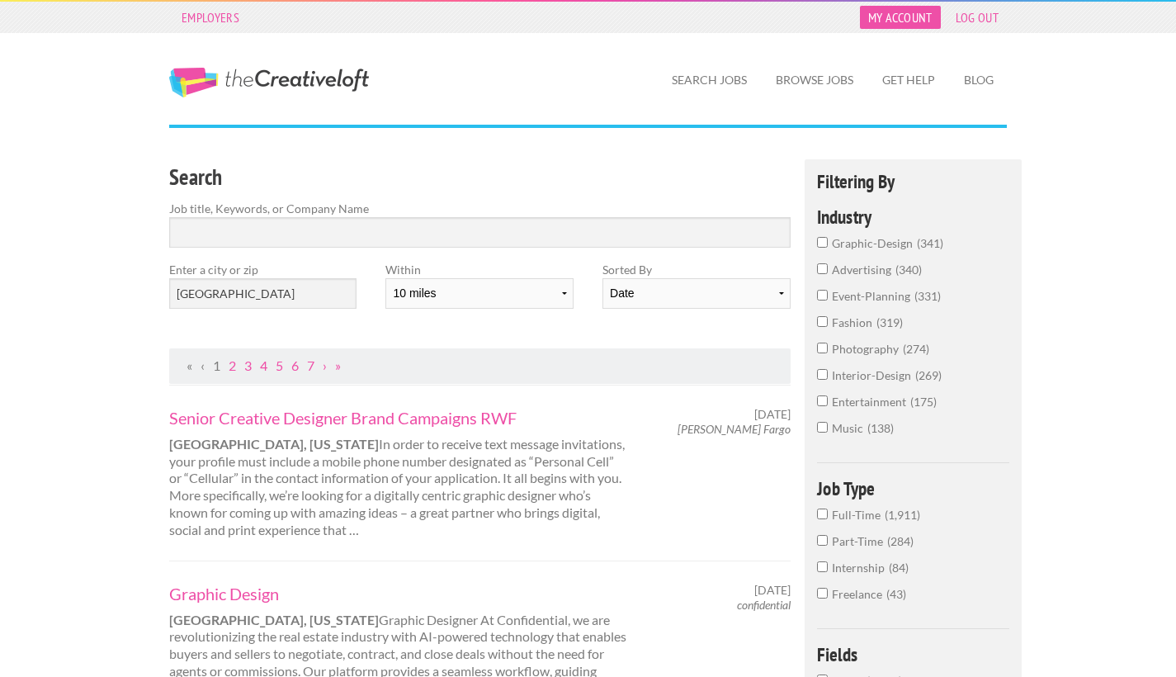
click at [873, 19] on link "My Account" at bounding box center [900, 17] width 81 height 23
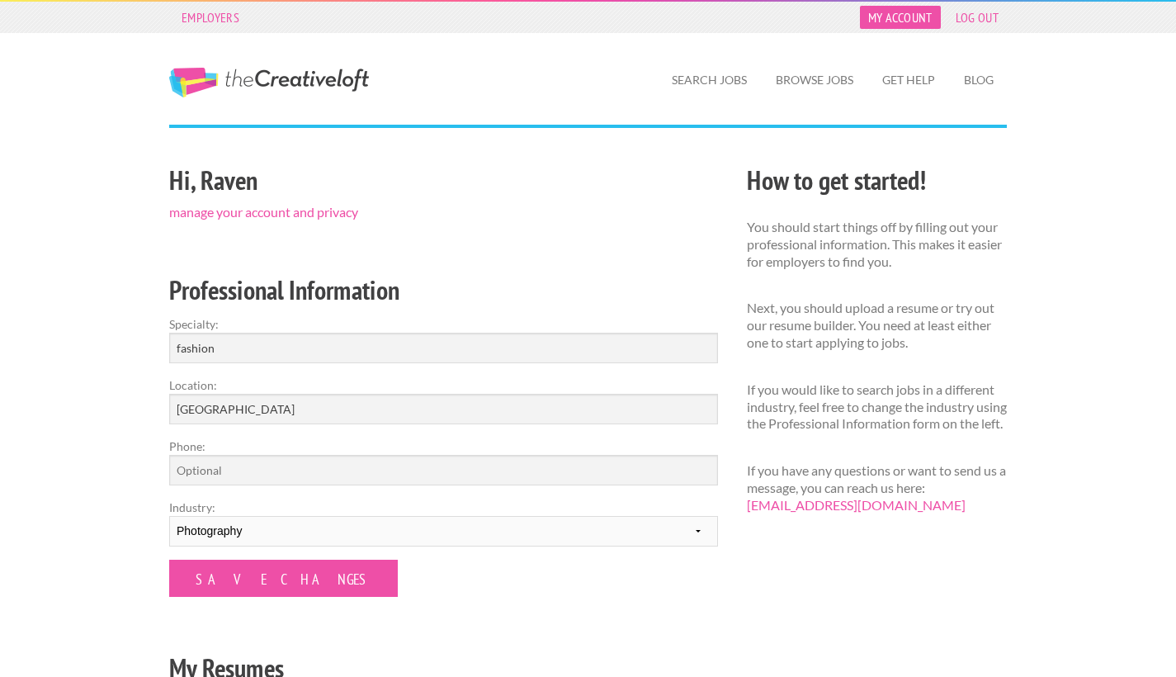
click at [920, 16] on link "My Account" at bounding box center [900, 17] width 81 height 23
click at [319, 212] on link "manage your account and privacy" at bounding box center [263, 212] width 189 height 16
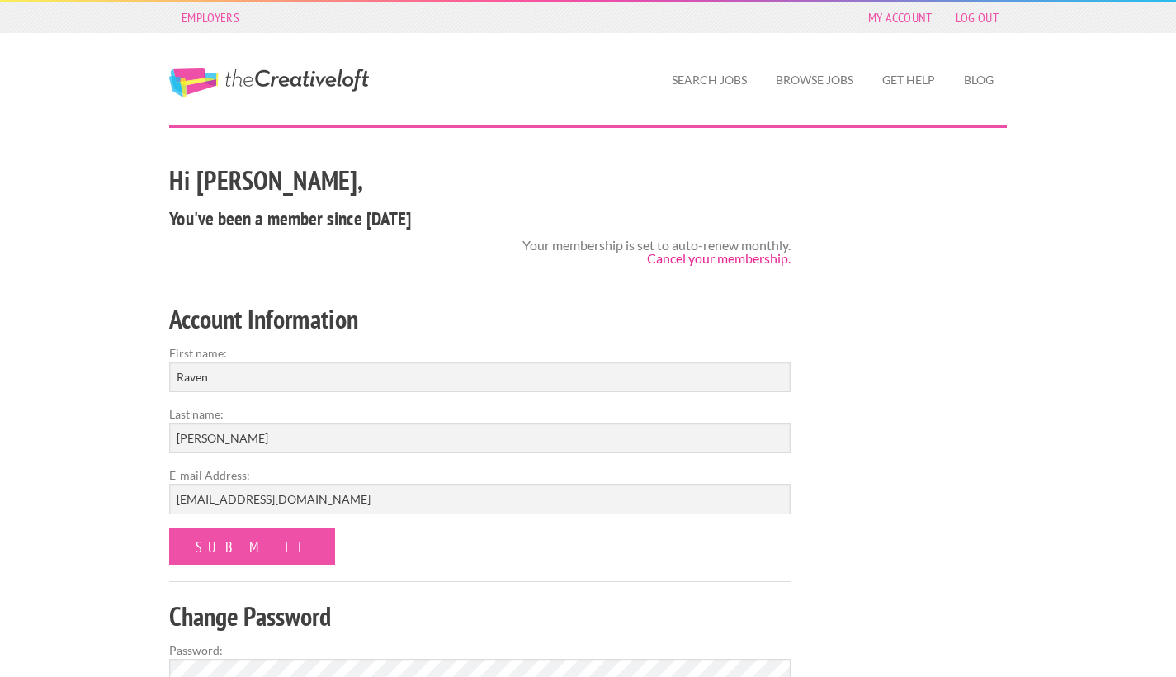
click at [693, 256] on link "Cancel your membership." at bounding box center [719, 258] width 144 height 16
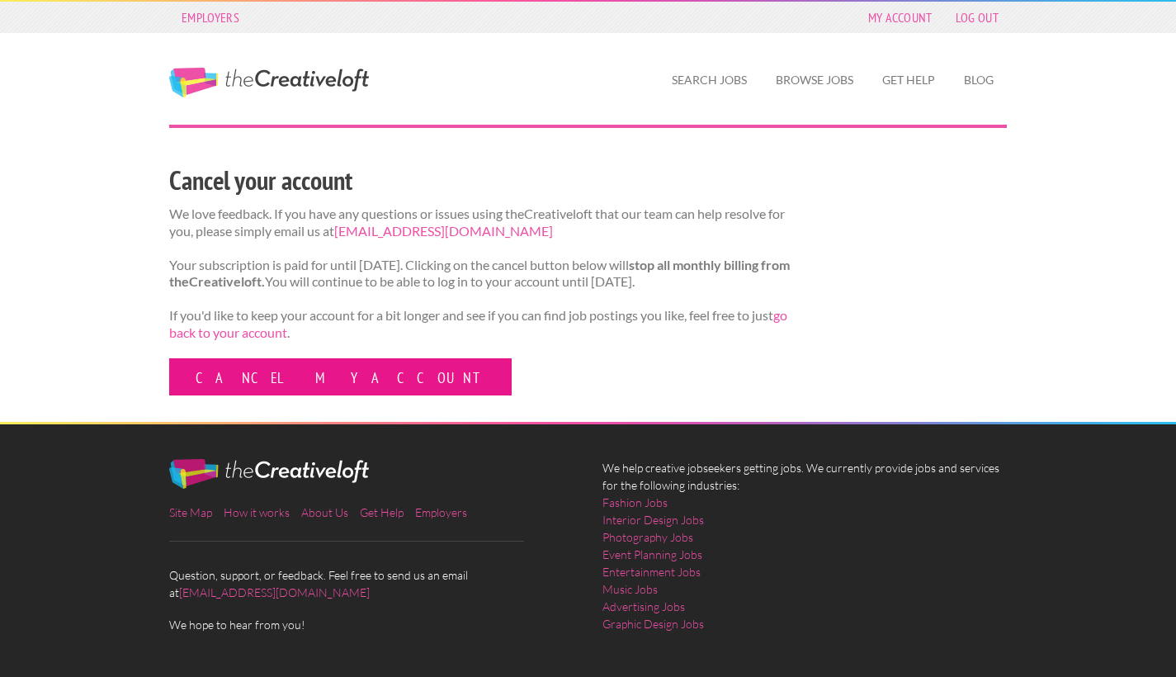
click at [310, 382] on link "Cancel my account" at bounding box center [340, 376] width 343 height 37
